Goal: Transaction & Acquisition: Purchase product/service

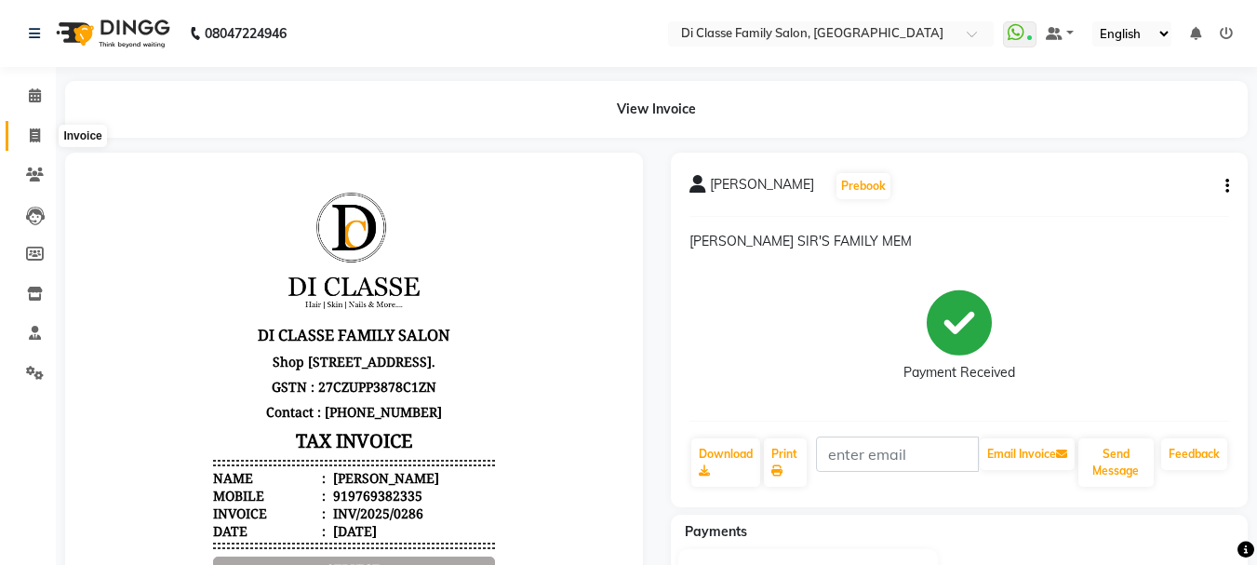
click at [33, 138] on icon at bounding box center [35, 135] width 10 height 14
select select "service"
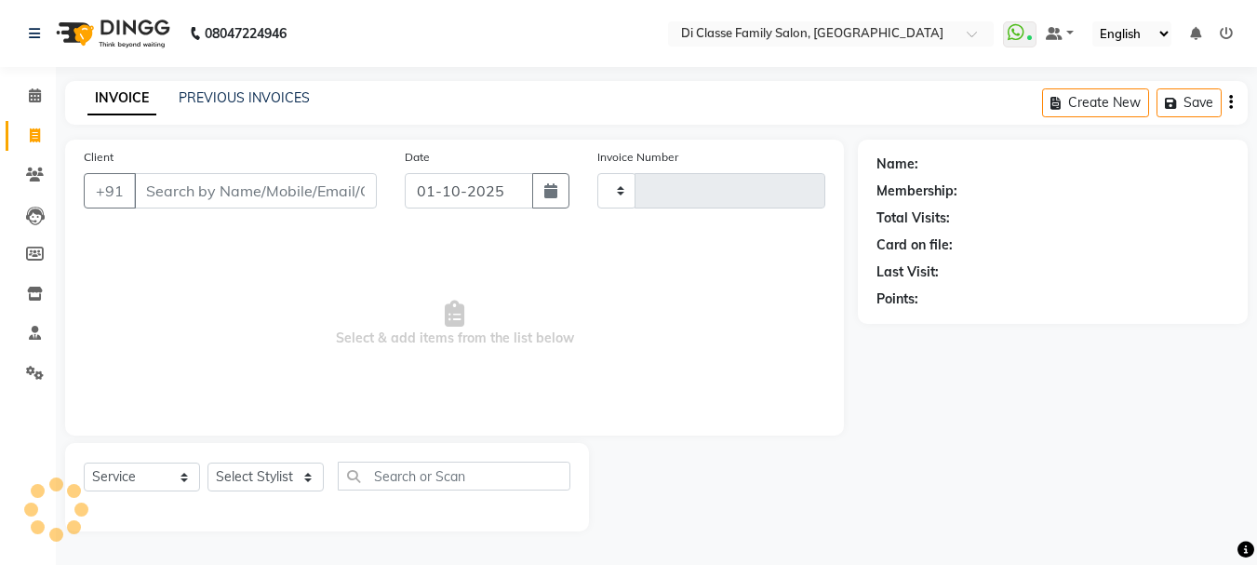
type input "3184"
select select "4704"
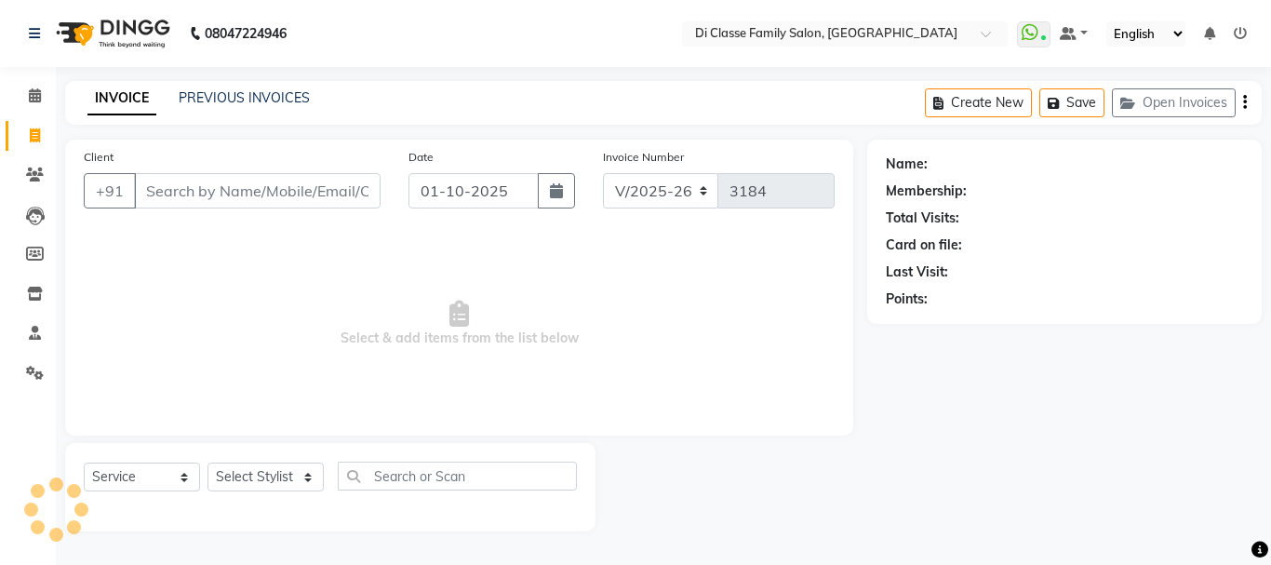
click at [205, 187] on input "Client" at bounding box center [257, 190] width 247 height 35
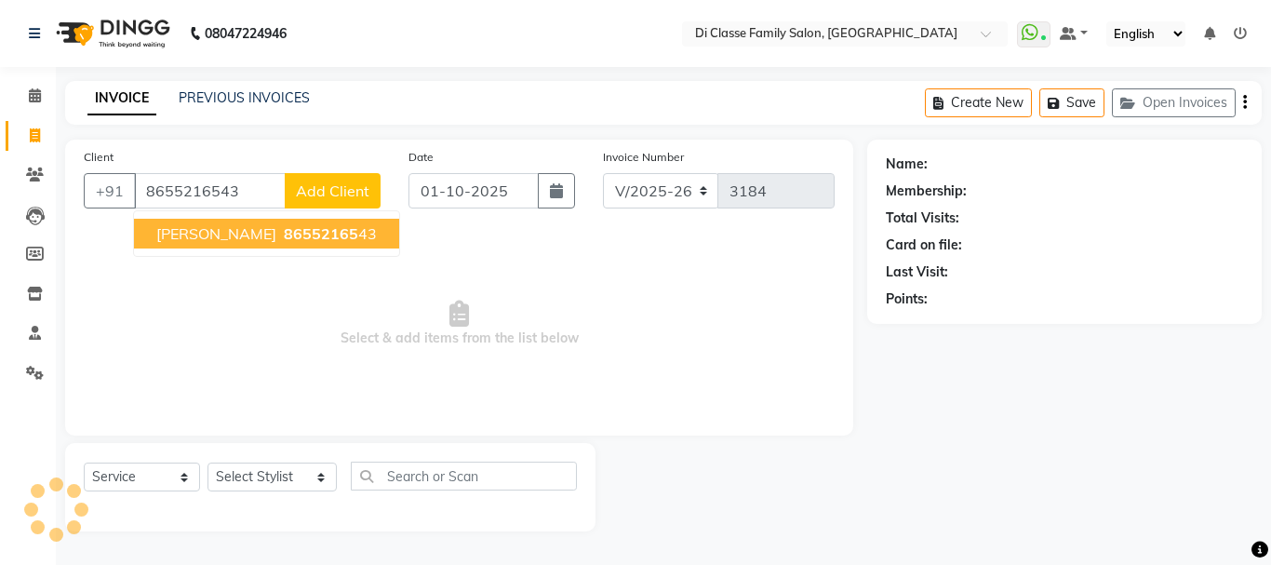
type input "8655216543"
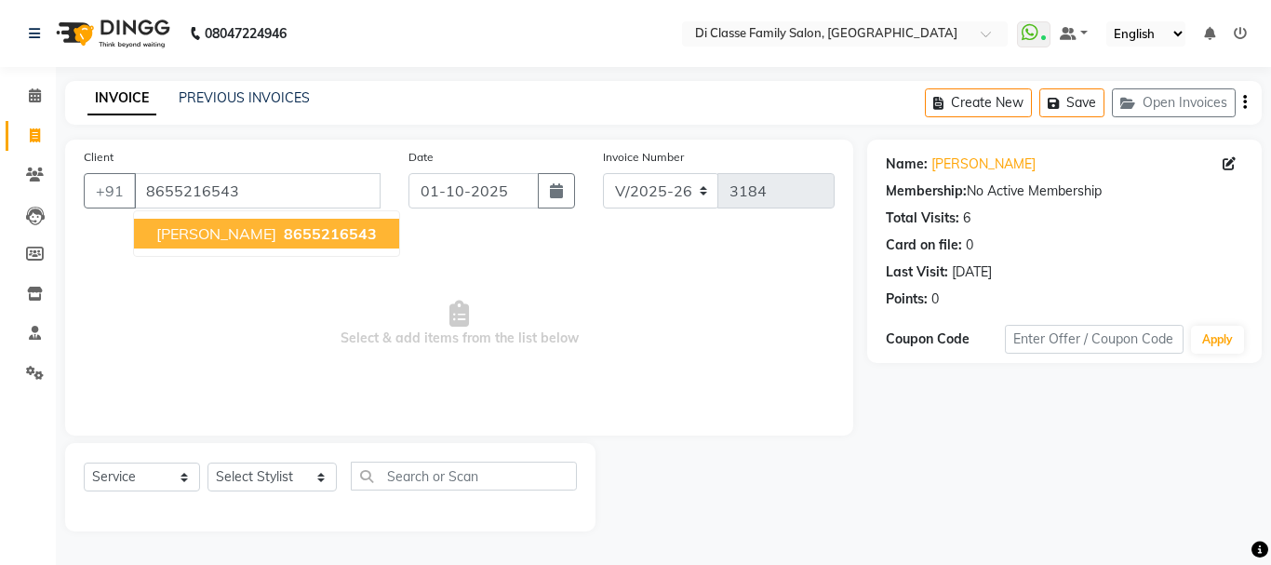
click at [194, 238] on span "[PERSON_NAME]" at bounding box center [216, 233] width 120 height 19
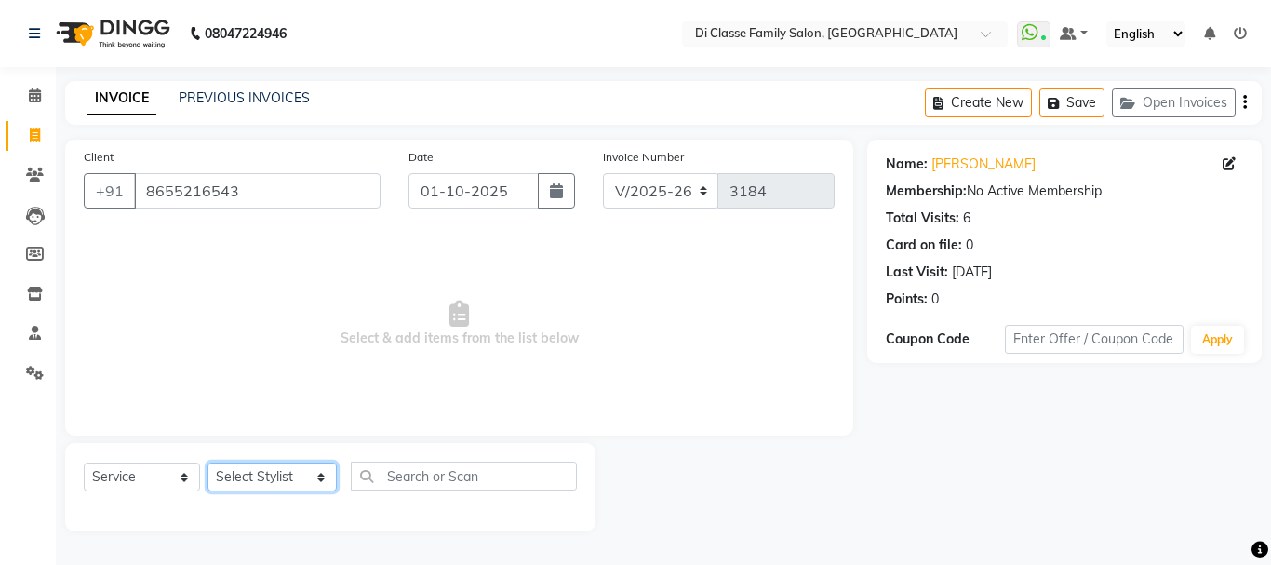
click at [253, 479] on select "Select Stylist ANAS Anu AYAZ KADRI Front Desk Javed KOMAL lalita Muskan Nidhi P…" at bounding box center [271, 476] width 129 height 29
select select "91681"
click at [207, 462] on select "Select Stylist [PERSON_NAME] [PERSON_NAME] Front Desk [PERSON_NAME] [PERSON_NAM…" at bounding box center [271, 476] width 129 height 29
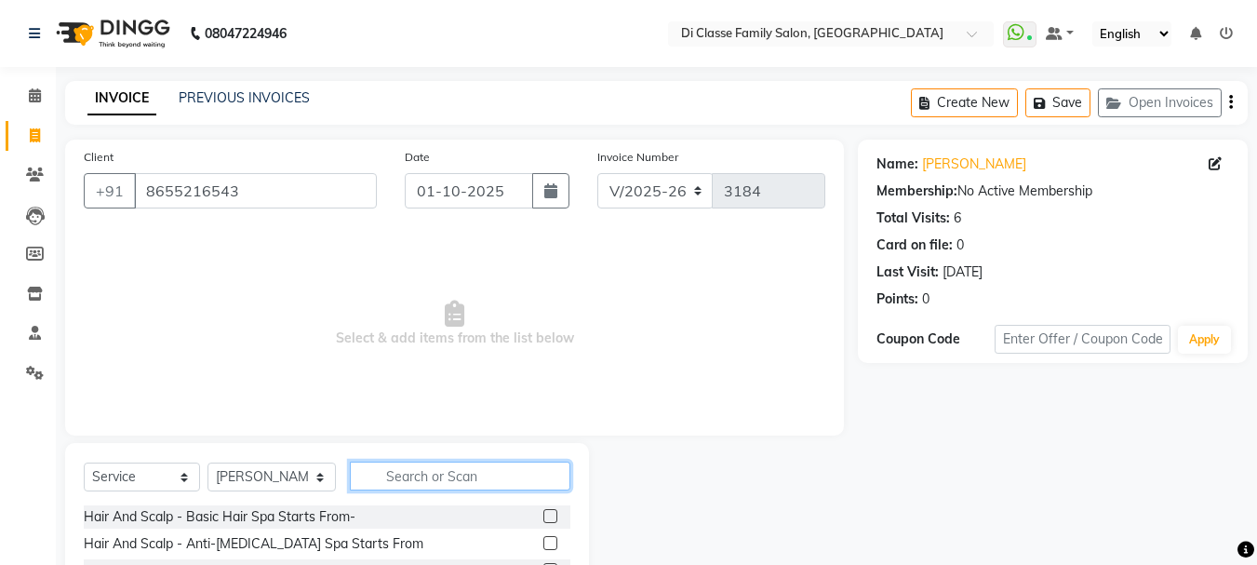
click at [424, 475] on input "text" at bounding box center [460, 475] width 221 height 29
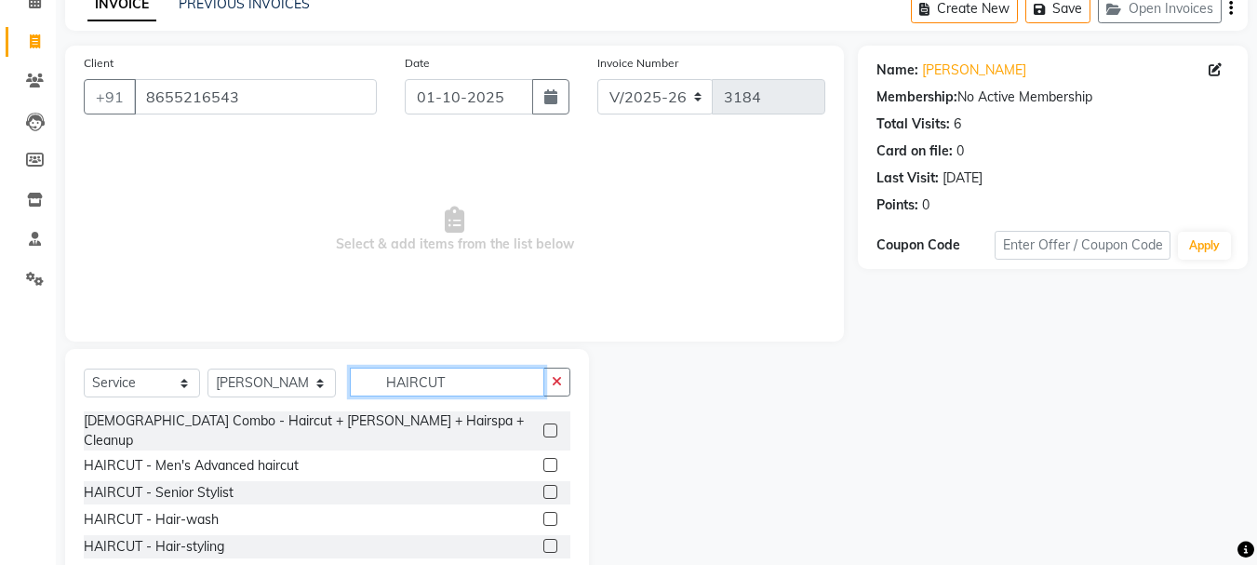
scroll to position [181, 0]
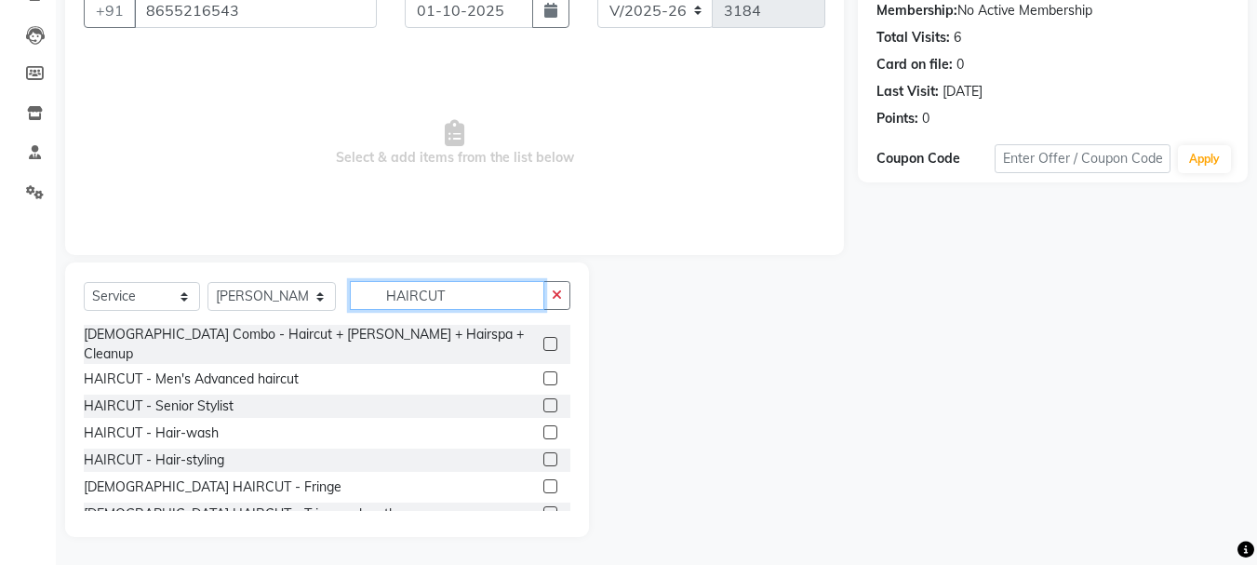
type input "HAIRCUT"
click at [543, 371] on label at bounding box center [550, 378] width 14 height 14
click at [543, 373] on input "checkbox" at bounding box center [549, 379] width 12 height 12
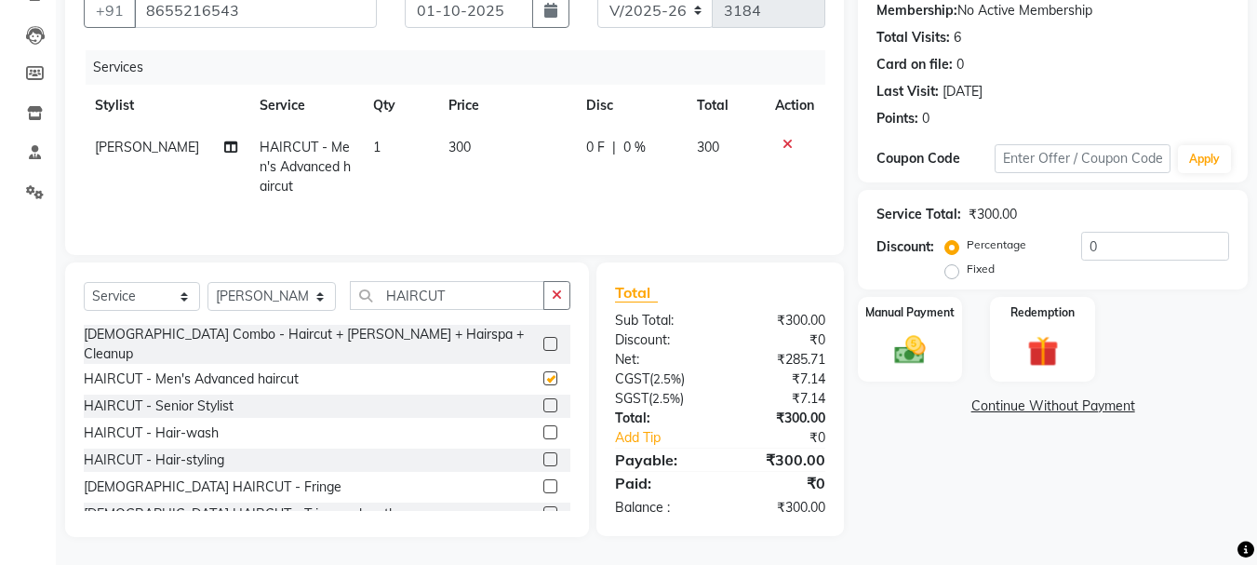
checkbox input "false"
drag, startPoint x: 461, startPoint y: 295, endPoint x: 326, endPoint y: 293, distance: 134.9
click at [326, 293] on div "Select Service Product Membership Package Voucher Prepaid Gift Card Select Styl…" at bounding box center [327, 303] width 487 height 44
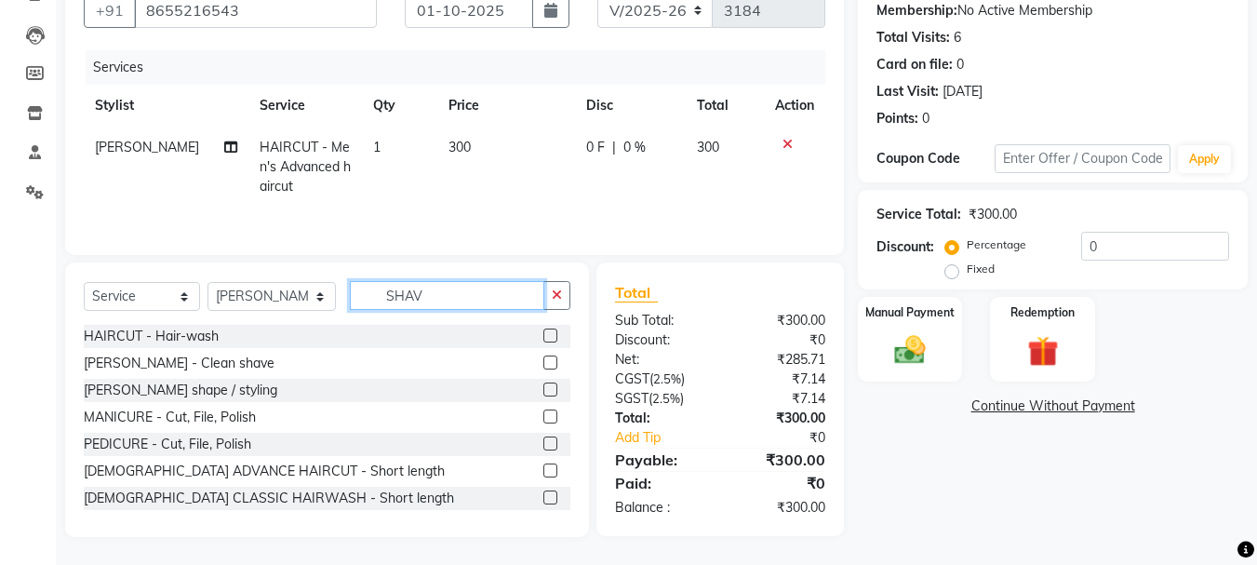
scroll to position [180, 0]
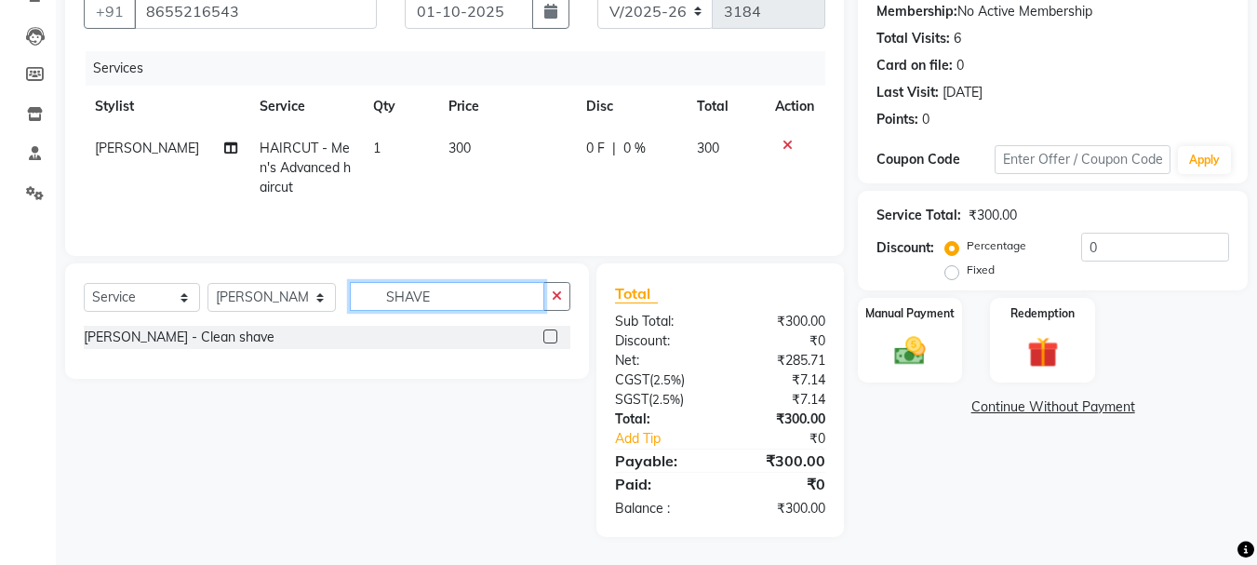
type input "SHAVE"
click at [547, 334] on label at bounding box center [550, 336] width 14 height 14
click at [547, 334] on input "checkbox" at bounding box center [549, 337] width 12 height 12
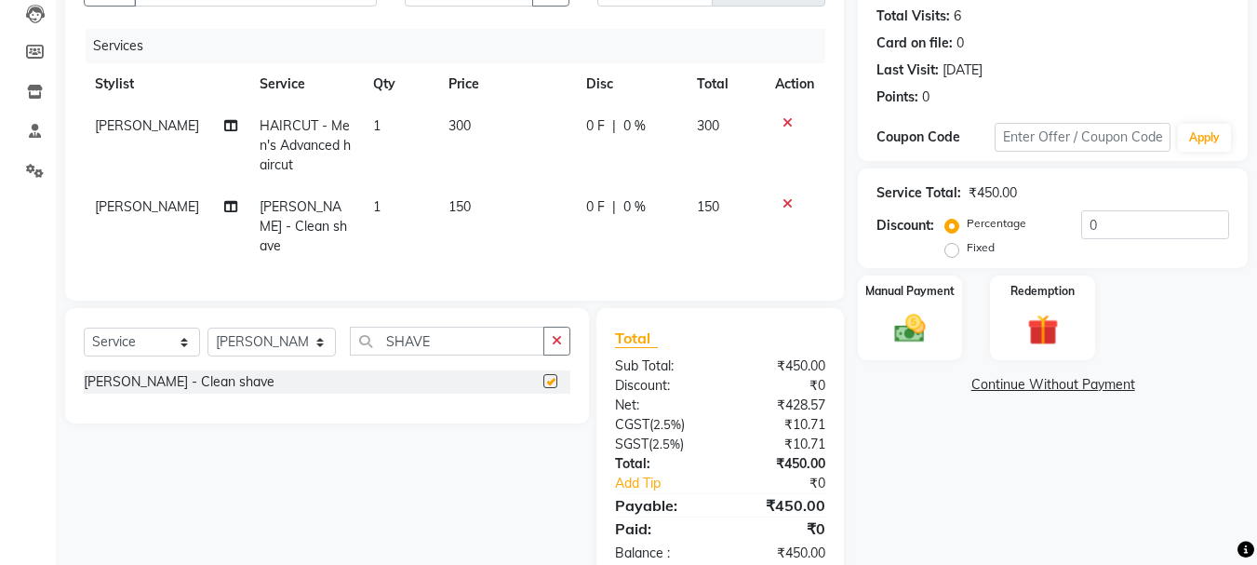
checkbox input "false"
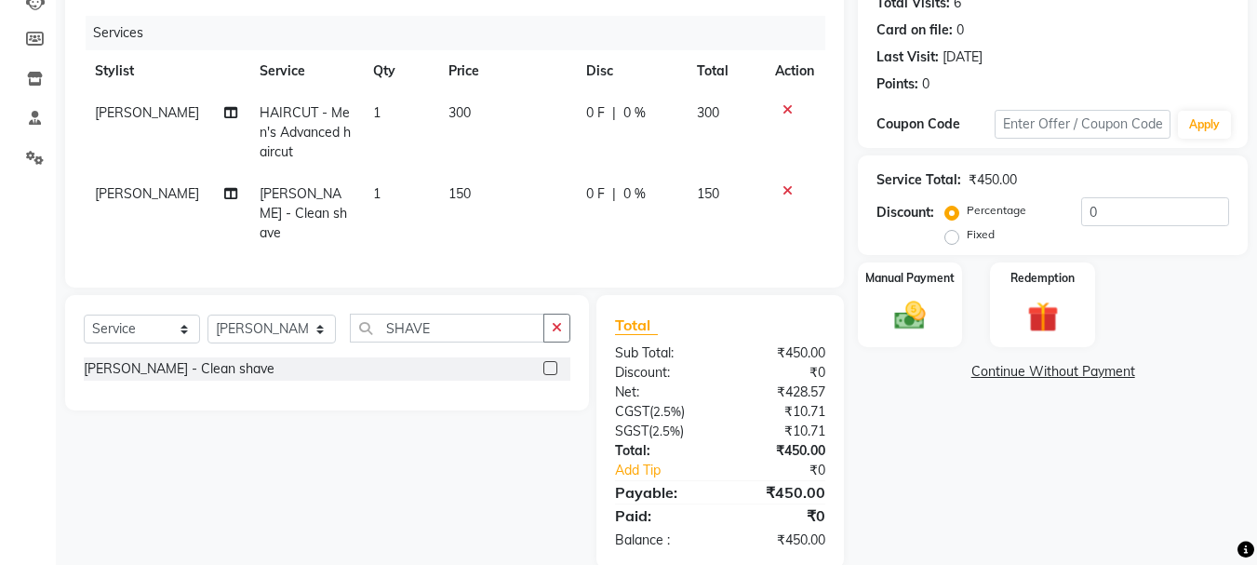
scroll to position [241, 0]
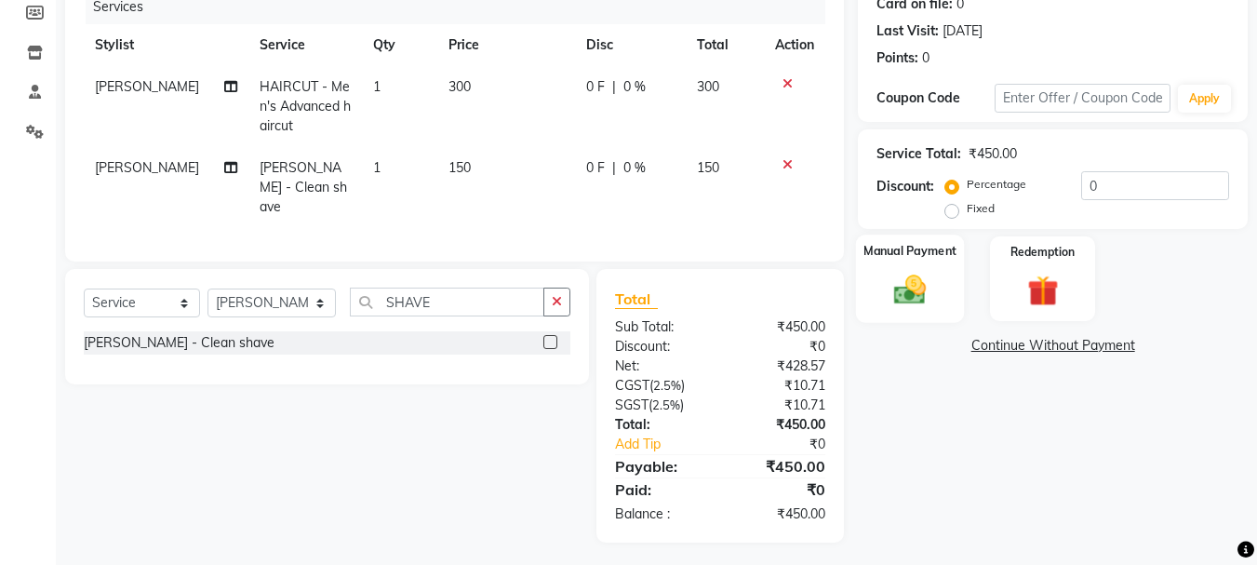
click at [942, 270] on div "Manual Payment" at bounding box center [910, 278] width 109 height 88
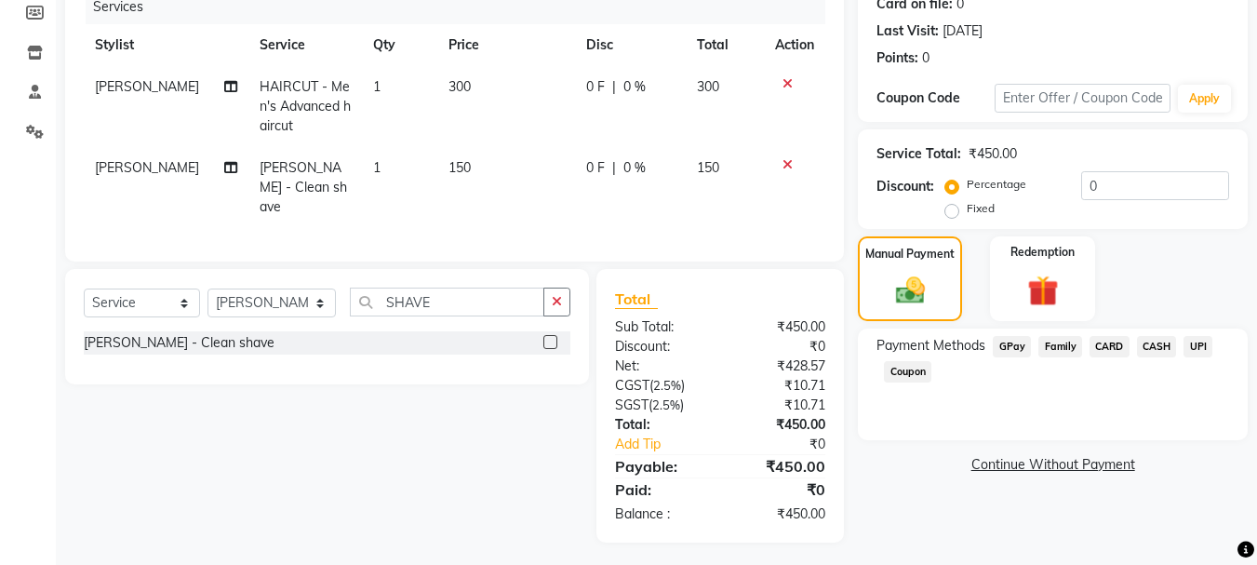
click at [1197, 344] on span "UPI" at bounding box center [1198, 346] width 29 height 21
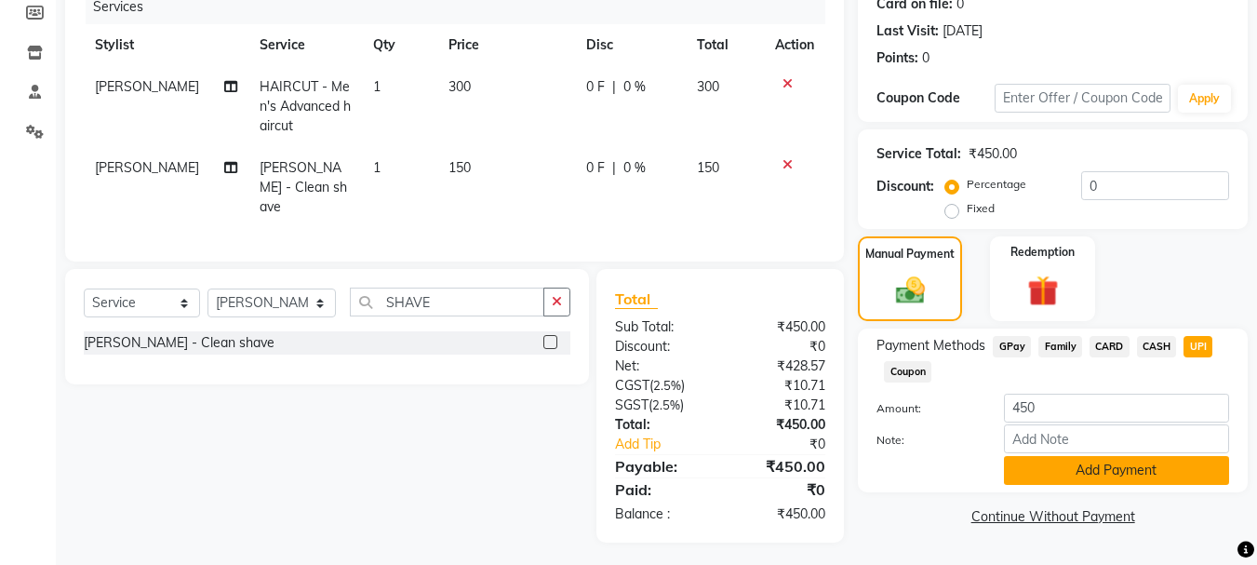
click at [1115, 467] on button "Add Payment" at bounding box center [1116, 470] width 225 height 29
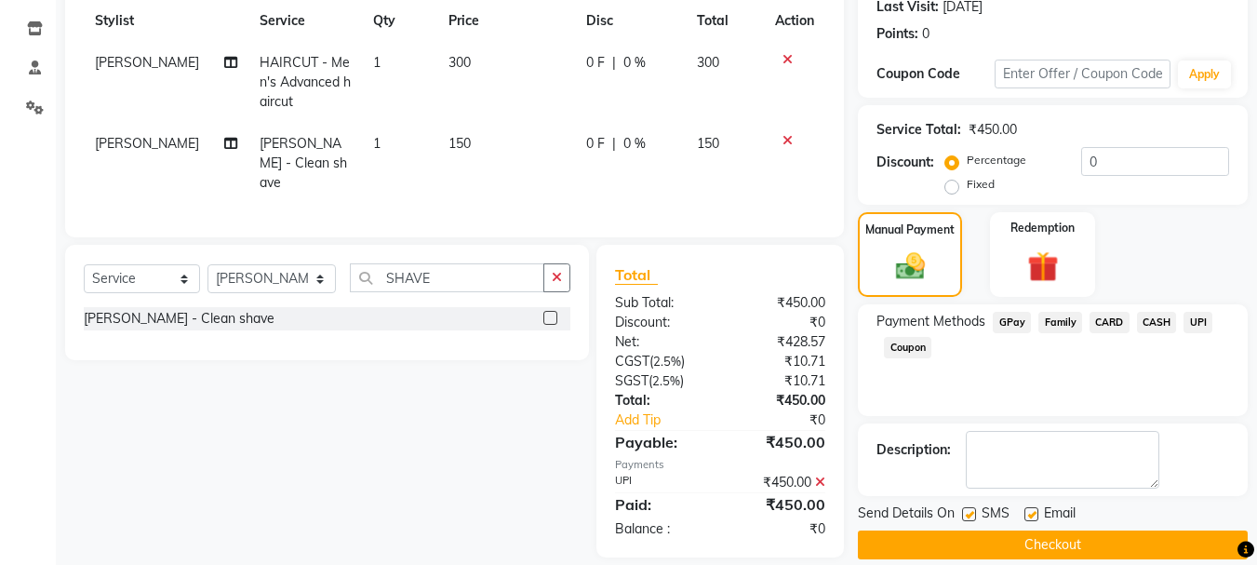
scroll to position [288, 0]
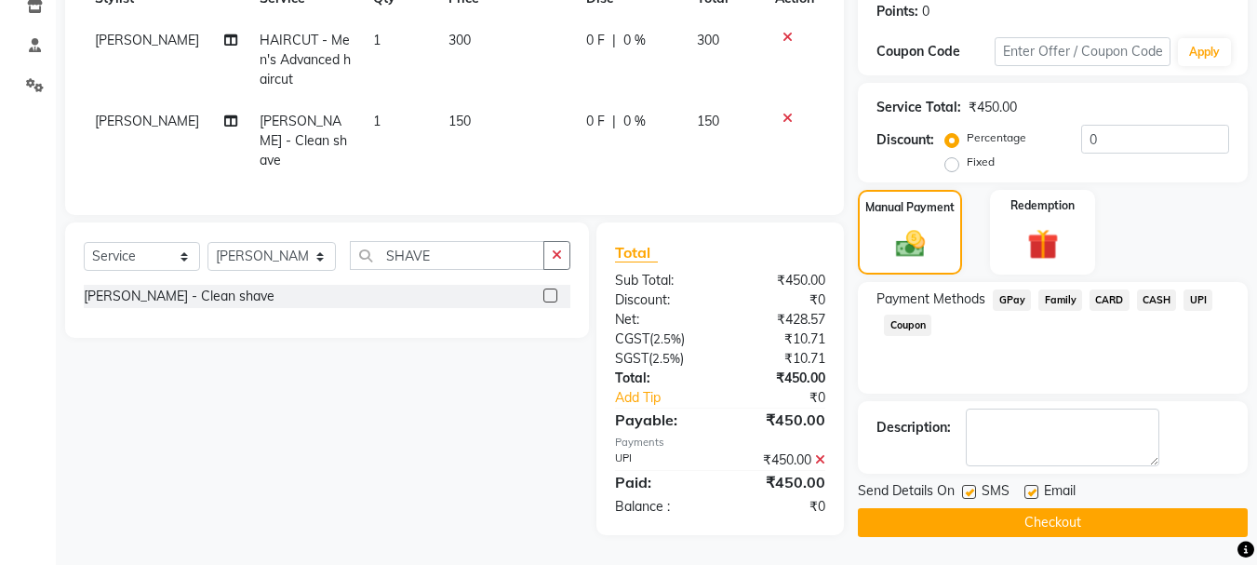
click at [1034, 525] on button "Checkout" at bounding box center [1053, 522] width 390 height 29
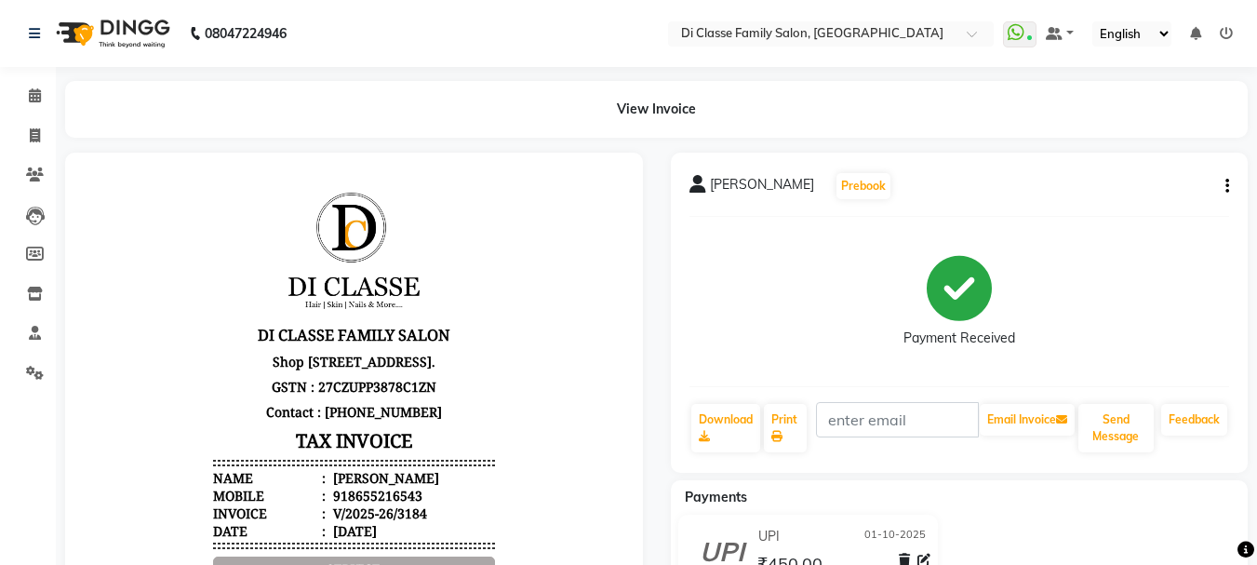
scroll to position [15, 0]
click at [30, 128] on icon at bounding box center [35, 135] width 10 height 14
select select "4704"
select select "service"
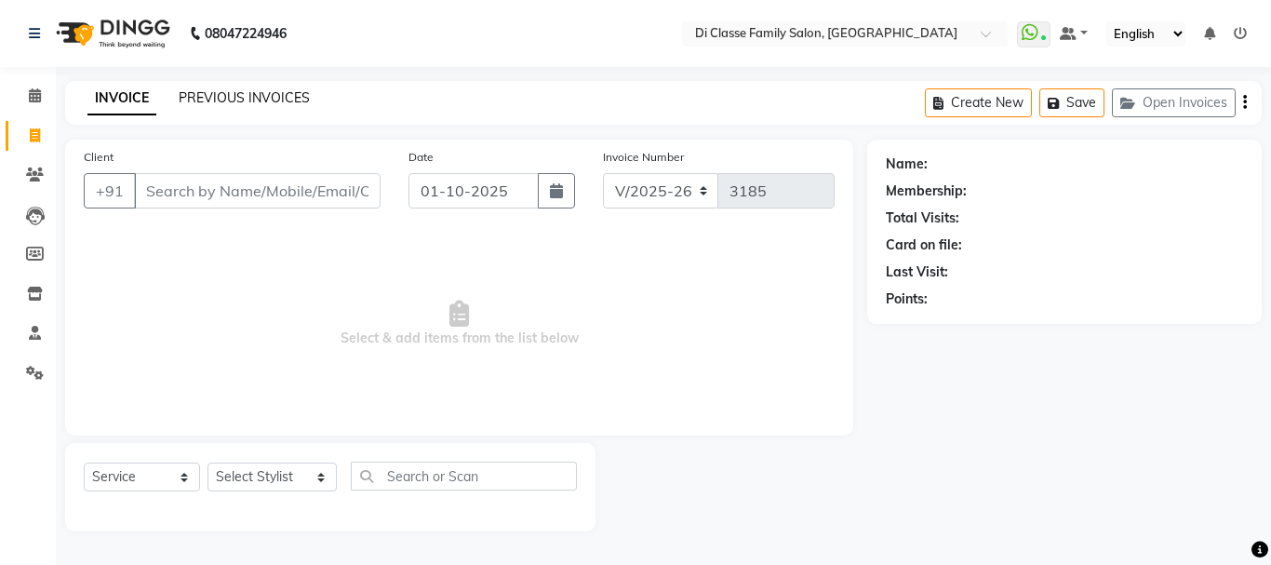
click at [244, 96] on link "PREVIOUS INVOICES" at bounding box center [244, 97] width 131 height 17
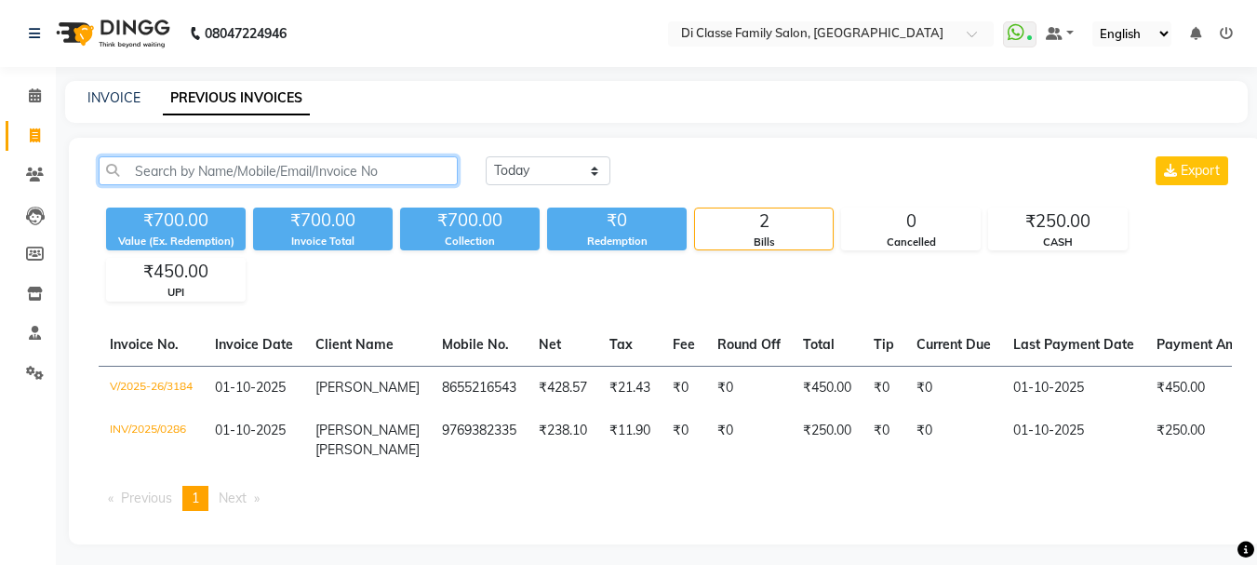
click at [200, 167] on input "text" at bounding box center [278, 170] width 359 height 29
click at [181, 171] on input "text" at bounding box center [278, 170] width 359 height 29
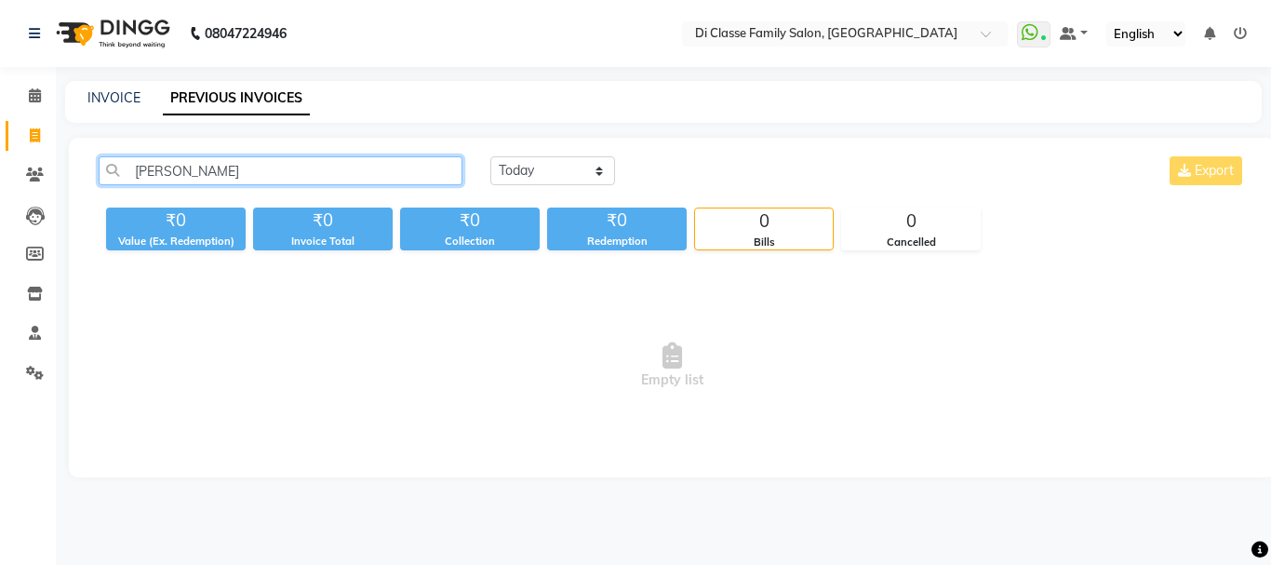
click at [281, 169] on input "ABBHISHEK" at bounding box center [281, 170] width 364 height 29
type input "A"
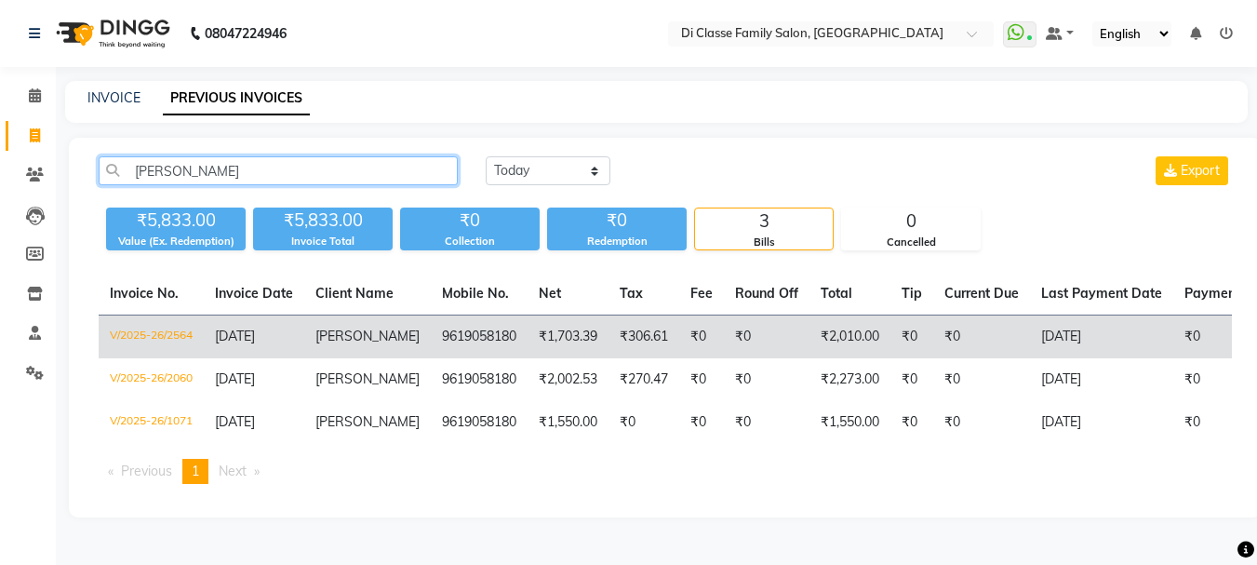
type input "[PERSON_NAME]"
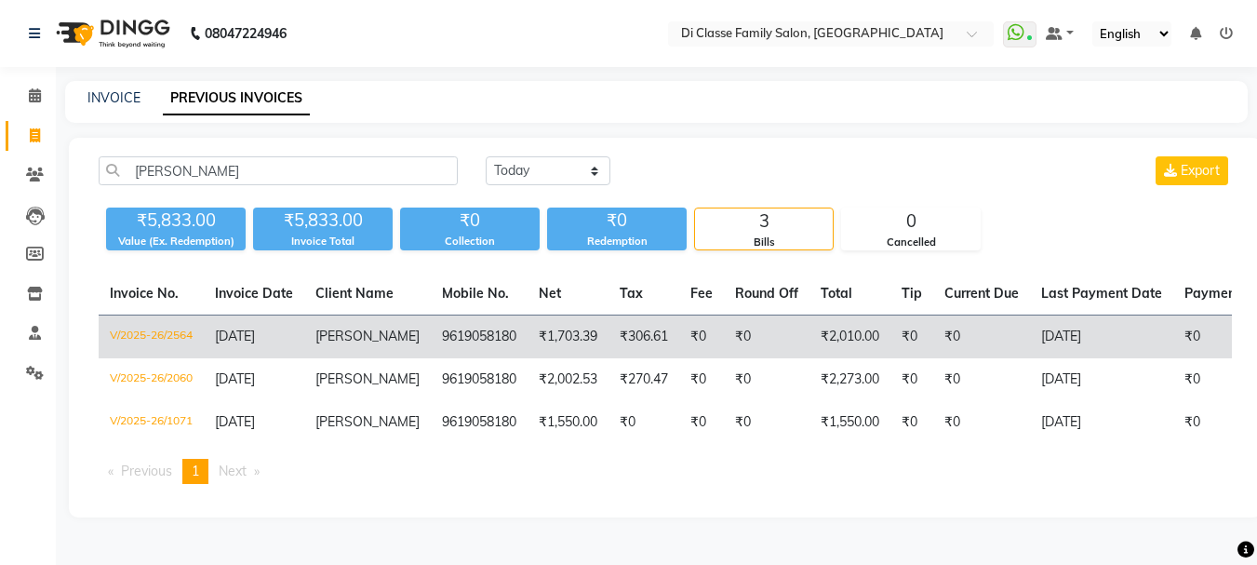
click at [431, 337] on td "9619058180" at bounding box center [479, 337] width 97 height 44
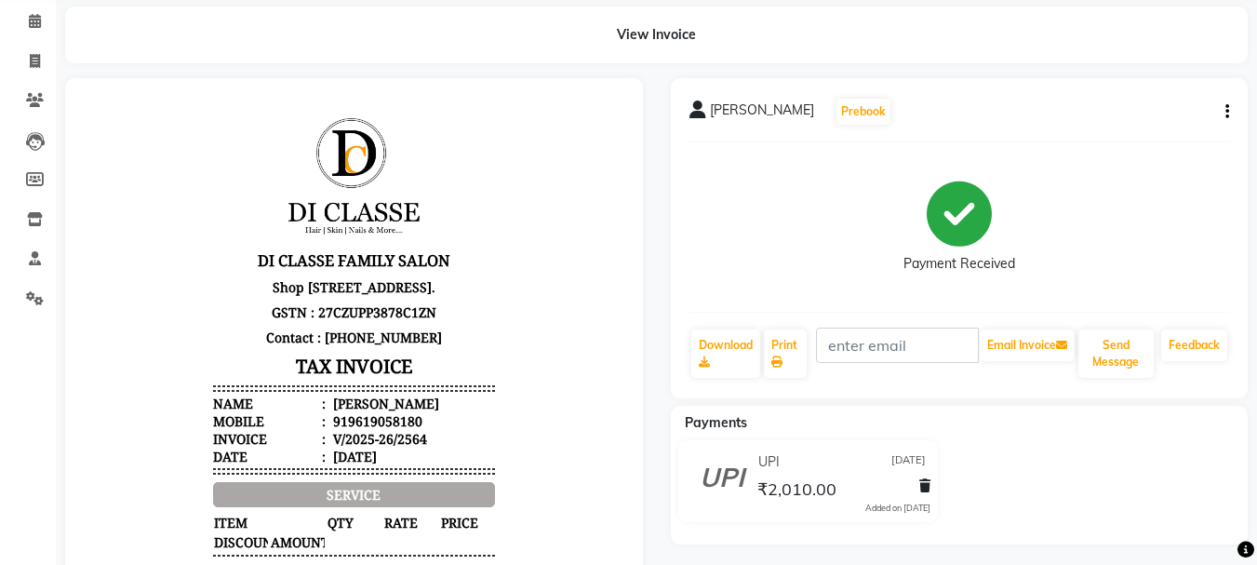
scroll to position [52, 0]
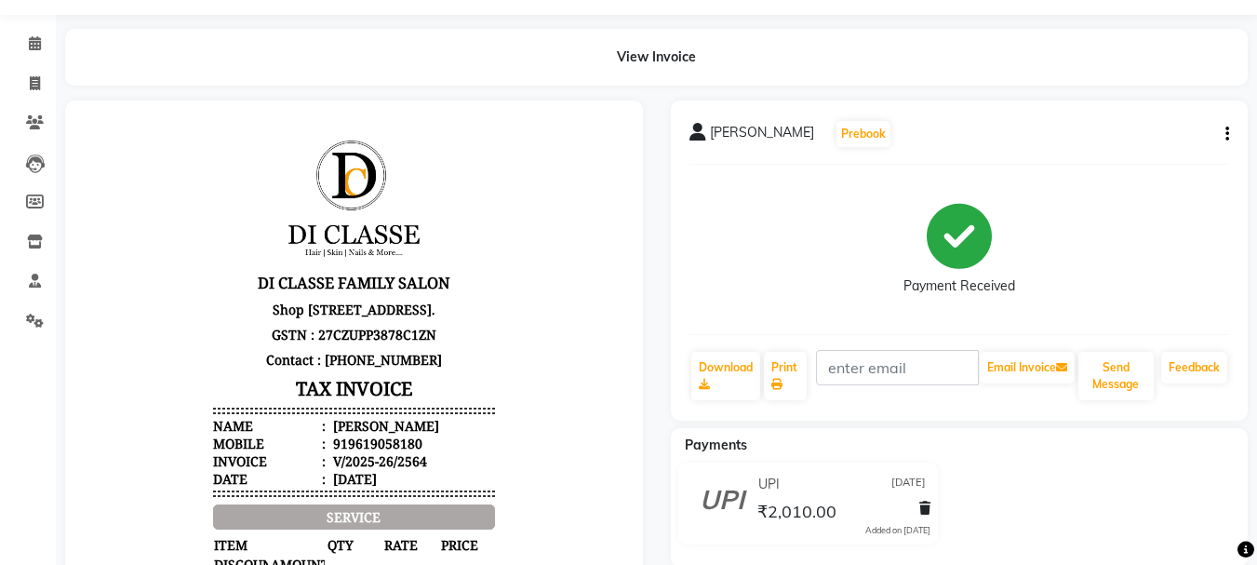
click at [1229, 129] on div "abhishek patil Prebook Payment Received Download Print Email Invoice Send Messa…" at bounding box center [960, 260] width 578 height 320
click at [1230, 135] on div "abhishek patil Prebook Payment Received Download Print Email Invoice Send Messa…" at bounding box center [960, 260] width 578 height 320
click at [1224, 131] on button "button" at bounding box center [1223, 135] width 11 height 20
click at [1145, 121] on div "Edit Item Staff" at bounding box center [1134, 122] width 127 height 23
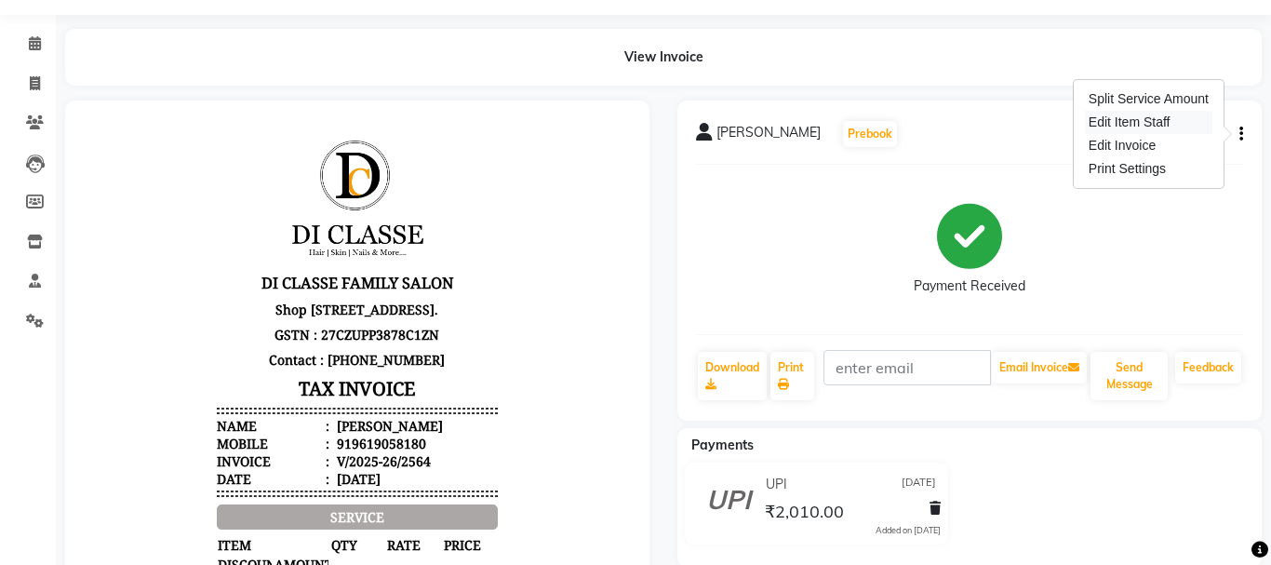
select select "79582"
select select "28411"
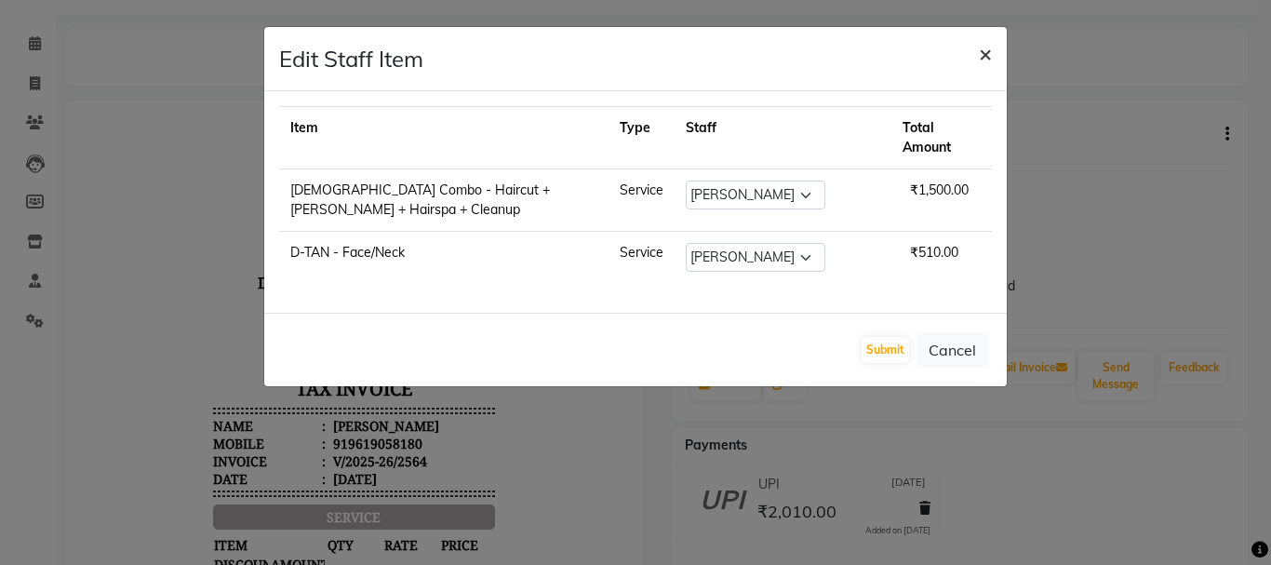
click at [991, 53] on span "×" at bounding box center [985, 53] width 13 height 28
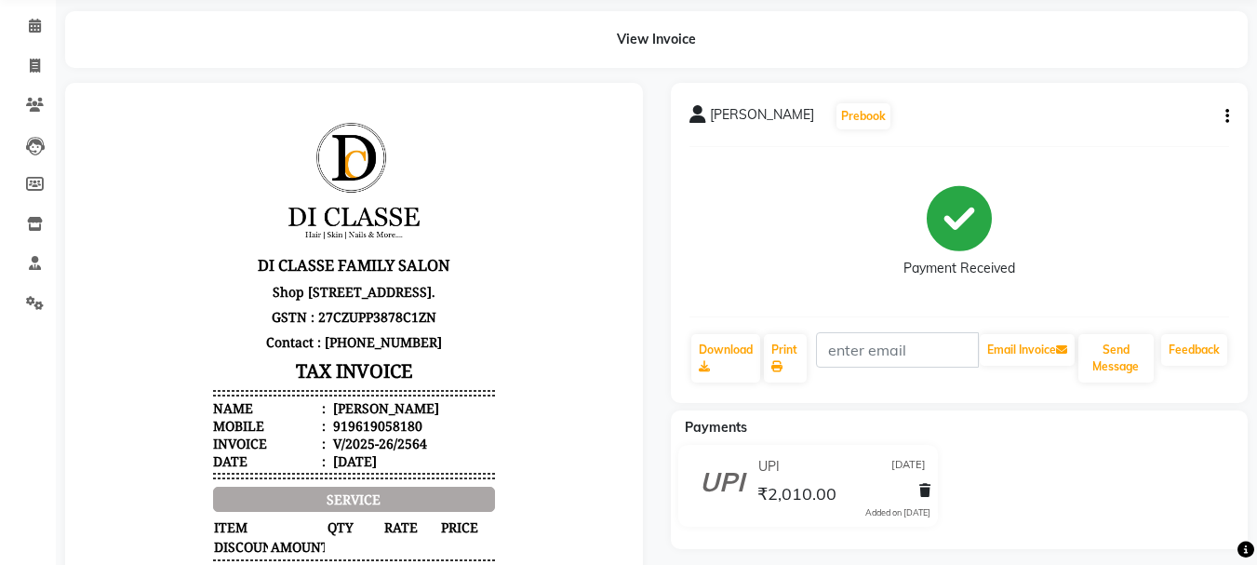
scroll to position [0, 0]
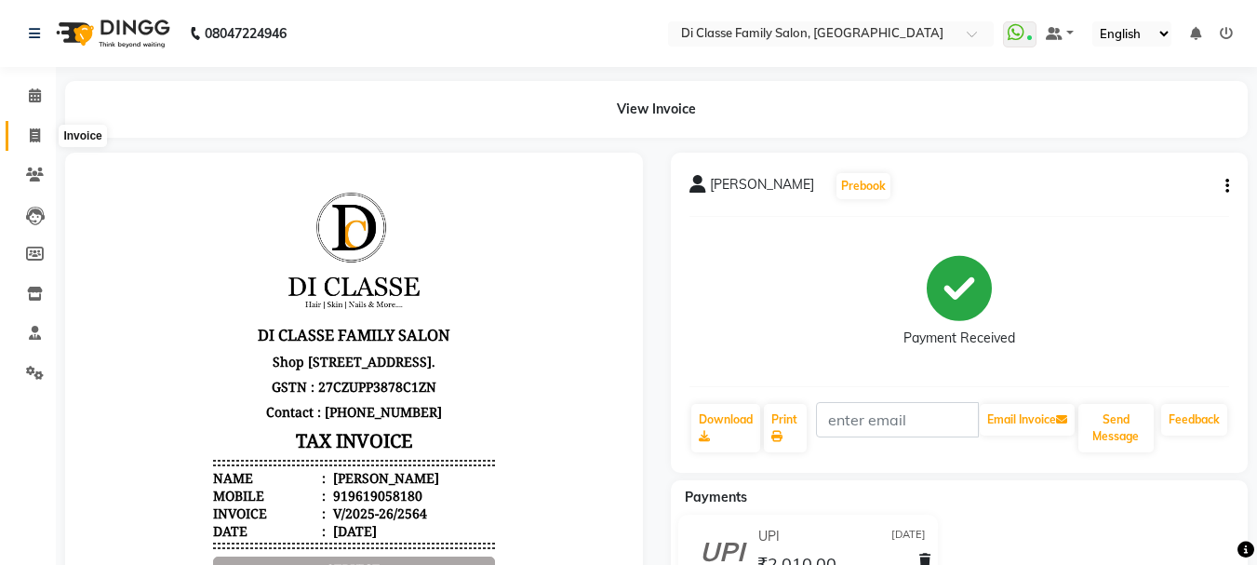
click at [33, 127] on span at bounding box center [35, 136] width 33 height 21
select select "service"
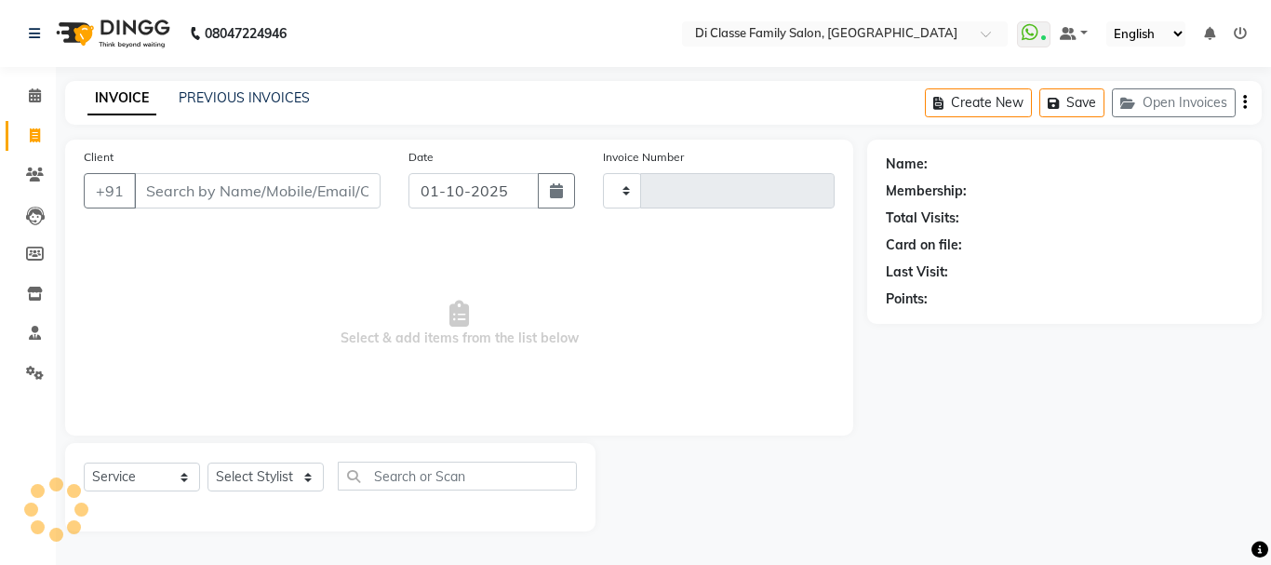
type input "3185"
select select "4704"
click at [0, 135] on li "Invoice" at bounding box center [28, 136] width 56 height 40
click at [0, 150] on li "Invoice" at bounding box center [28, 136] width 56 height 40
click at [292, 172] on div "Client +91" at bounding box center [232, 185] width 325 height 76
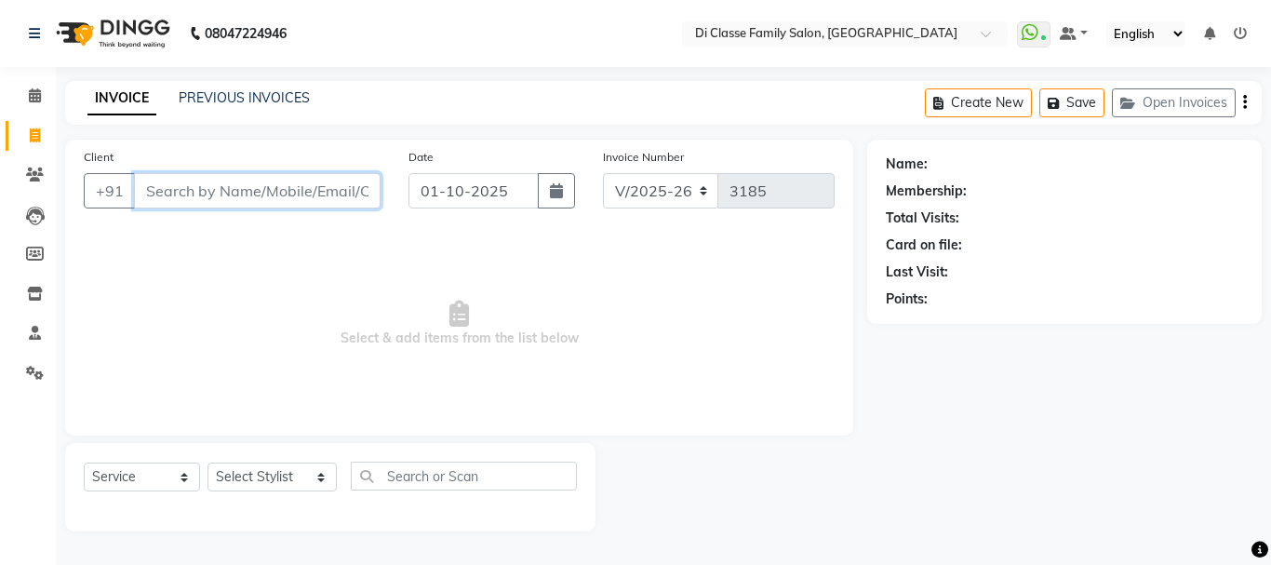
click at [287, 194] on input "Client" at bounding box center [257, 190] width 247 height 35
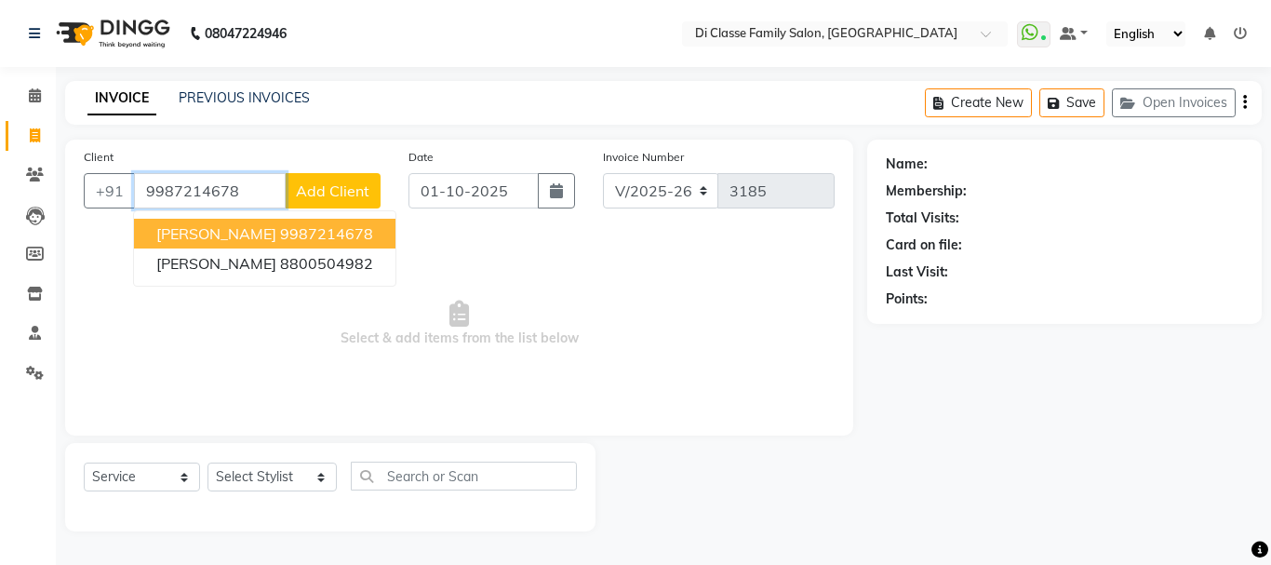
type input "9987214678"
select select "1: Object"
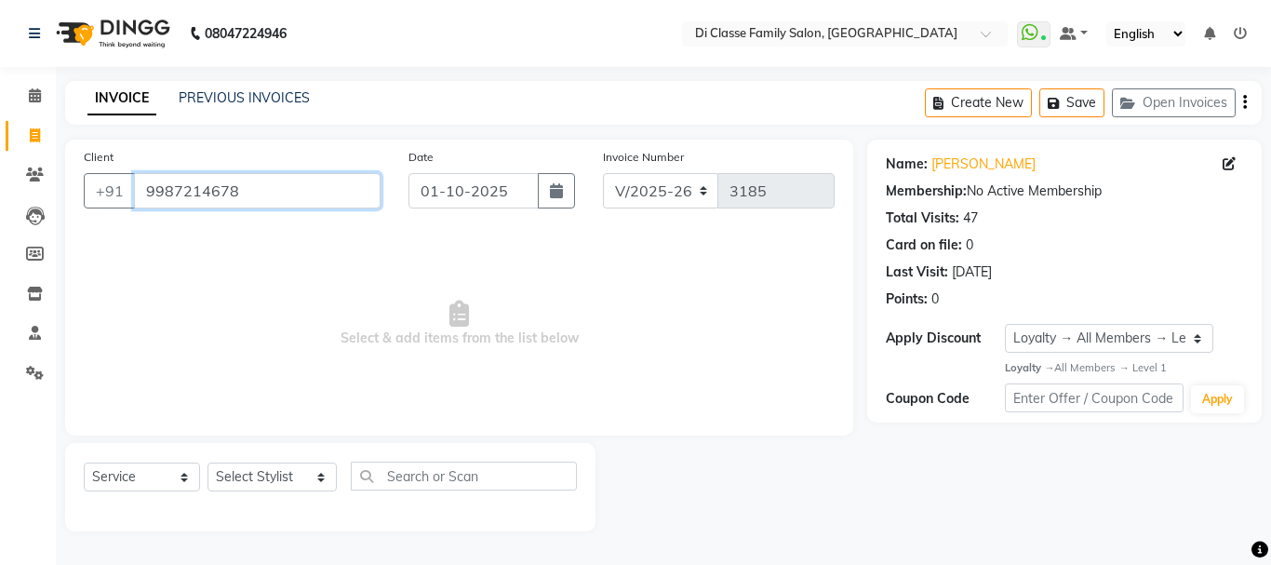
click at [142, 182] on input "9987214678" at bounding box center [257, 190] width 247 height 35
click at [21, 169] on span at bounding box center [35, 175] width 33 height 21
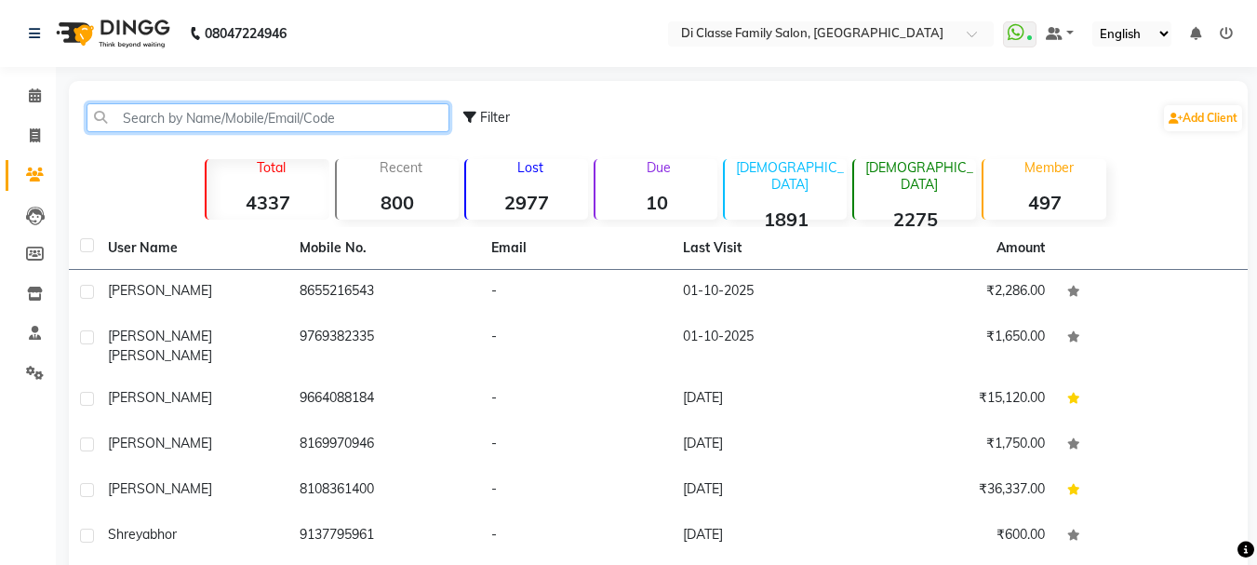
click at [238, 121] on input "text" at bounding box center [268, 117] width 363 height 29
paste input "9987214678"
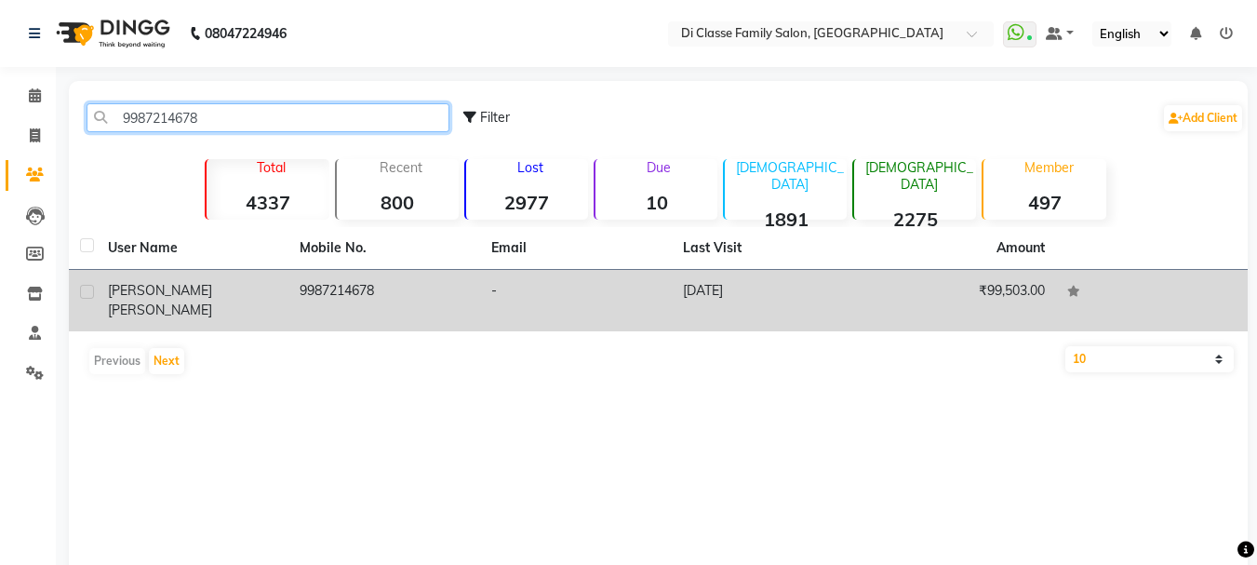
type input "9987214678"
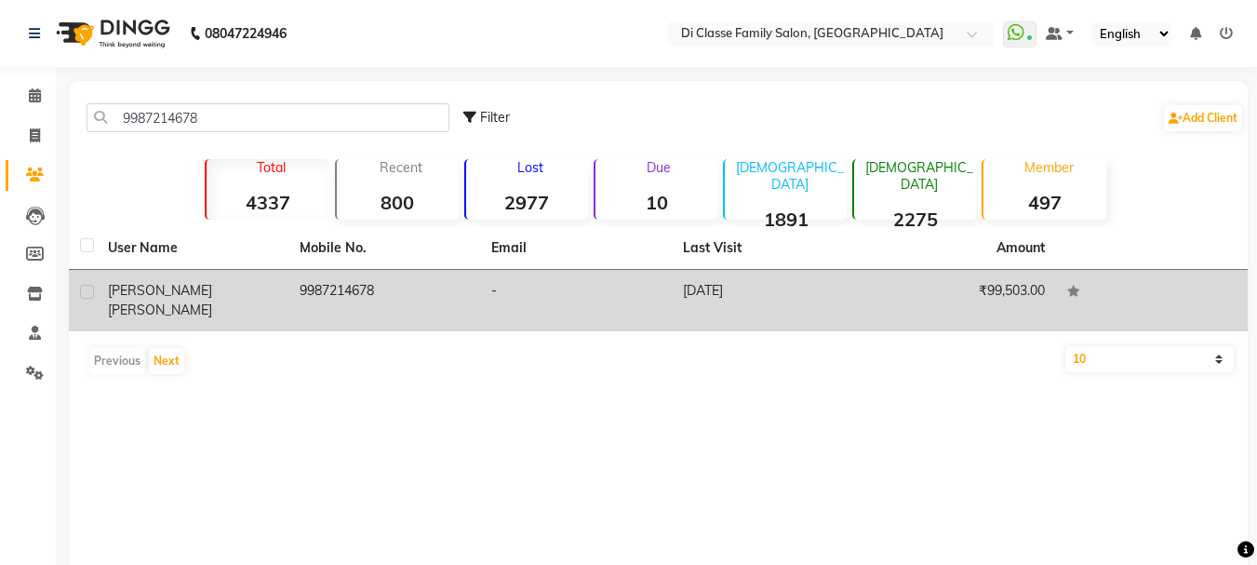
click at [374, 285] on td "9987214678" at bounding box center [384, 300] width 192 height 61
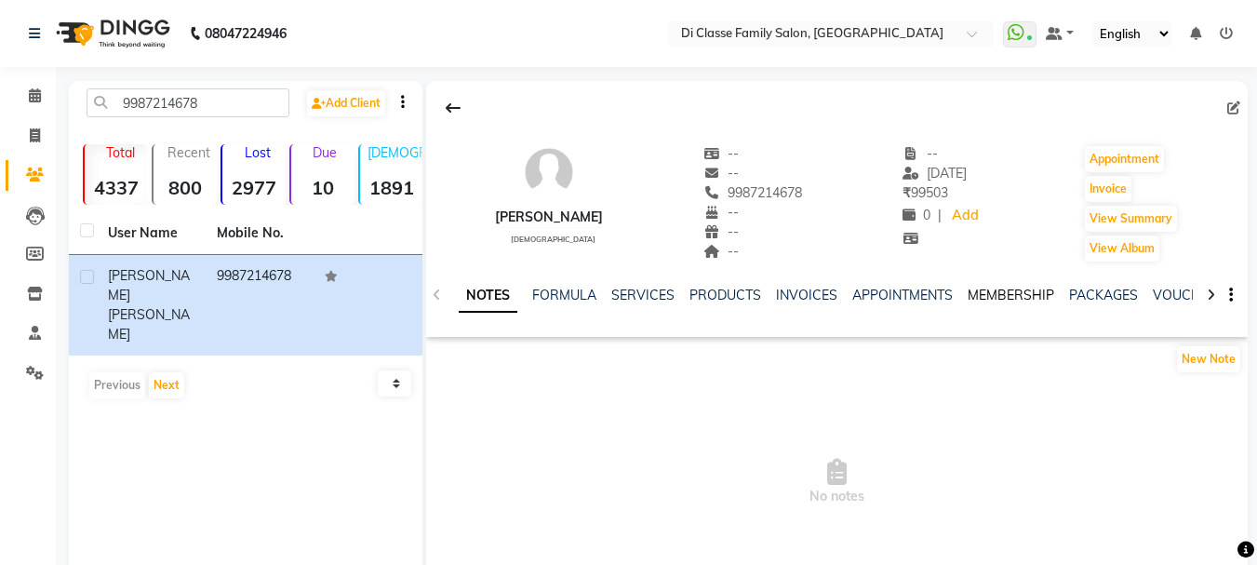
click at [981, 296] on link "MEMBERSHIP" at bounding box center [1011, 295] width 87 height 17
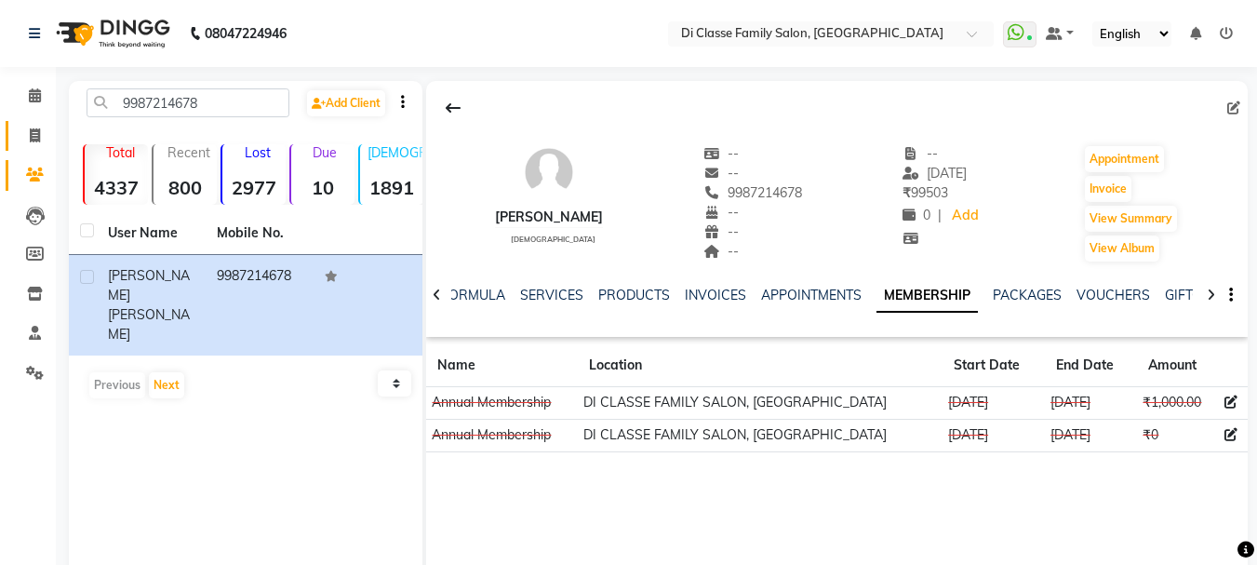
click at [34, 121] on link "Invoice" at bounding box center [28, 136] width 45 height 31
select select "4704"
select select "service"
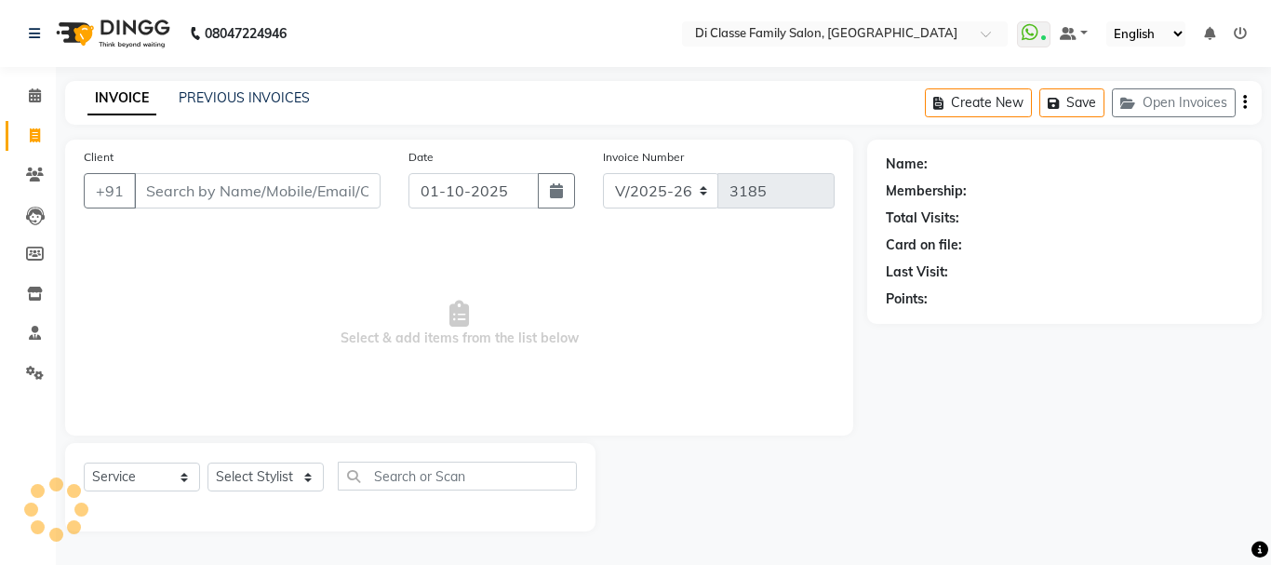
click at [362, 187] on input "Client" at bounding box center [257, 190] width 247 height 35
type input "9987214678"
select select "1: Object"
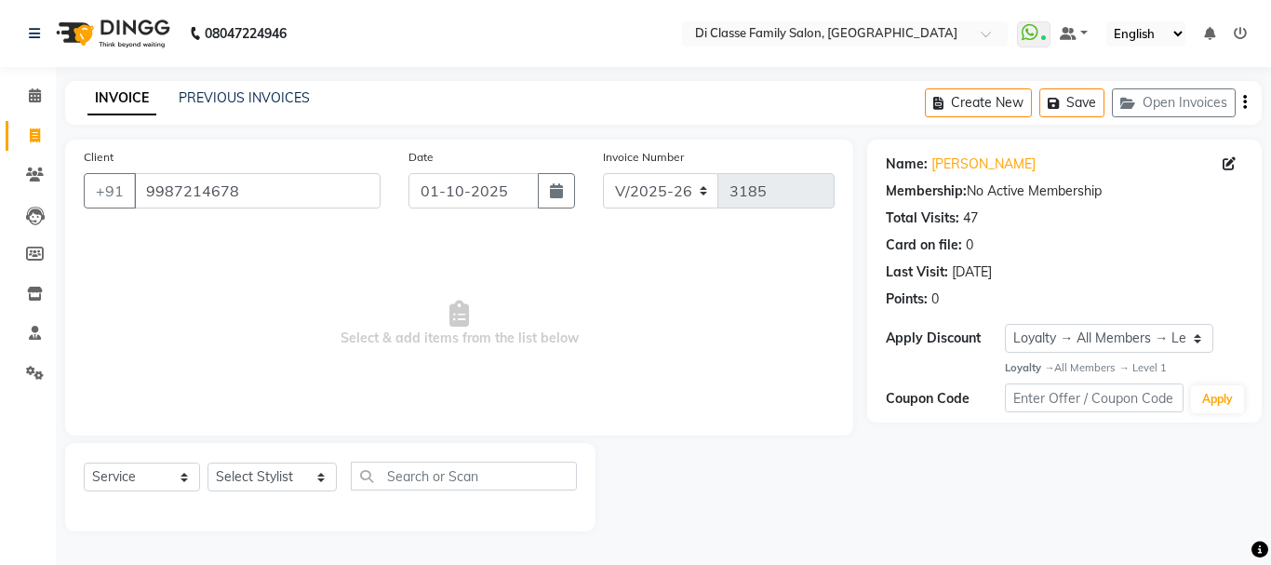
click at [291, 459] on div "Select Service Product Membership Package Voucher Prepaid Gift Card Select Styl…" at bounding box center [330, 487] width 530 height 88
click at [300, 470] on select "Select Stylist [PERSON_NAME] [PERSON_NAME] Front Desk [PERSON_NAME] [PERSON_NAM…" at bounding box center [271, 476] width 129 height 29
click at [207, 462] on select "Select Stylist [PERSON_NAME] [PERSON_NAME] Front Desk [PERSON_NAME] [PERSON_NAM…" at bounding box center [271, 476] width 129 height 29
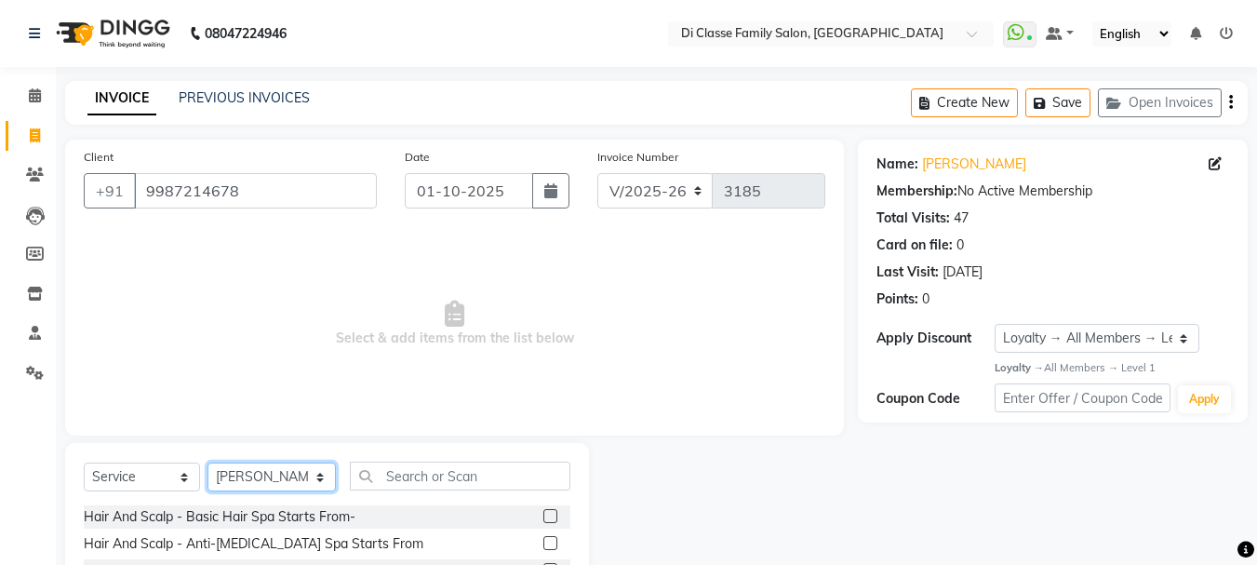
click at [295, 464] on select "Select Stylist [PERSON_NAME] [PERSON_NAME] Front Desk [PERSON_NAME] [PERSON_NAM…" at bounding box center [271, 476] width 128 height 29
select select "51560"
click at [207, 462] on select "Select Stylist [PERSON_NAME] [PERSON_NAME] Front Desk [PERSON_NAME] [PERSON_NAM…" at bounding box center [271, 476] width 128 height 29
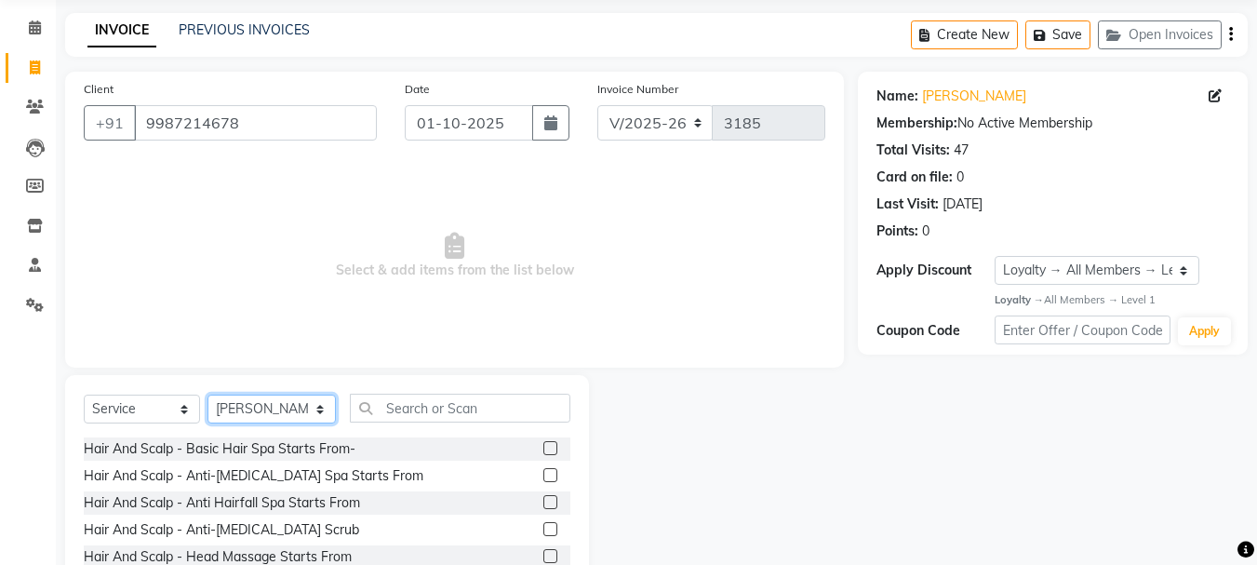
scroll to position [181, 0]
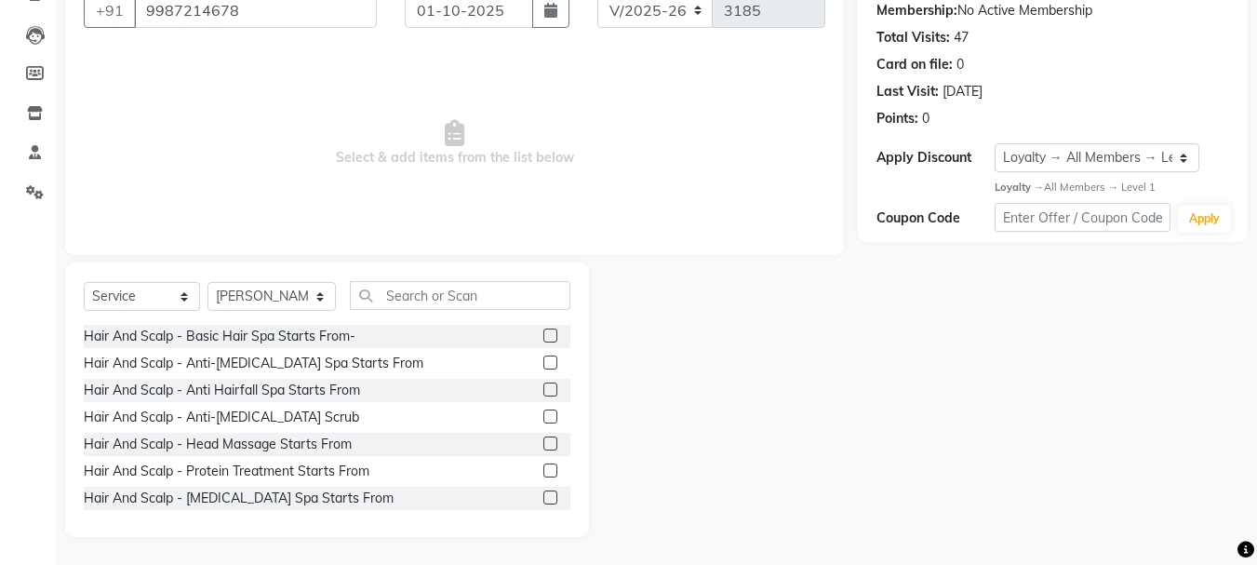
click at [430, 315] on div "Select Service Product Membership Package Voucher Prepaid Gift Card Select Styl…" at bounding box center [327, 303] width 487 height 44
click at [429, 299] on input "text" at bounding box center [460, 295] width 221 height 29
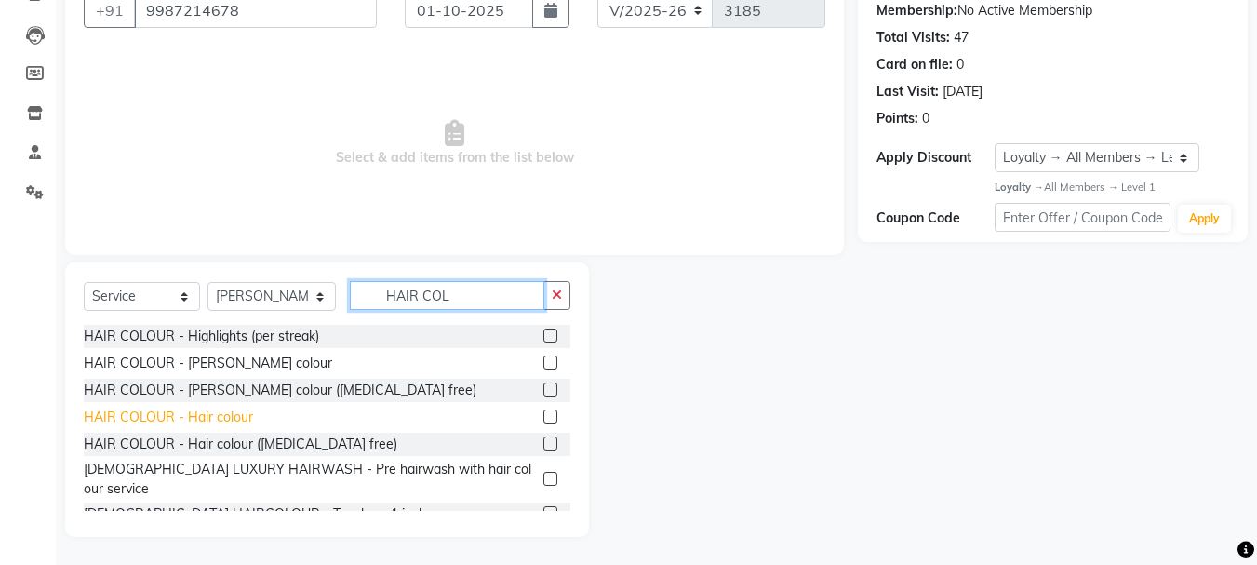
type input "HAIR COL"
click at [247, 413] on div "HAIR COLOUR - Hair colour" at bounding box center [168, 418] width 169 height 20
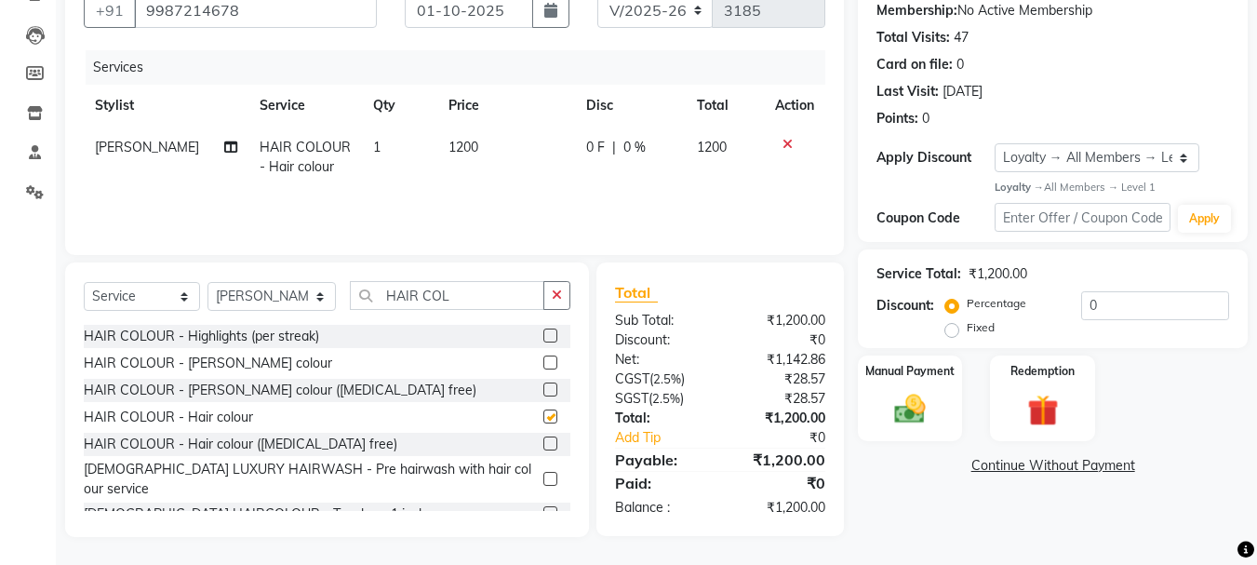
checkbox input "false"
click at [554, 299] on icon "button" at bounding box center [557, 294] width 10 height 13
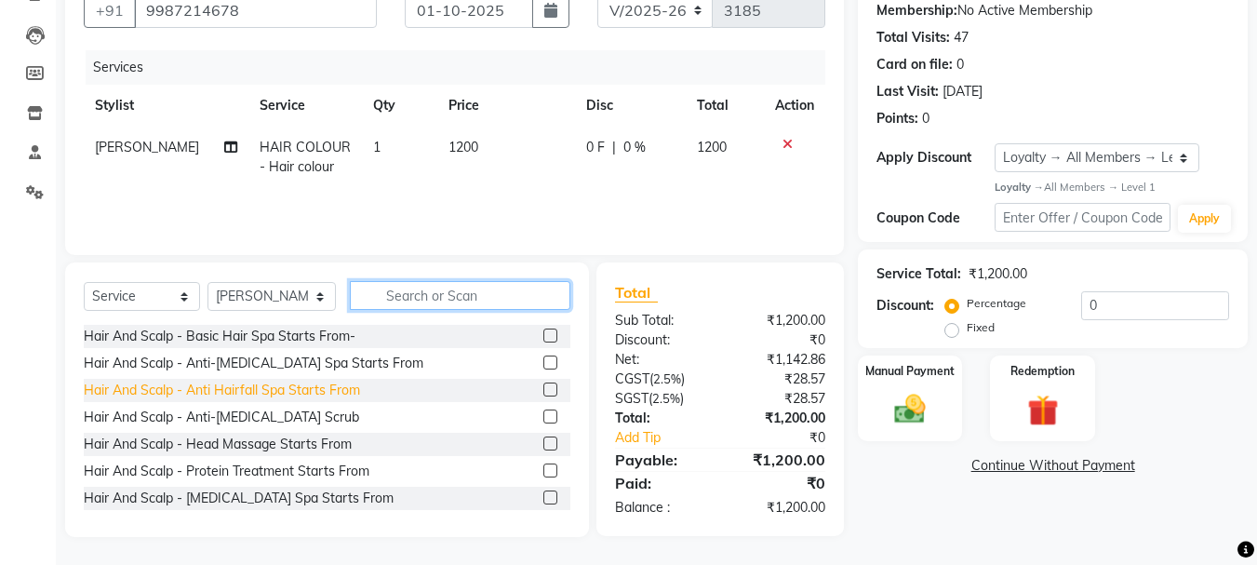
scroll to position [186, 0]
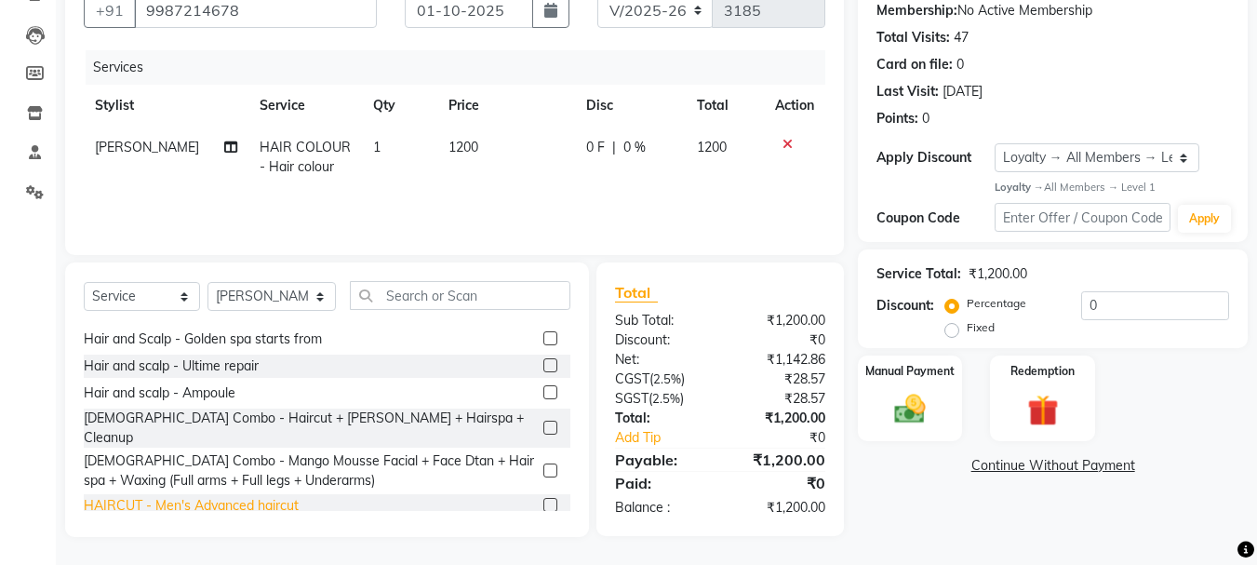
click at [267, 496] on div "HAIRCUT - Men's Advanced haircut" at bounding box center [191, 506] width 215 height 20
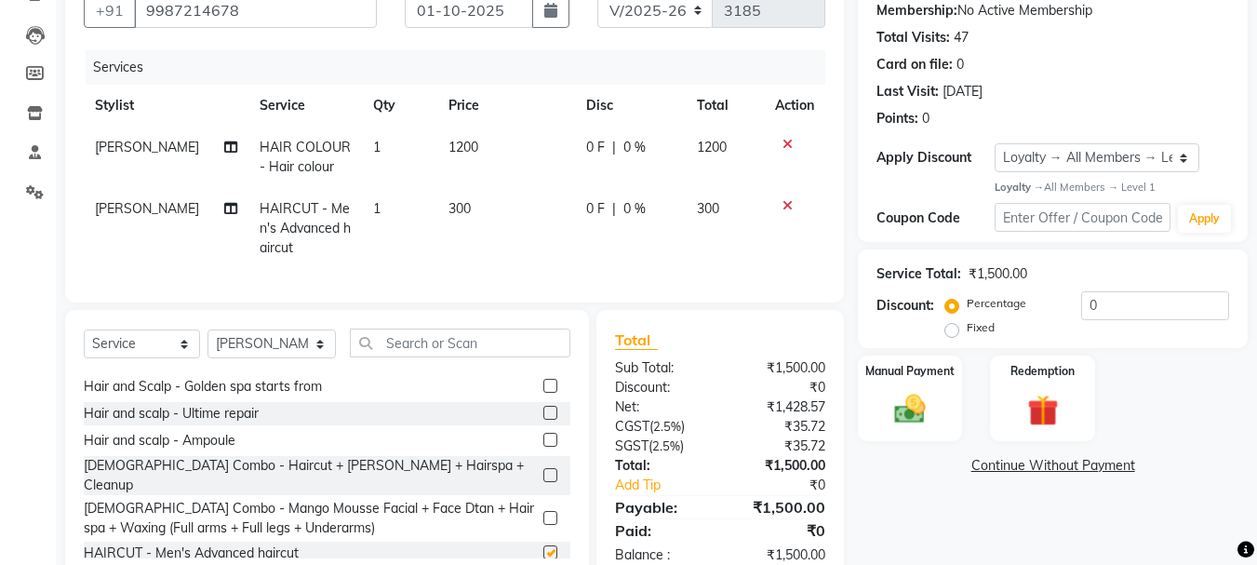
checkbox input "false"
click at [151, 353] on select "Select Service Product Membership Package Voucher Prepaid Gift Card" at bounding box center [142, 343] width 116 height 29
select select "membership"
click at [84, 343] on select "Select Service Product Membership Package Voucher Prepaid Gift Card" at bounding box center [142, 343] width 116 height 29
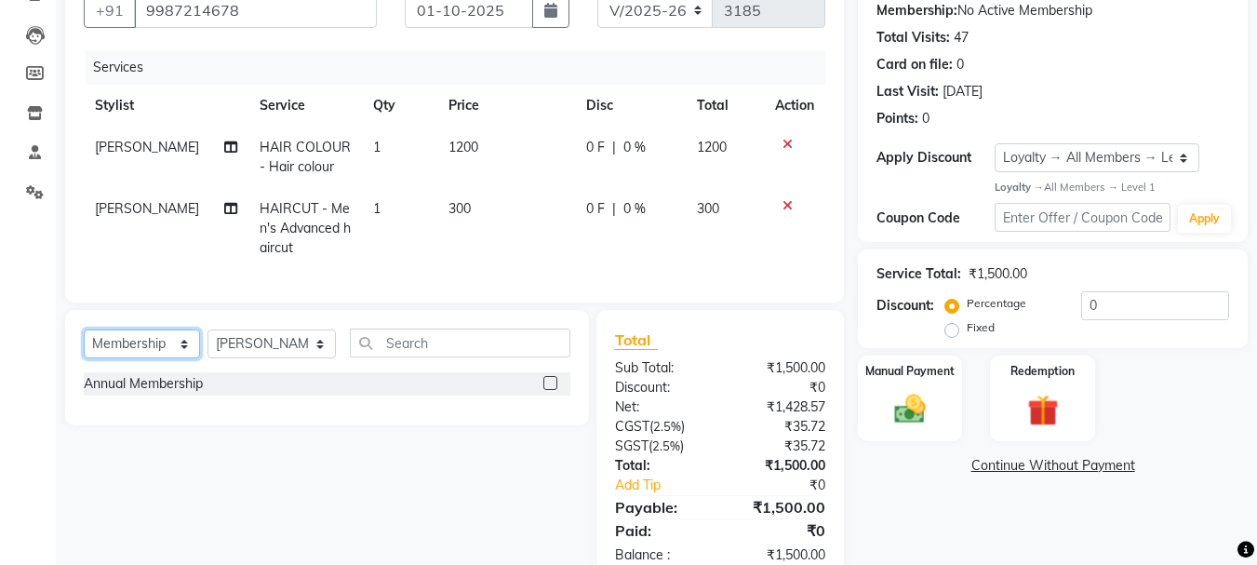
scroll to position [0, 0]
click at [261, 354] on select "Select Stylist [PERSON_NAME] [PERSON_NAME] Front Desk [PERSON_NAME] [PERSON_NAM…" at bounding box center [271, 343] width 128 height 29
select select "28410"
click at [207, 343] on select "Select Stylist [PERSON_NAME] [PERSON_NAME] Front Desk [PERSON_NAME] [PERSON_NAM…" at bounding box center [271, 343] width 128 height 29
click at [162, 399] on div "Annual Membership" at bounding box center [327, 385] width 487 height 27
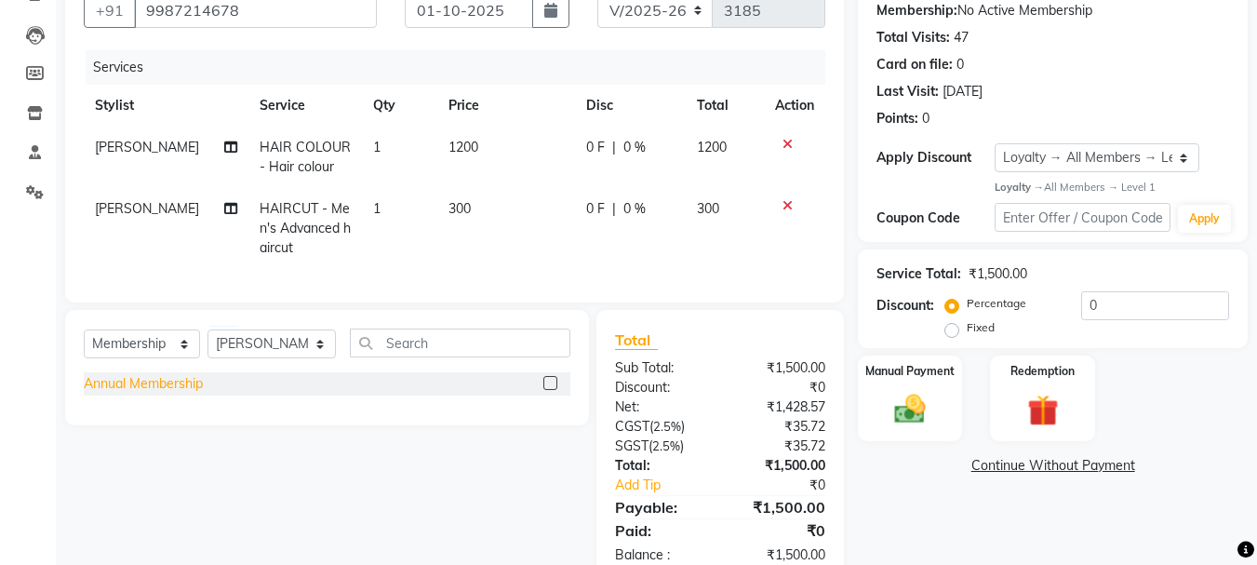
click at [165, 394] on div "Annual Membership" at bounding box center [143, 384] width 119 height 20
select select "select"
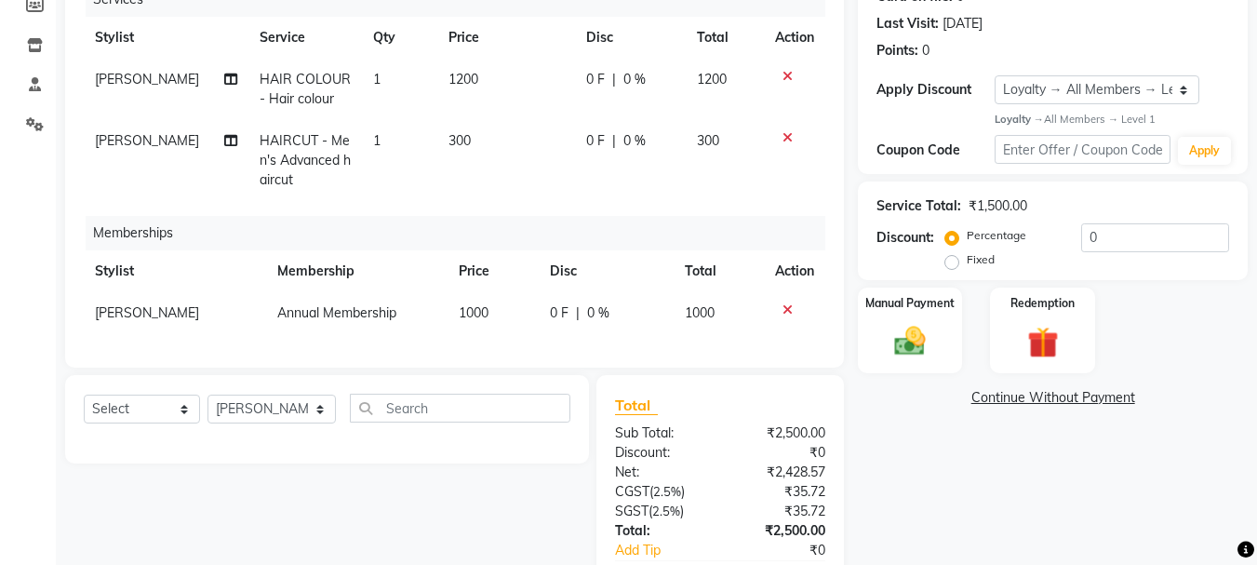
scroll to position [374, 0]
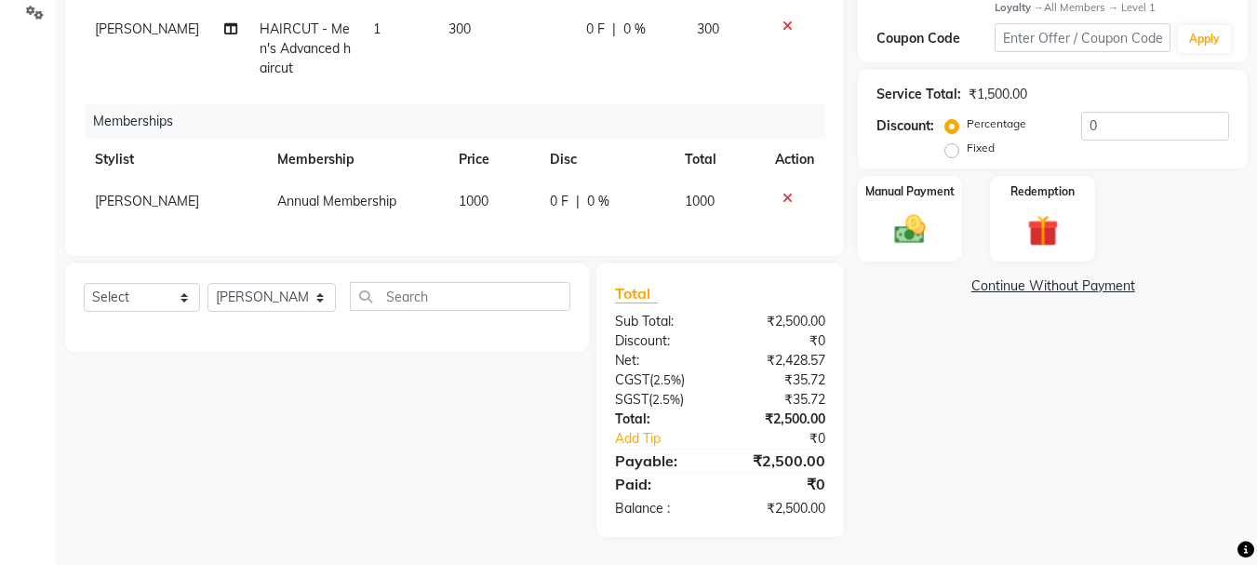
click at [569, 209] on div "Services Stylist Service Qty Price Disc Total Action SANU HAIR COLOUR - Hair co…" at bounding box center [455, 54] width 742 height 367
click at [564, 197] on td "0 F | 0 %" at bounding box center [606, 202] width 135 height 42
select select "28410"
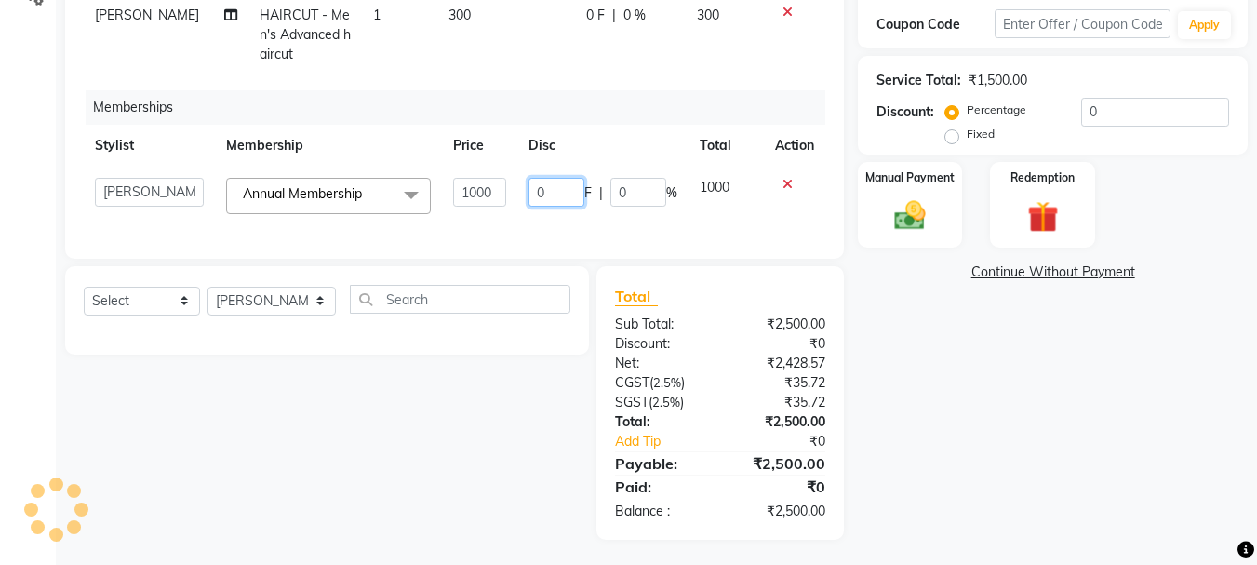
click at [542, 185] on input "0" at bounding box center [556, 192] width 56 height 29
type input "0500"
click at [555, 222] on div "Services Stylist Service Qty Price Disc Total Action SANU HAIR COLOUR - Hair co…" at bounding box center [455, 48] width 742 height 383
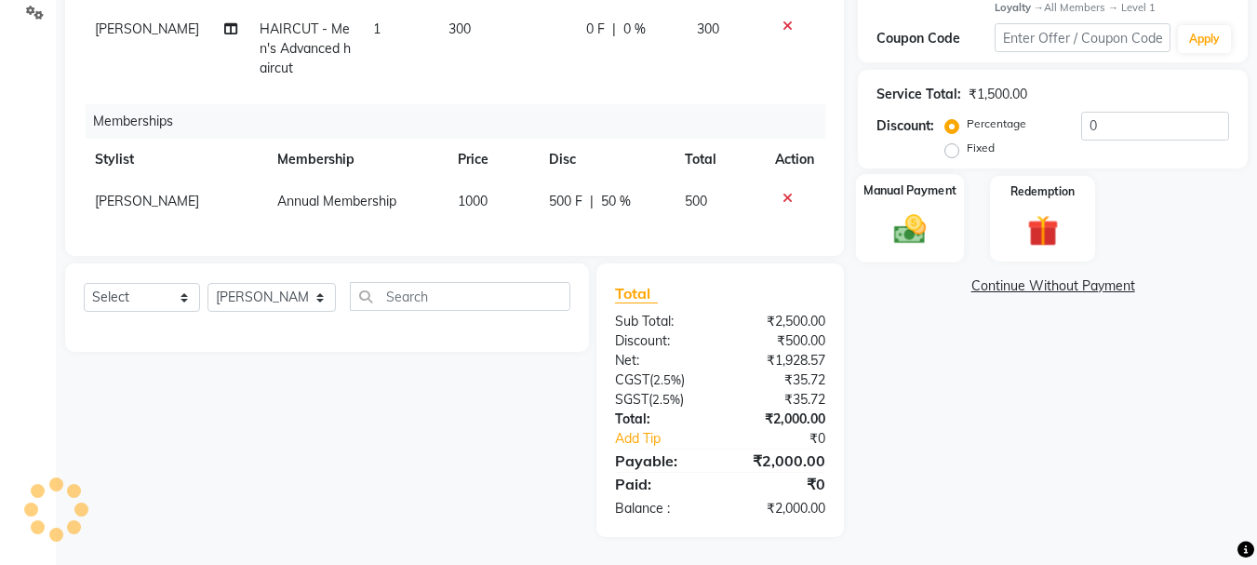
click at [916, 227] on img at bounding box center [910, 229] width 52 height 37
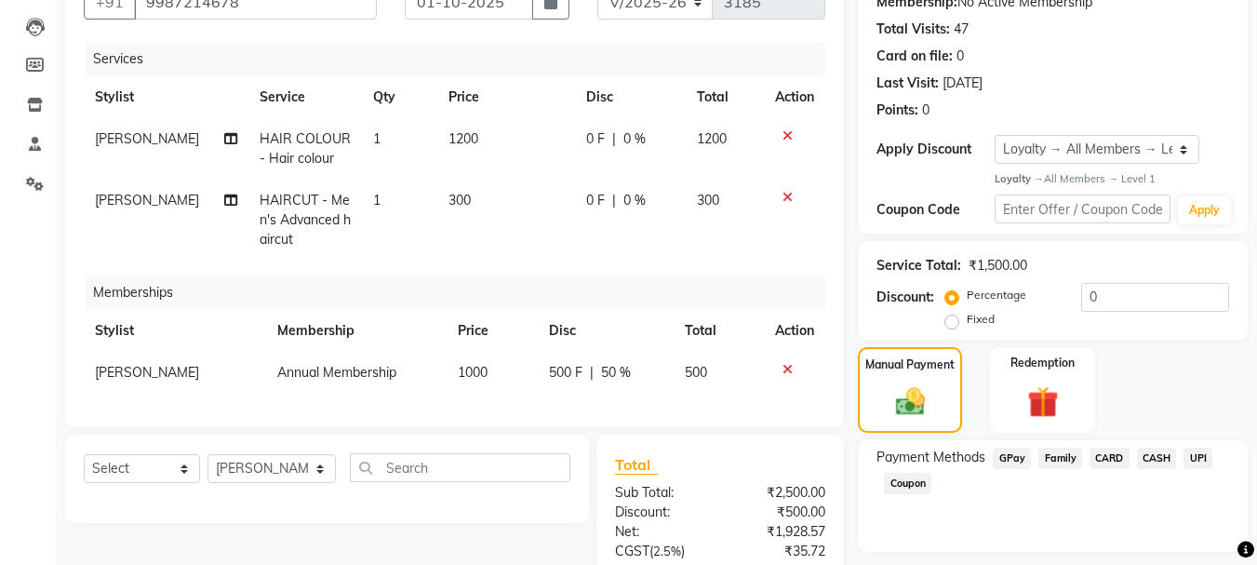
scroll to position [188, 0]
click at [1144, 288] on input "0" at bounding box center [1155, 298] width 148 height 29
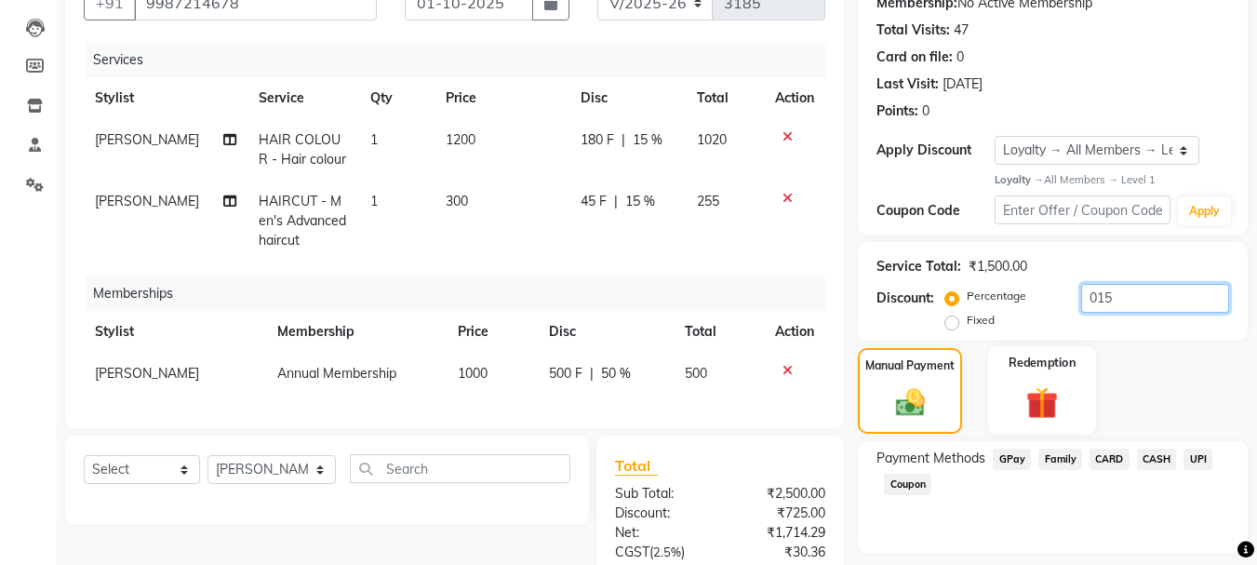
type input "015"
click at [1015, 389] on div "Redemption" at bounding box center [1042, 390] width 109 height 88
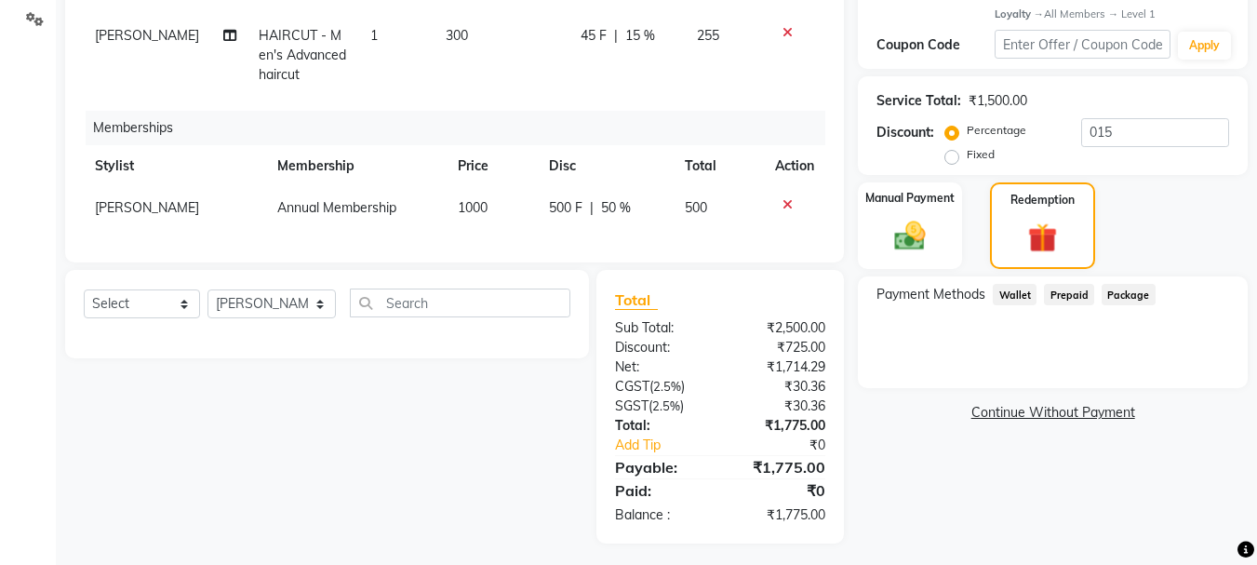
scroll to position [374, 0]
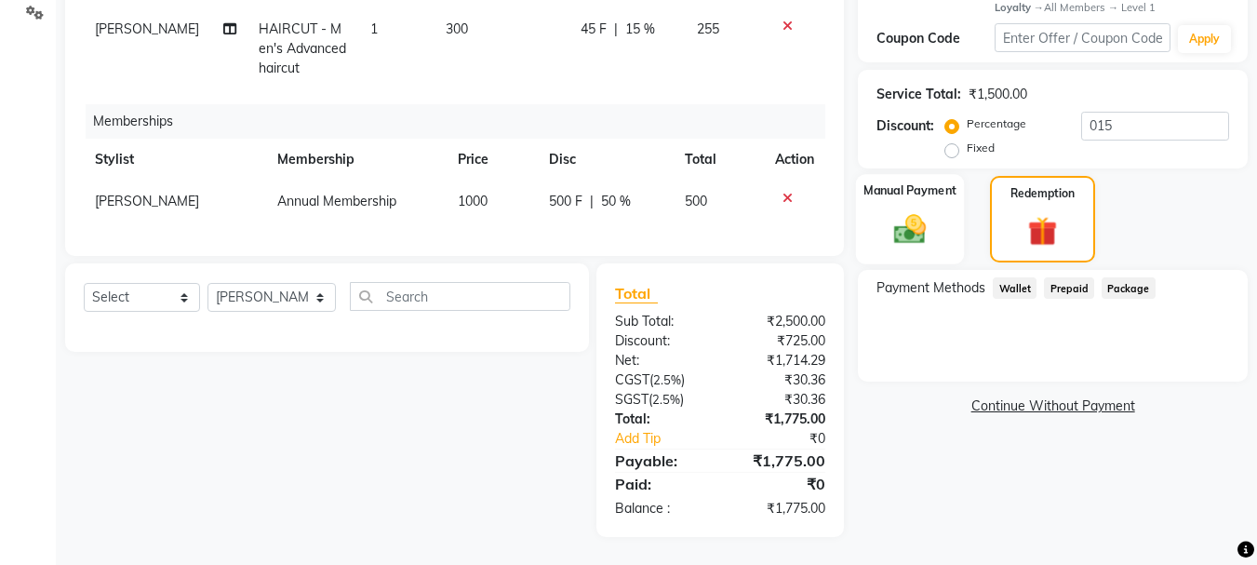
click at [880, 201] on div "Manual Payment" at bounding box center [910, 219] width 109 height 90
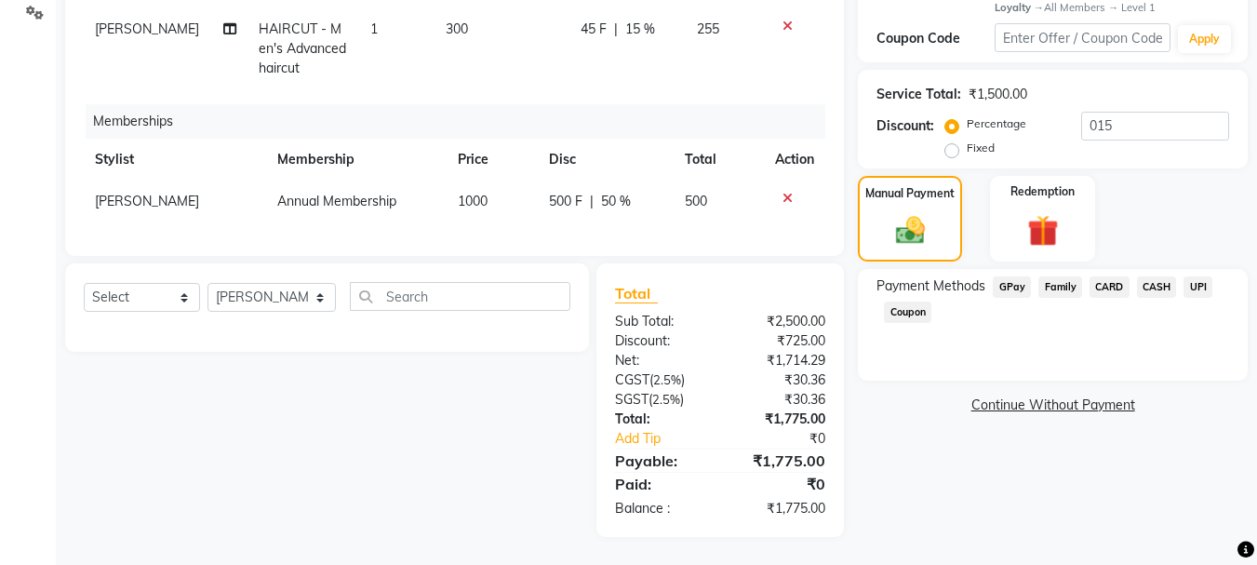
click at [1139, 276] on span "CASH" at bounding box center [1157, 286] width 40 height 21
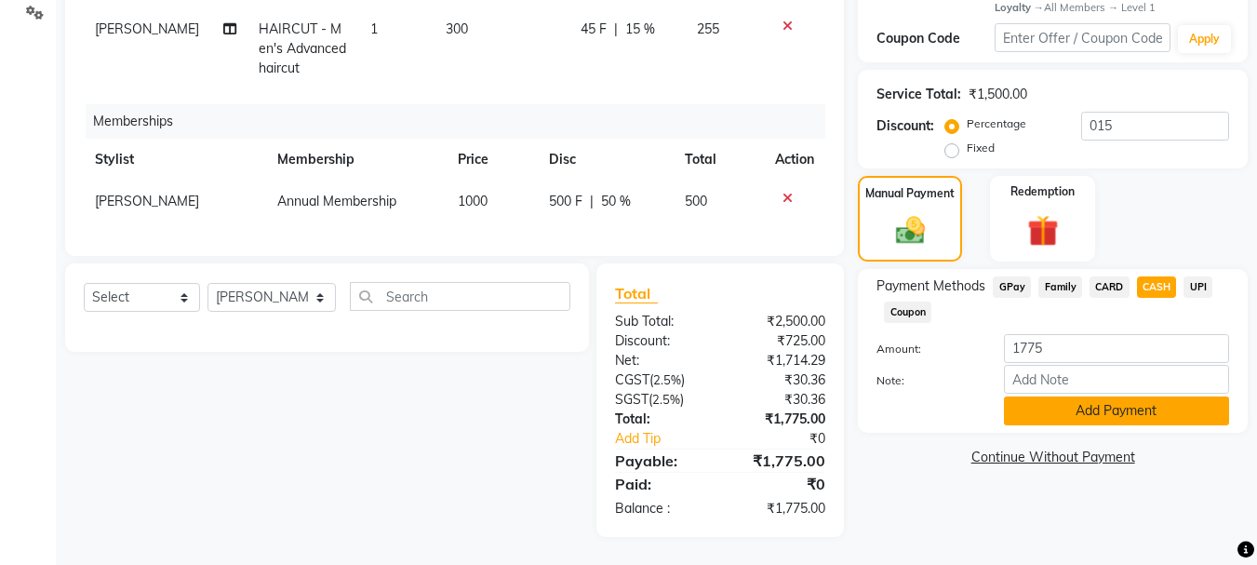
click at [1099, 400] on button "Add Payment" at bounding box center [1116, 410] width 225 height 29
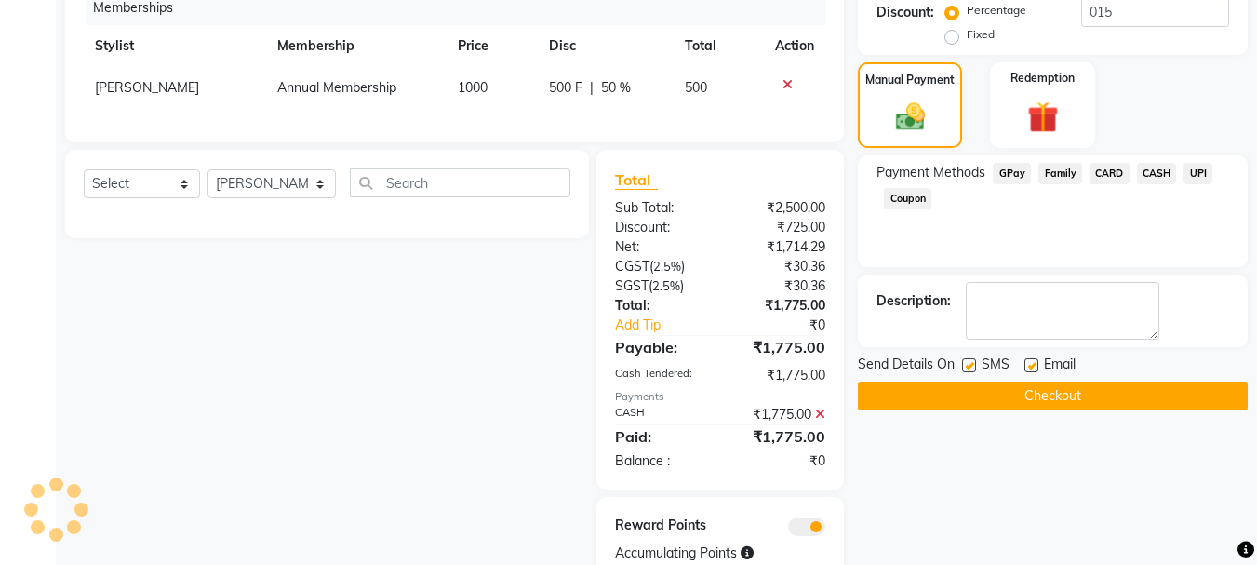
scroll to position [552, 0]
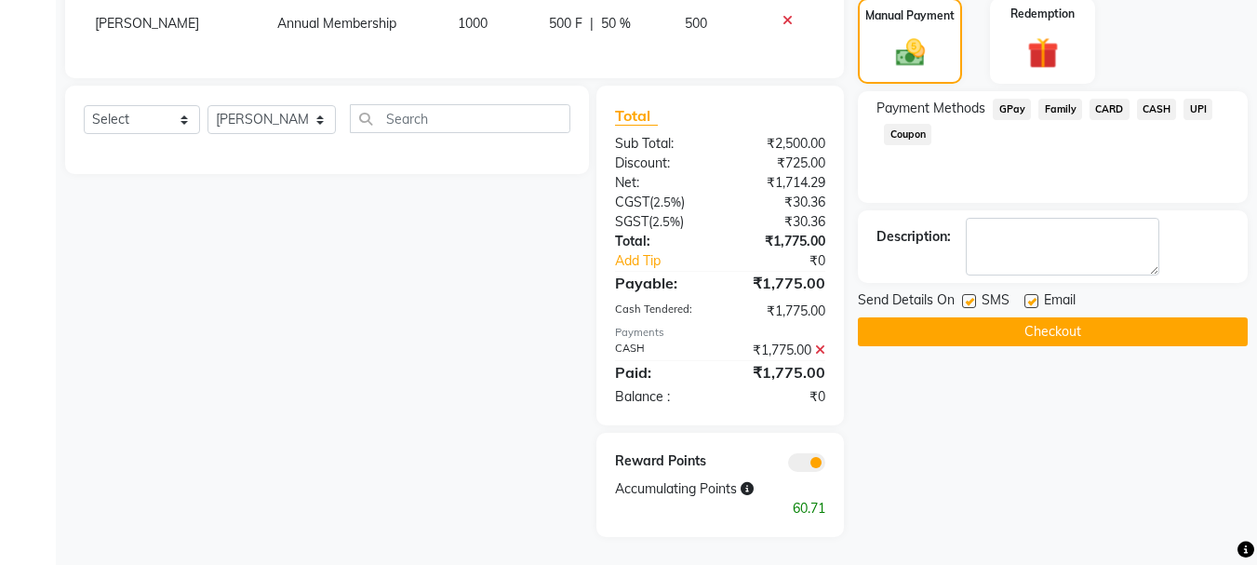
click at [1105, 317] on button "Checkout" at bounding box center [1053, 331] width 390 height 29
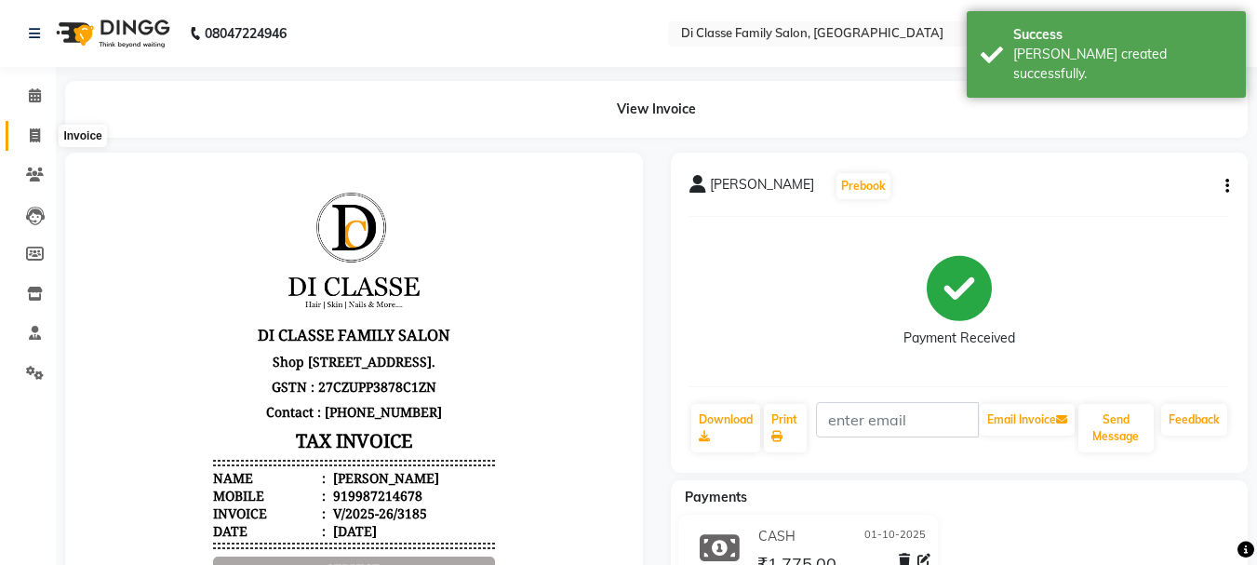
click at [30, 138] on icon at bounding box center [35, 135] width 10 height 14
select select "4704"
select select "service"
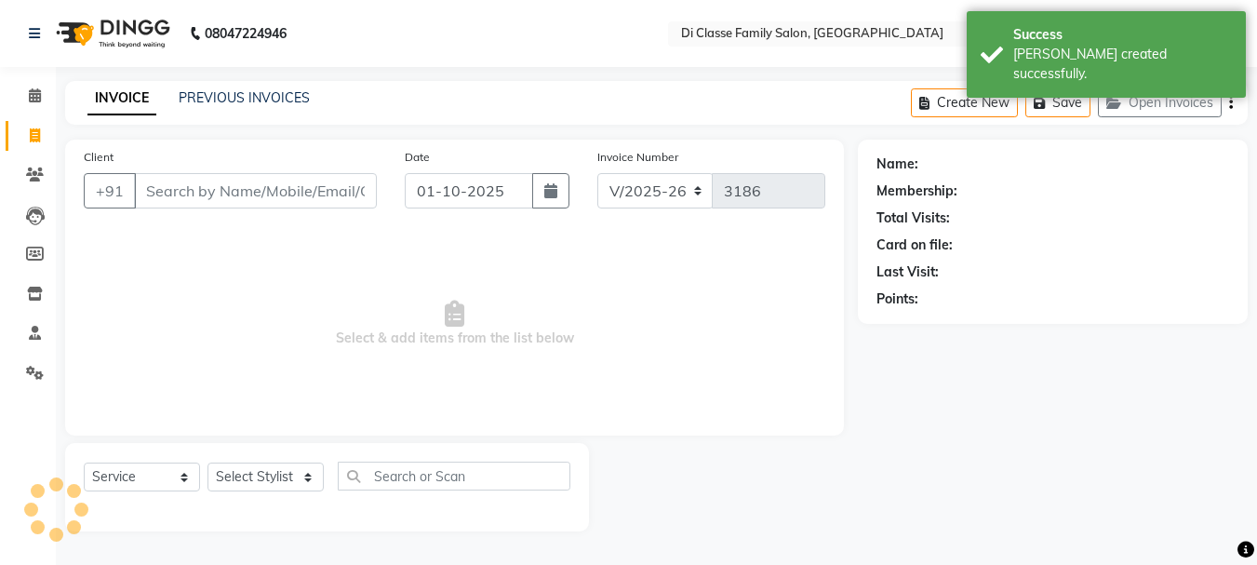
click at [241, 81] on div "INVOICE PREVIOUS INVOICES Create New Save Open Invoices" at bounding box center [656, 103] width 1183 height 44
drag, startPoint x: 231, startPoint y: 88, endPoint x: 201, endPoint y: 104, distance: 33.7
click at [231, 88] on div "PREVIOUS INVOICES" at bounding box center [244, 98] width 131 height 20
click at [201, 104] on link "PREVIOUS INVOICES" at bounding box center [244, 97] width 131 height 17
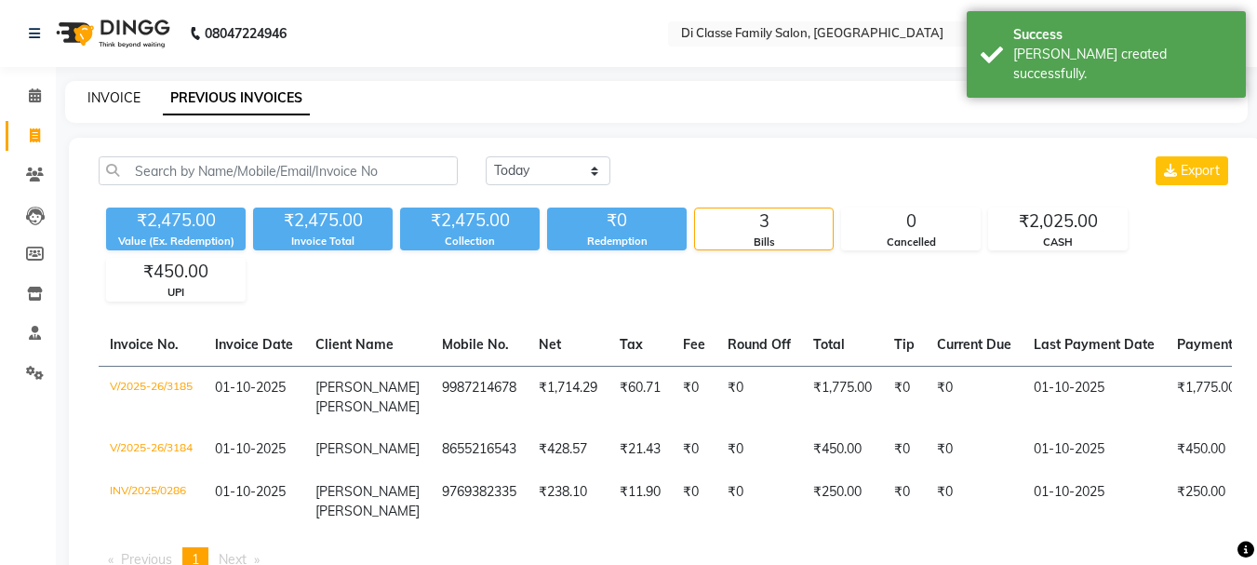
click at [128, 95] on link "INVOICE" at bounding box center [113, 97] width 53 height 17
select select "service"
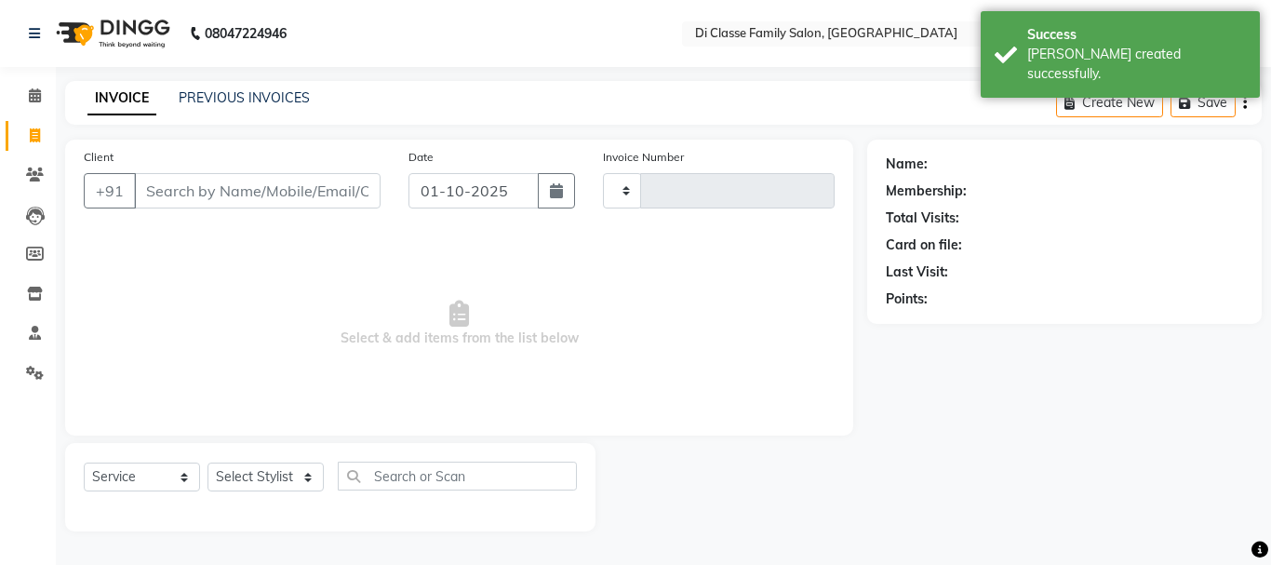
type input "3186"
select select "4704"
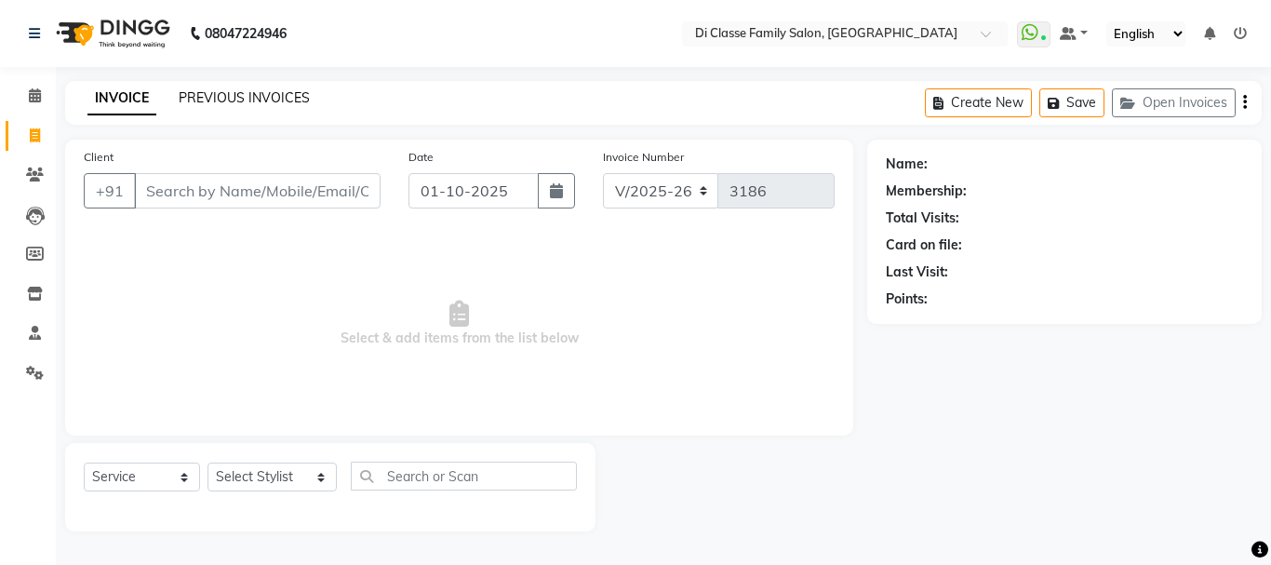
click at [264, 99] on link "PREVIOUS INVOICES" at bounding box center [244, 97] width 131 height 17
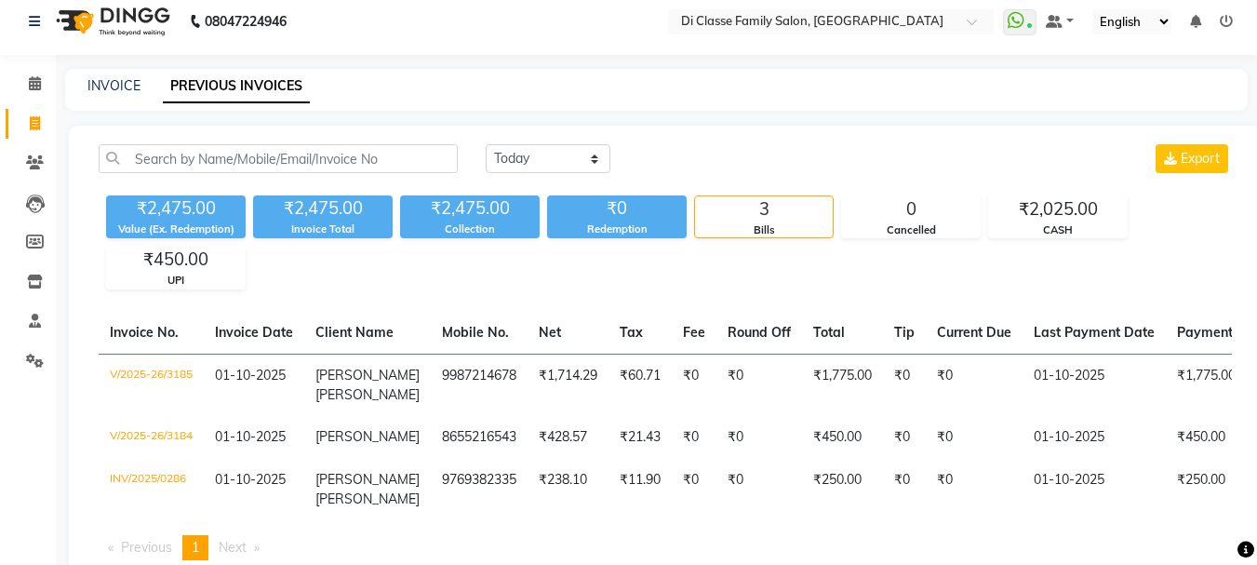
scroll to position [83, 0]
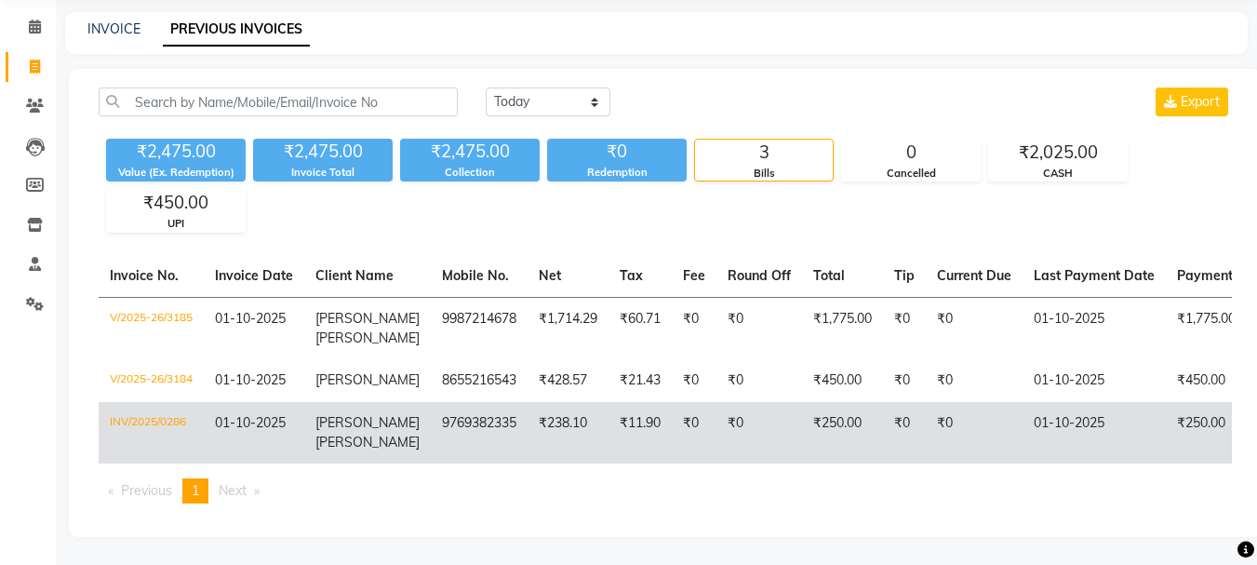
click at [691, 438] on td "₹0" at bounding box center [694, 432] width 45 height 61
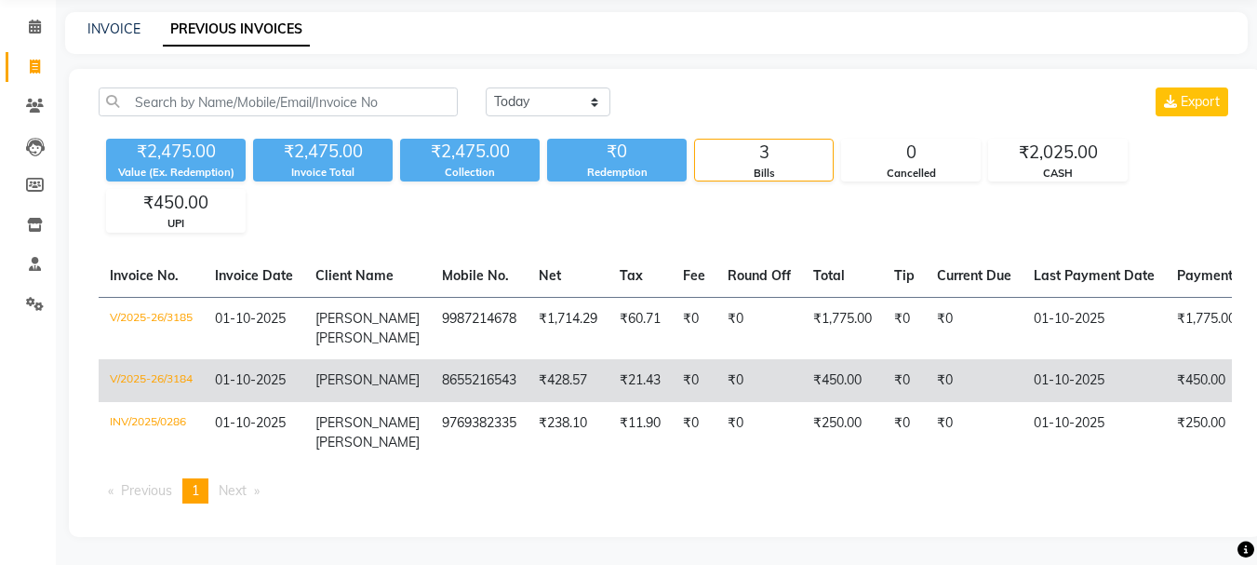
click at [716, 370] on td "₹0" at bounding box center [759, 380] width 86 height 43
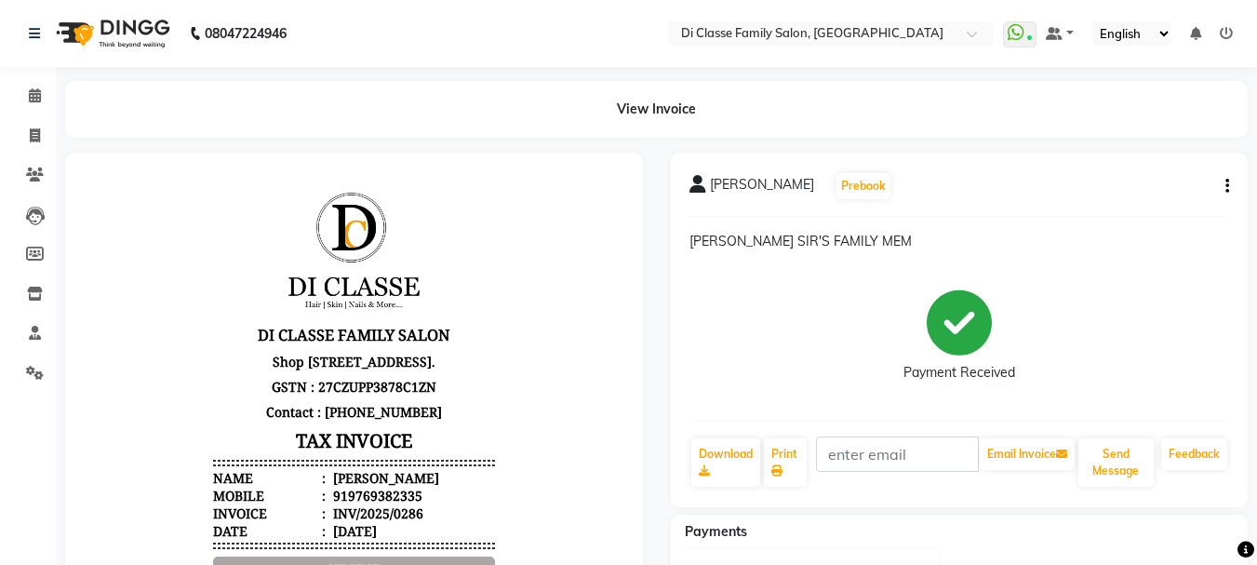
click at [1222, 180] on button "button" at bounding box center [1223, 187] width 11 height 20
drag, startPoint x: 1199, startPoint y: 170, endPoint x: 1162, endPoint y: 165, distance: 37.6
click at [1194, 170] on div "Split Service Amount Edit Item Staff Edit Invoice Print Settings" at bounding box center [1135, 186] width 150 height 108
click at [1162, 165] on div "PRITESH UCHIL Prebook SHUBHAM SIR'S FAMILY MEM Payment Received Download Print …" at bounding box center [960, 330] width 578 height 354
click at [1222, 186] on button "button" at bounding box center [1223, 187] width 11 height 20
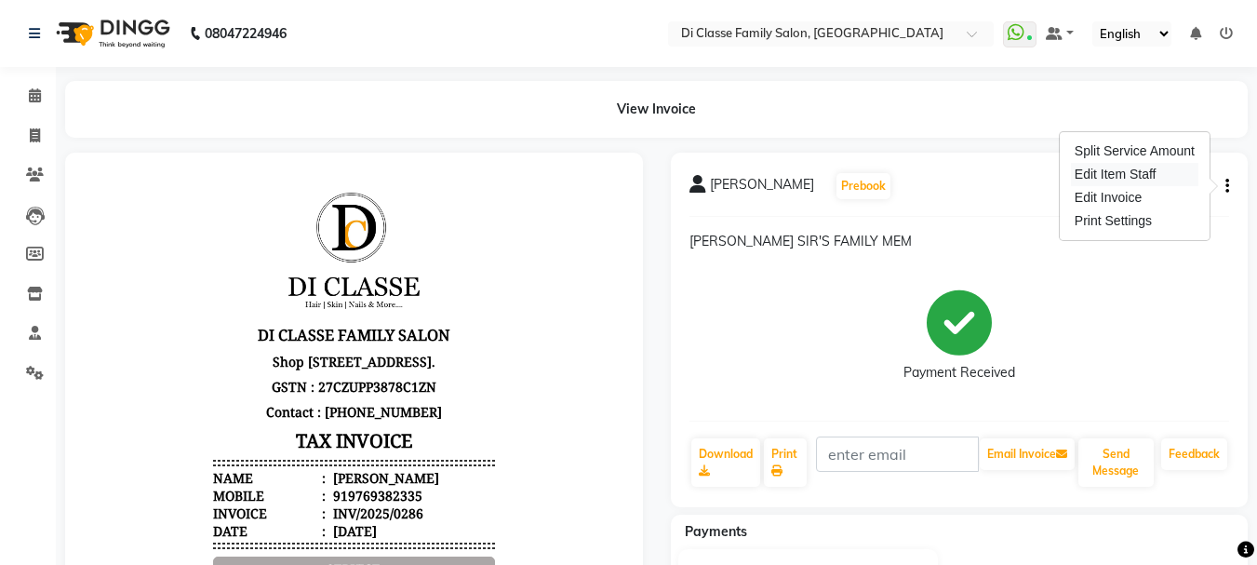
click at [1150, 173] on div "Edit Item Staff" at bounding box center [1134, 174] width 127 height 23
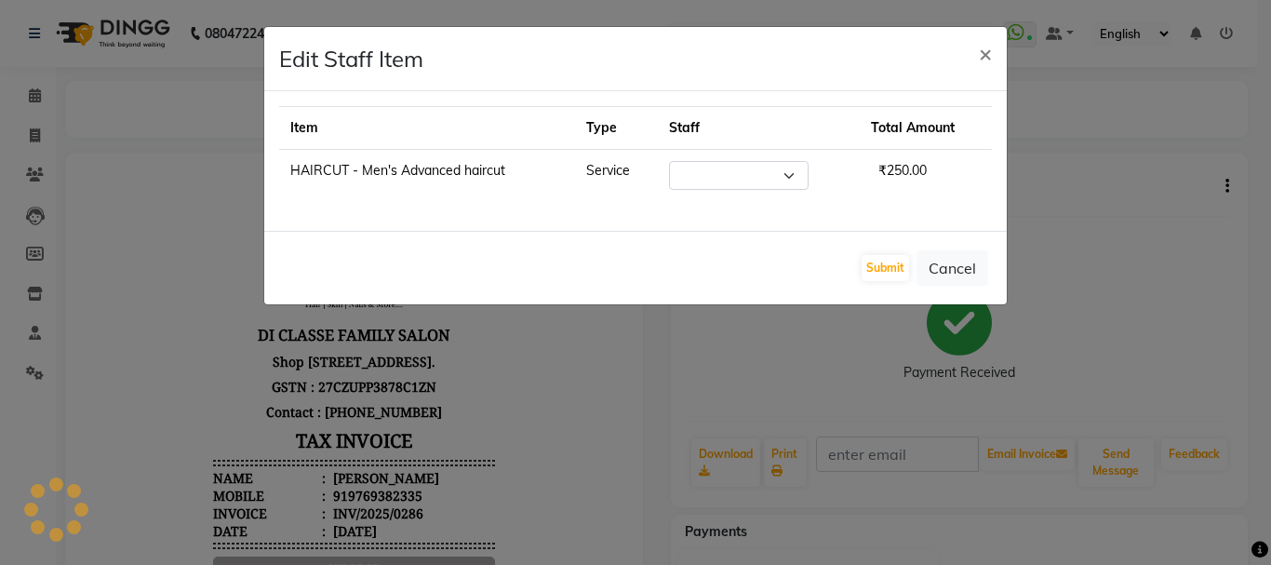
select select "92904"
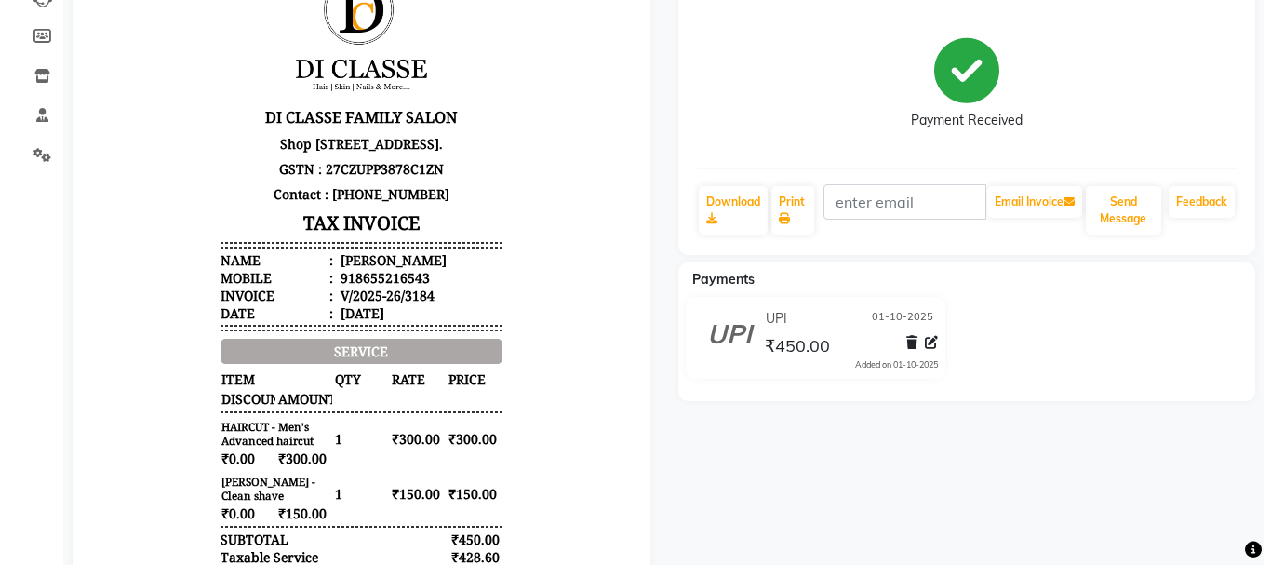
scroll to position [93, 0]
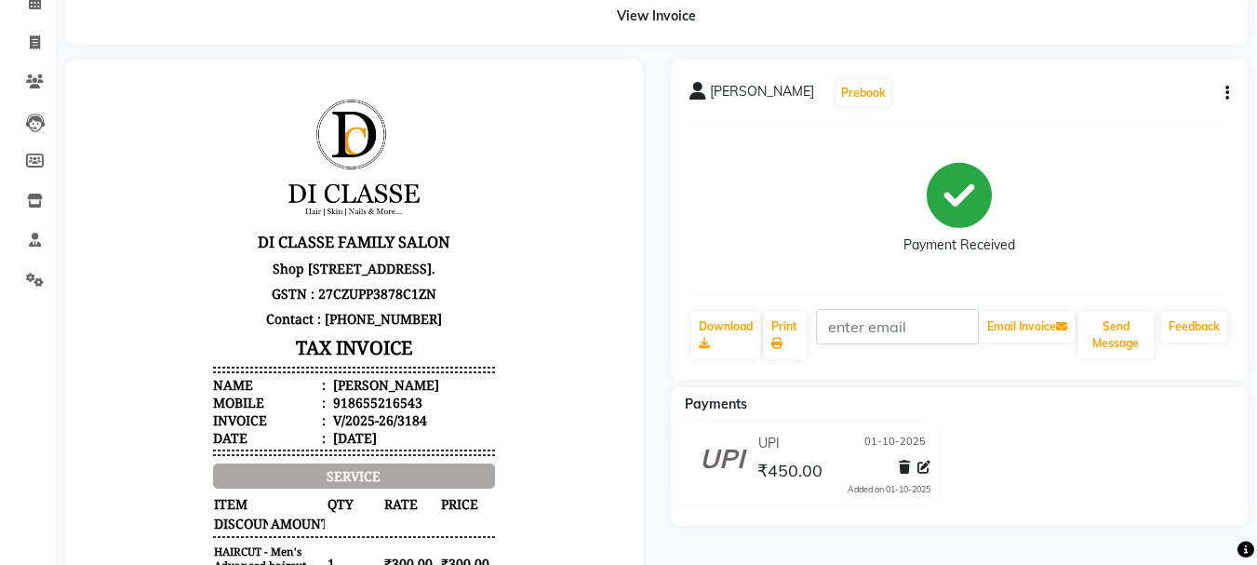
click at [1232, 88] on div "Ruturaj Prebook Payment Received Download Print Email Invoice Send Message Feed…" at bounding box center [960, 220] width 578 height 320
click at [1234, 85] on div "Ruturaj Prebook Payment Received Download Print Email Invoice Send Message Feed…" at bounding box center [960, 220] width 578 height 320
click at [1230, 87] on div "Ruturaj Prebook Payment Received Download Print Email Invoice Send Message Feed…" at bounding box center [960, 220] width 578 height 320
click at [1226, 93] on icon "button" at bounding box center [1227, 93] width 4 height 1
click at [1172, 89] on div "Edit Item Staff" at bounding box center [1134, 81] width 127 height 23
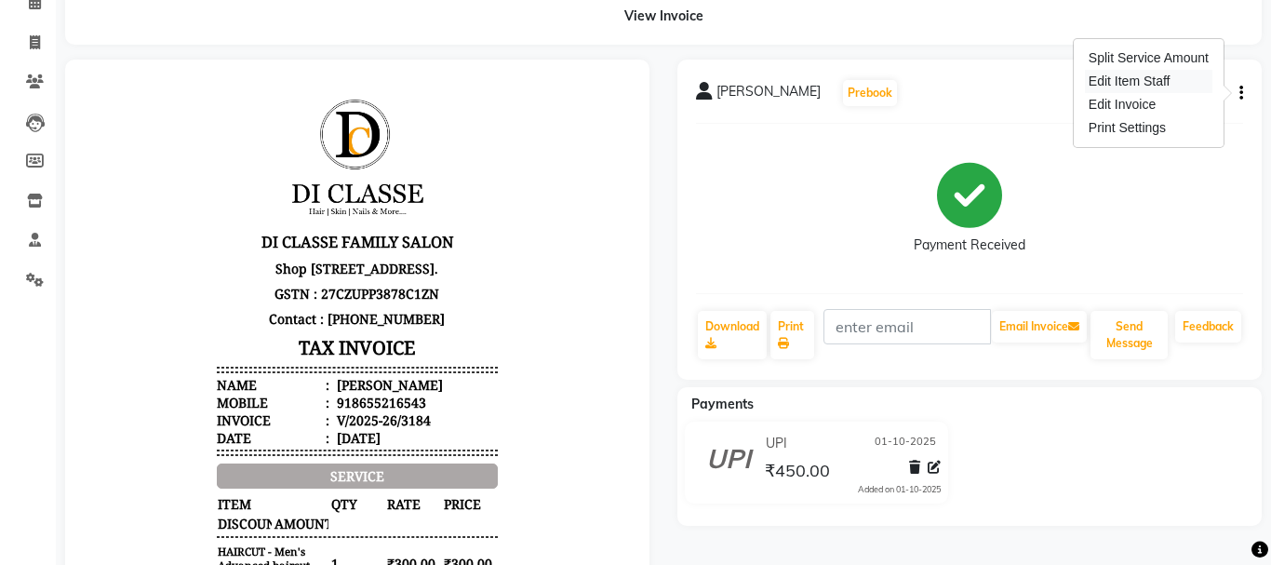
select select
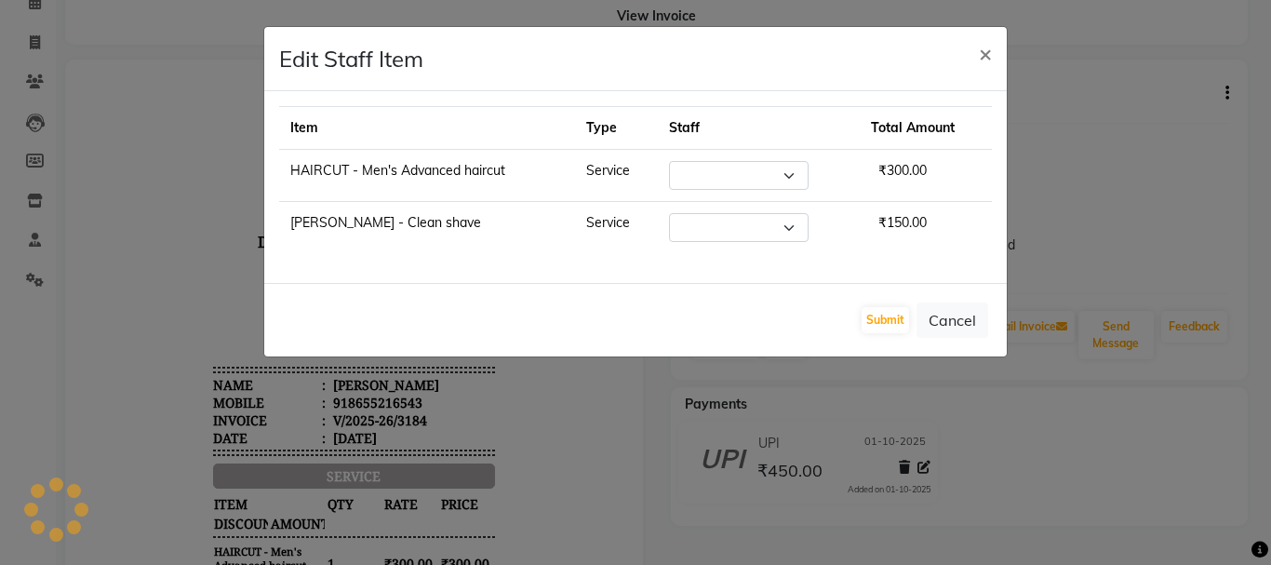
select select "91681"
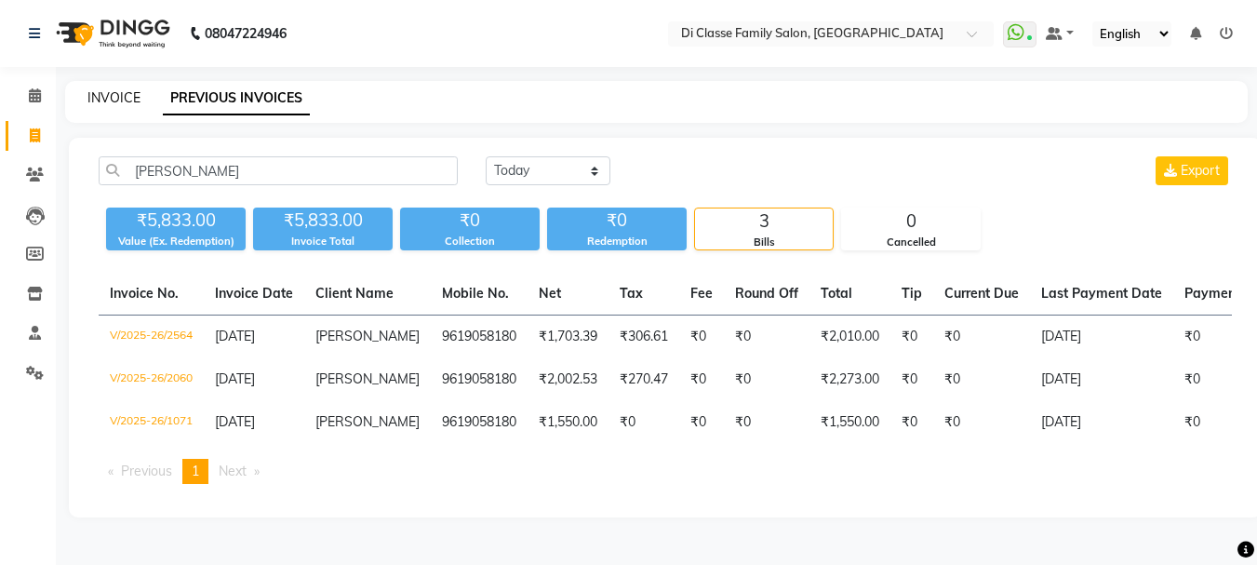
click at [100, 99] on link "INVOICE" at bounding box center [113, 97] width 53 height 17
select select "service"
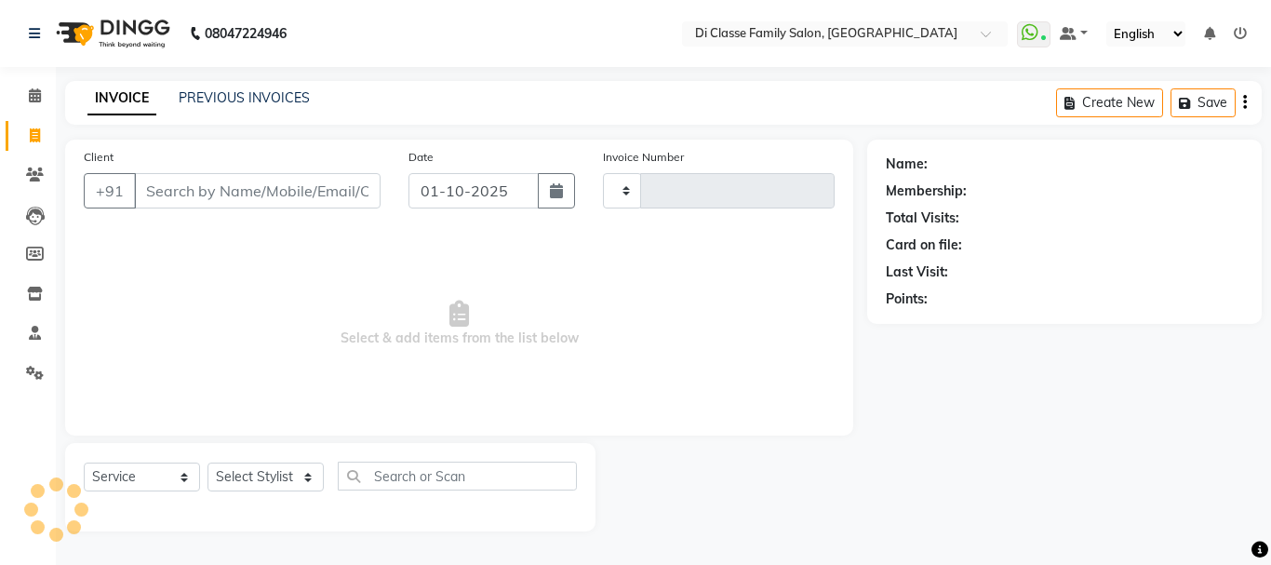
type input "3186"
select select "4704"
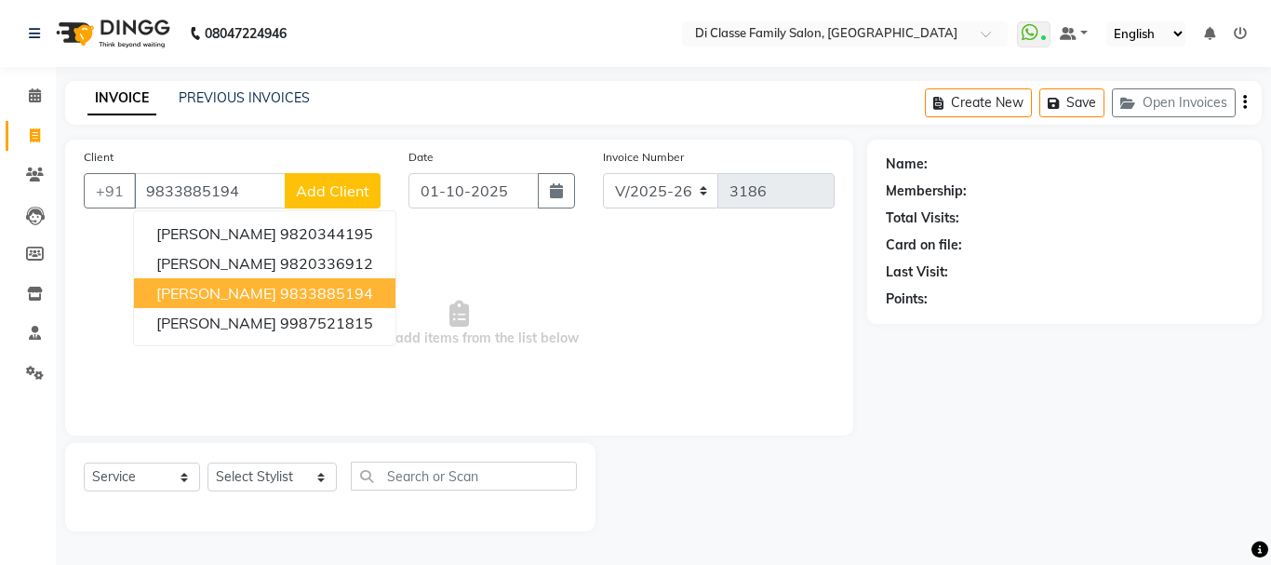
type input "9833885194"
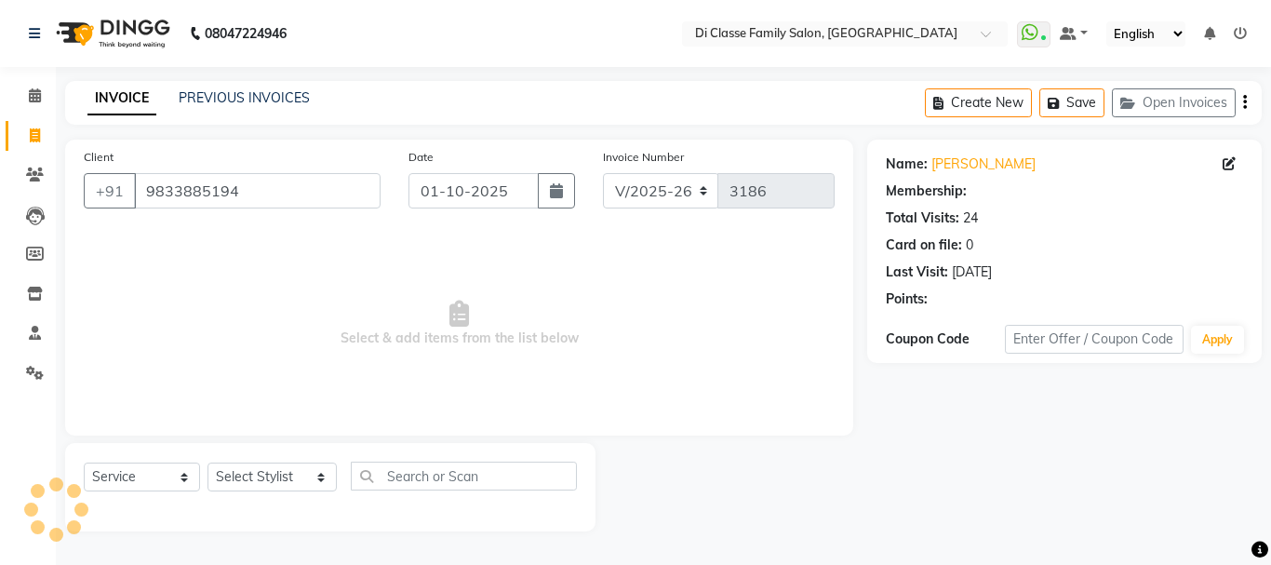
select select "2: Object"
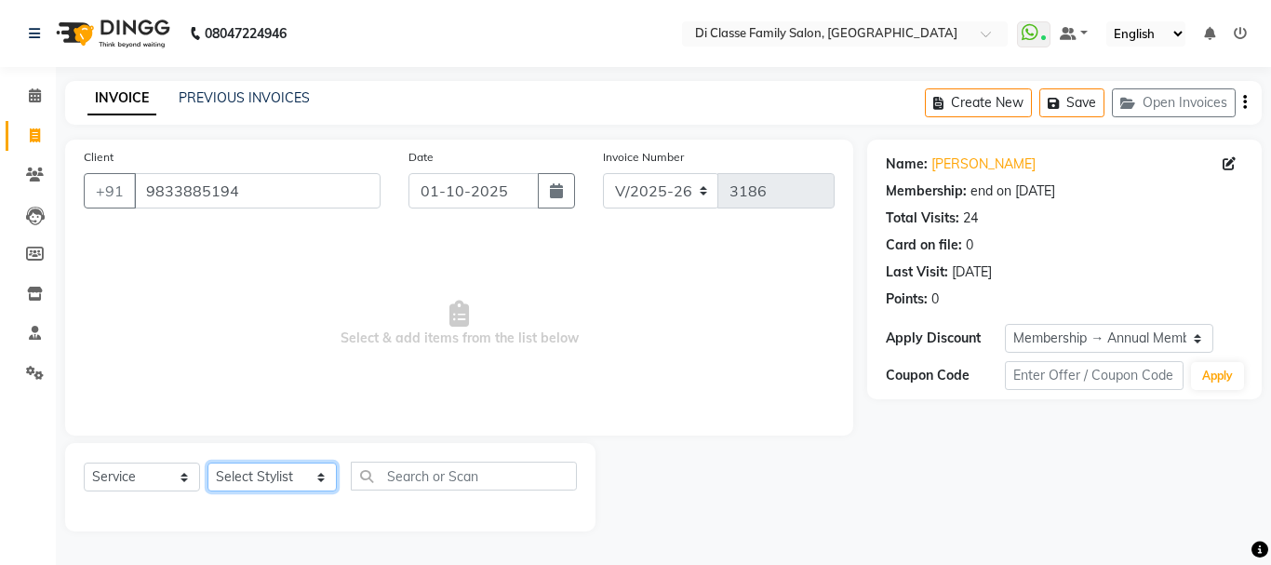
click at [246, 466] on select "Select Stylist [PERSON_NAME] [PERSON_NAME] Front Desk [PERSON_NAME] [PERSON_NAM…" at bounding box center [271, 476] width 129 height 29
select select "28413"
click at [207, 462] on select "Select Stylist [PERSON_NAME] [PERSON_NAME] Front Desk [PERSON_NAME] [PERSON_NAM…" at bounding box center [271, 476] width 129 height 29
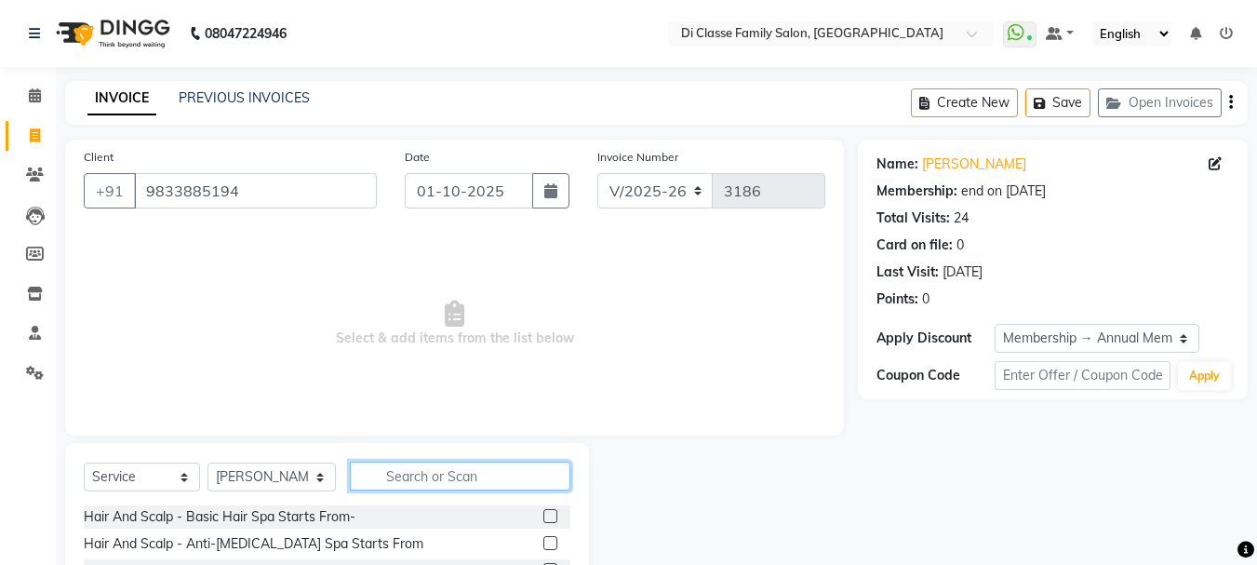
click at [388, 475] on input "text" at bounding box center [460, 475] width 221 height 29
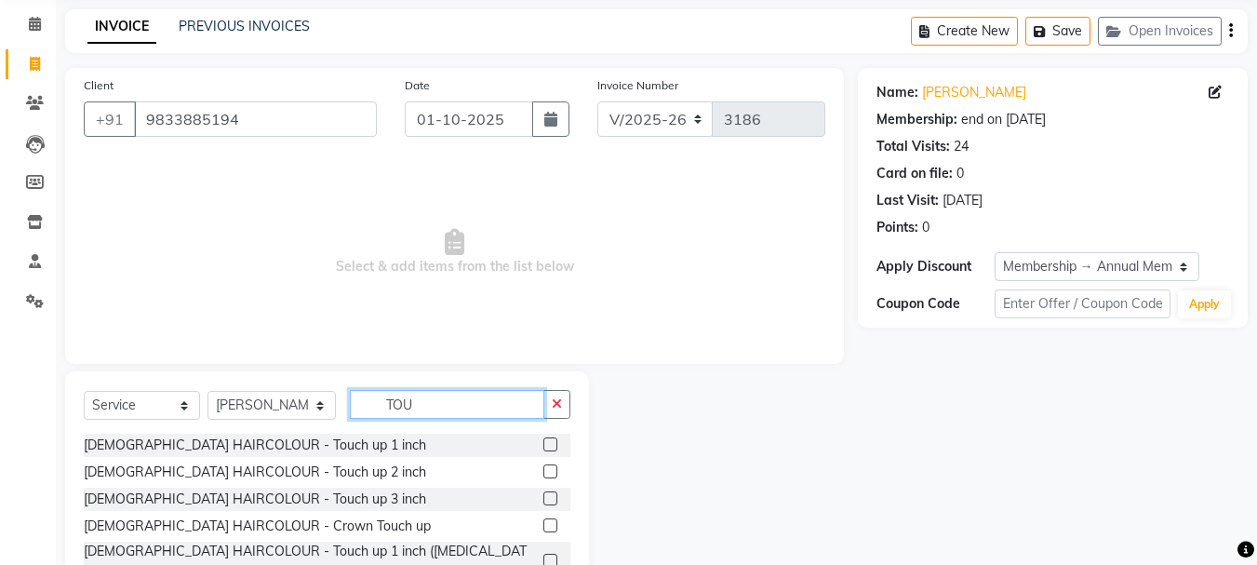
scroll to position [181, 0]
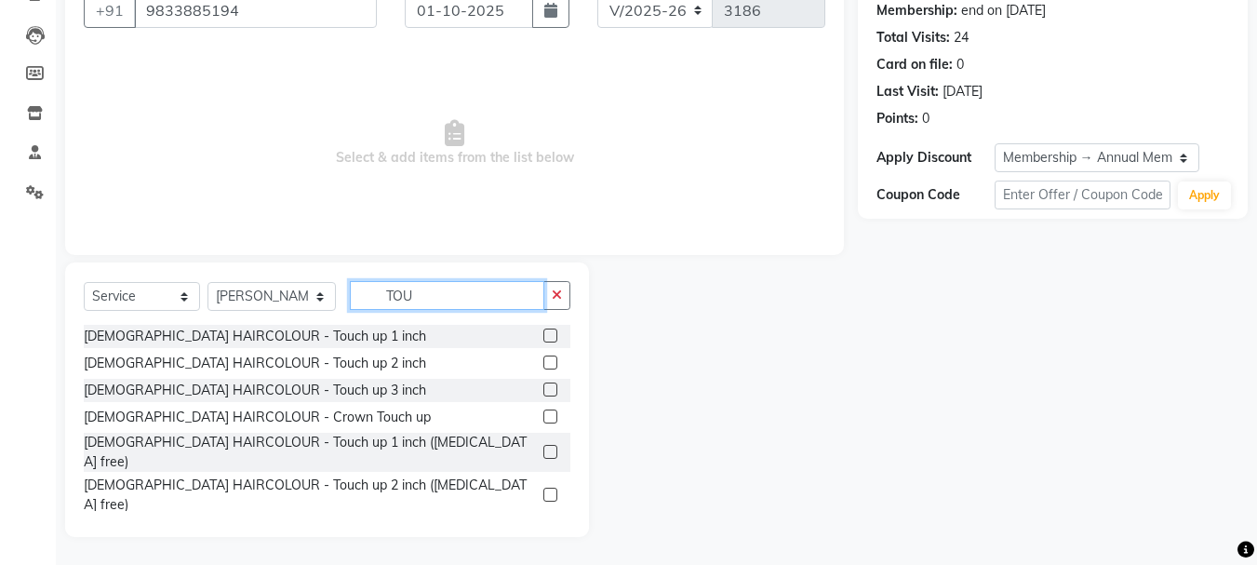
type input "TOU"
click at [543, 336] on label at bounding box center [550, 335] width 14 height 14
click at [543, 336] on input "checkbox" at bounding box center [549, 336] width 12 height 12
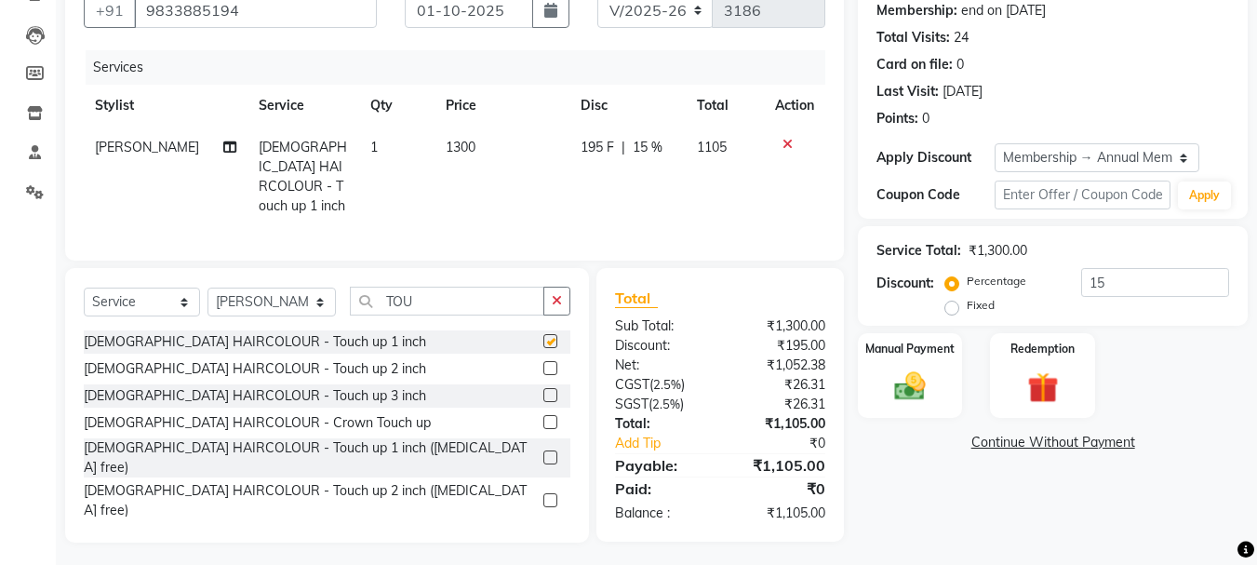
checkbox input "false"
click at [147, 293] on select "Select Service Product Membership Package Voucher Prepaid Gift Card" at bounding box center [142, 302] width 116 height 29
select select "product"
click at [84, 288] on select "Select Service Product Membership Package Voucher Prepaid Gift Card" at bounding box center [142, 302] width 116 height 29
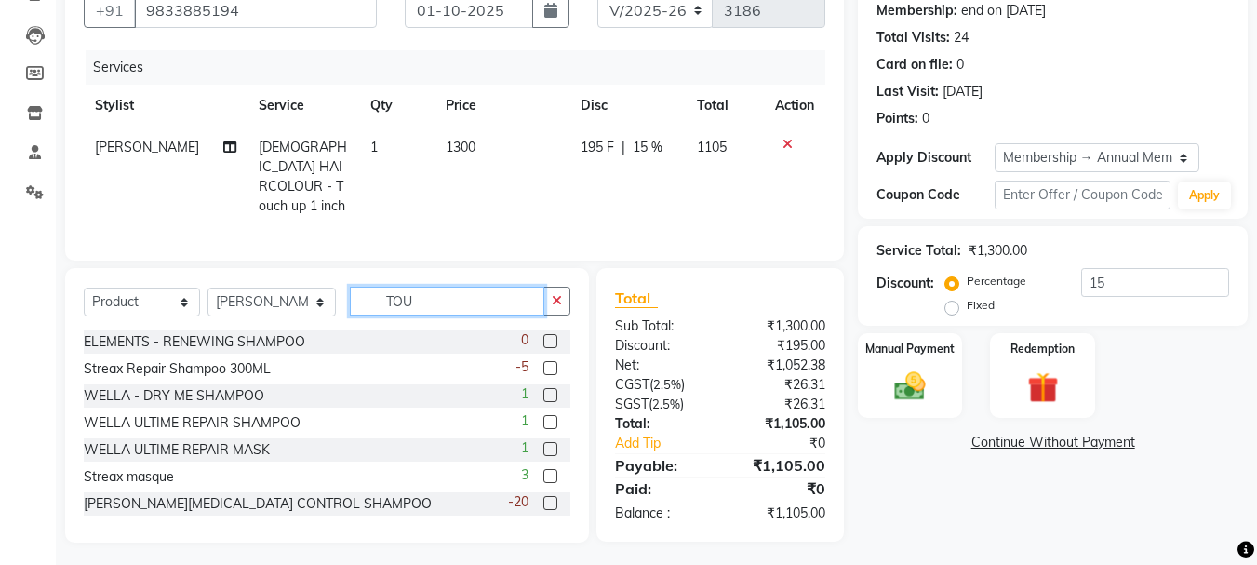
drag, startPoint x: 424, startPoint y: 292, endPoint x: 363, endPoint y: 301, distance: 62.0
click at [363, 301] on input "TOU" at bounding box center [447, 301] width 194 height 29
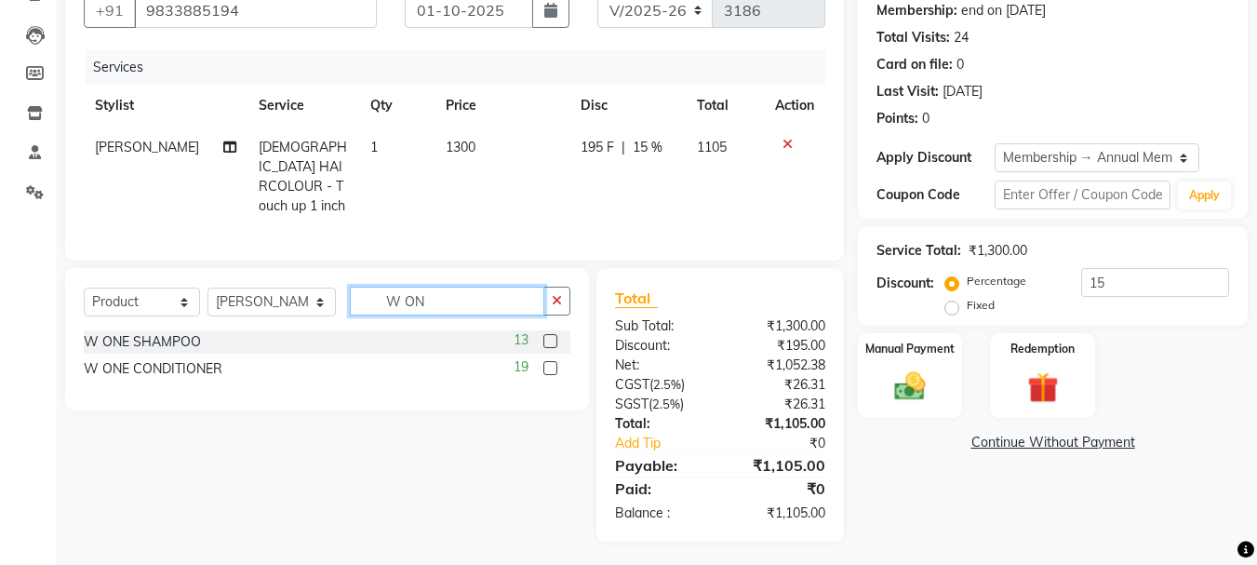
scroll to position [180, 0]
type input "W ON"
click at [551, 364] on label at bounding box center [550, 369] width 14 height 14
click at [551, 364] on input "checkbox" at bounding box center [549, 370] width 12 height 12
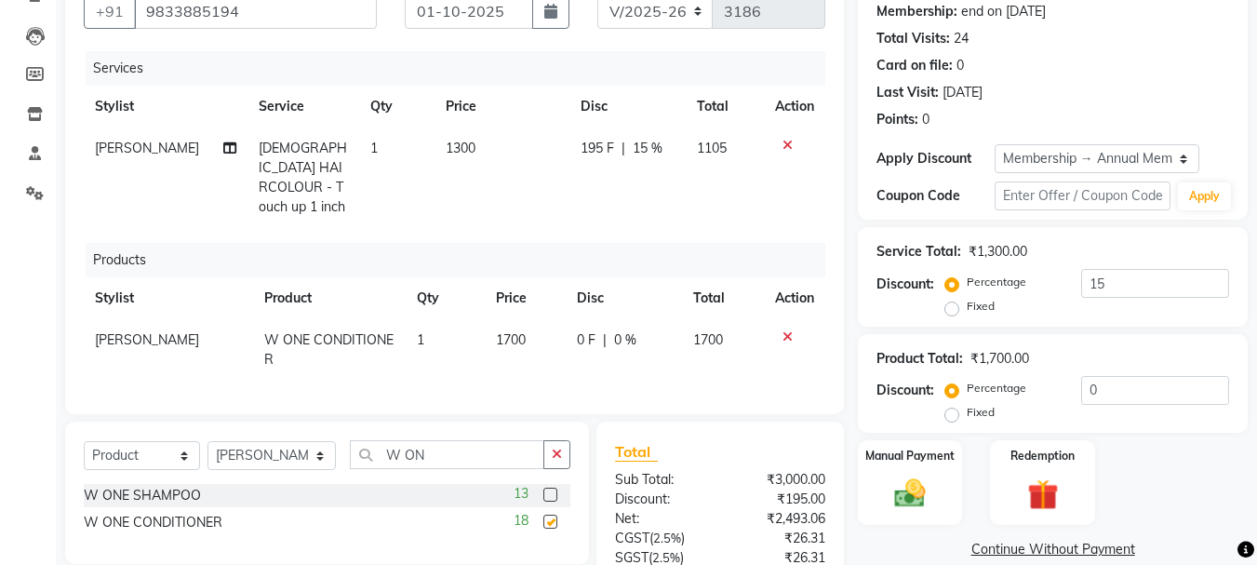
checkbox input "false"
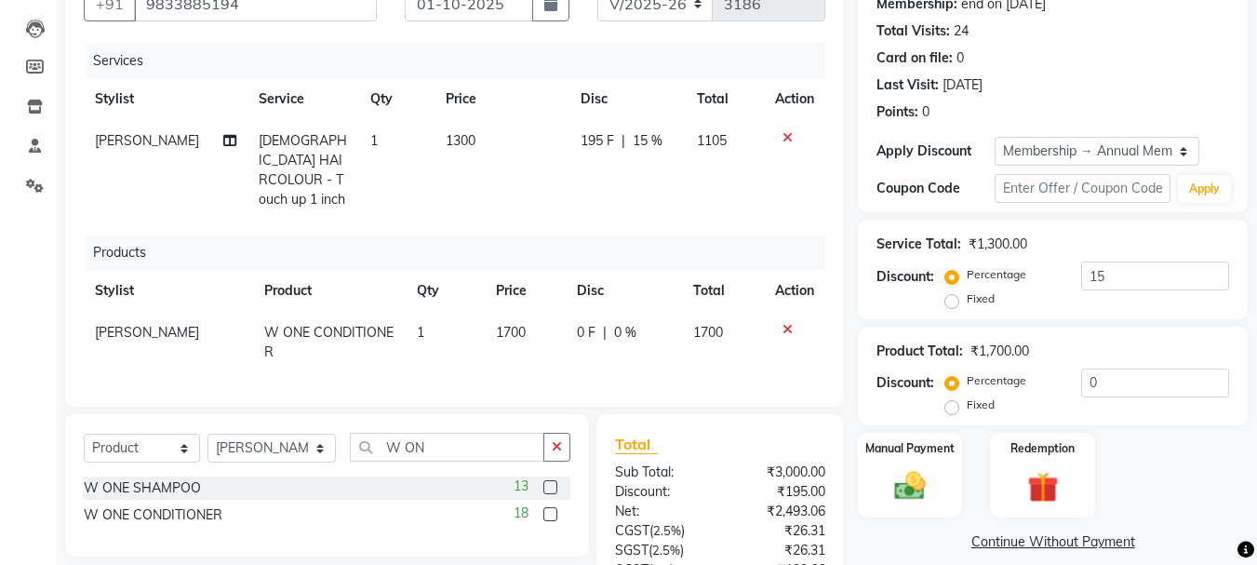
scroll to position [185, 0]
